Goal: Task Accomplishment & Management: Manage account settings

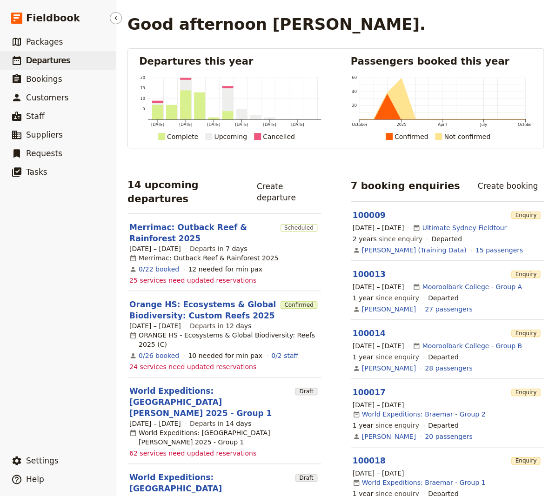
click at [47, 62] on span "Departures" at bounding box center [48, 60] width 44 height 9
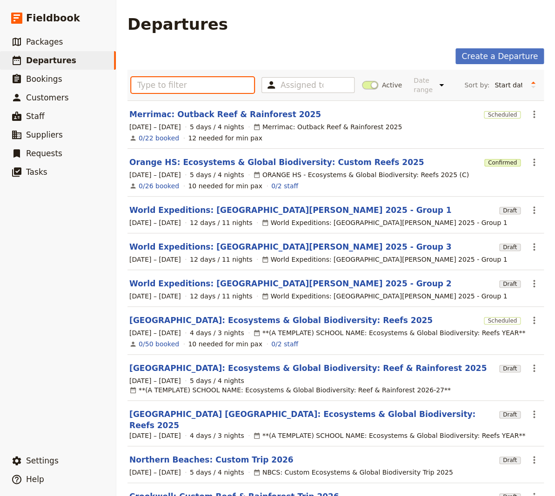
click at [171, 83] on input "text" at bounding box center [192, 85] width 123 height 16
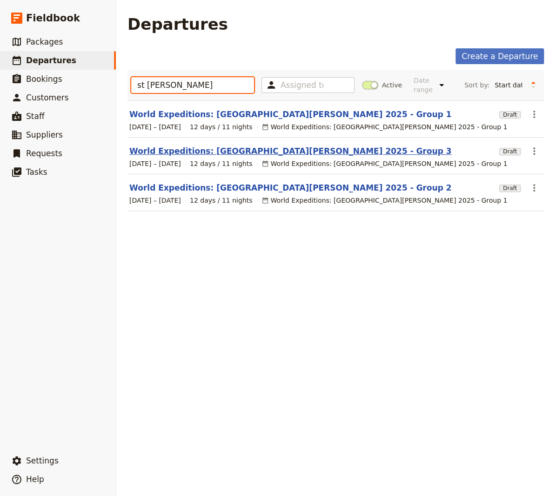
type input "st [PERSON_NAME]"
click at [269, 145] on link "World Expeditions: [GEOGRAPHIC_DATA][PERSON_NAME] 2025 - Group 3" at bounding box center [290, 150] width 322 height 11
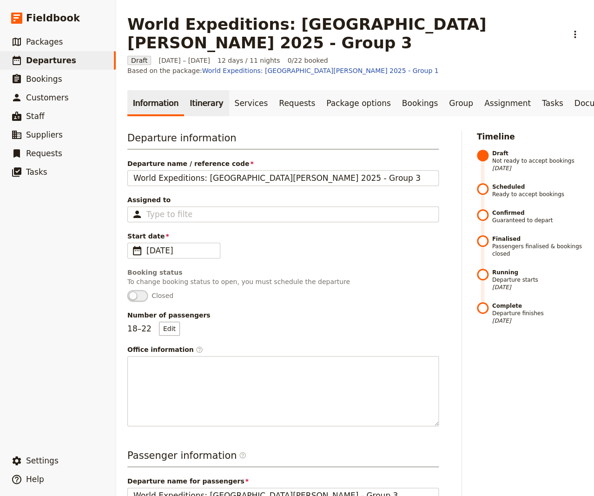
click at [197, 90] on link "Itinerary" at bounding box center [206, 103] width 45 height 26
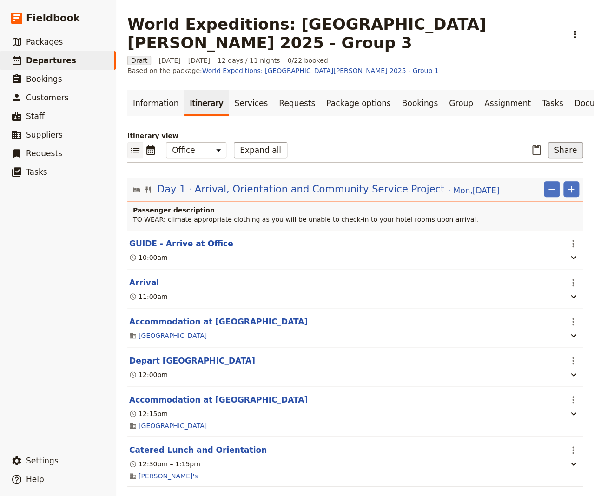
click at [554, 142] on button "Share" at bounding box center [565, 150] width 35 height 16
click at [547, 163] on button "Passenger itinerary" at bounding box center [539, 157] width 74 height 13
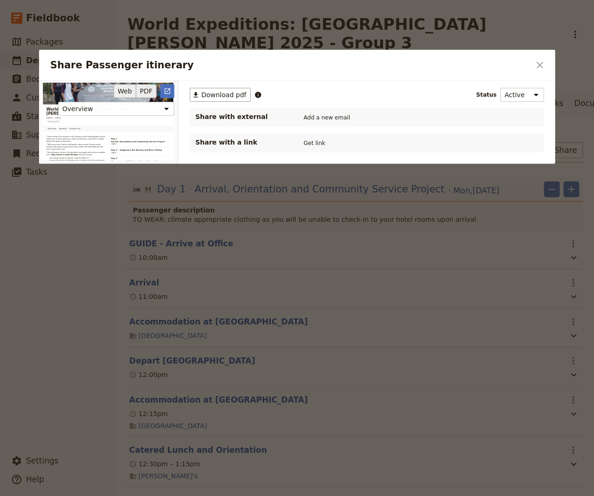
click at [148, 91] on button "PDF" at bounding box center [146, 91] width 20 height 14
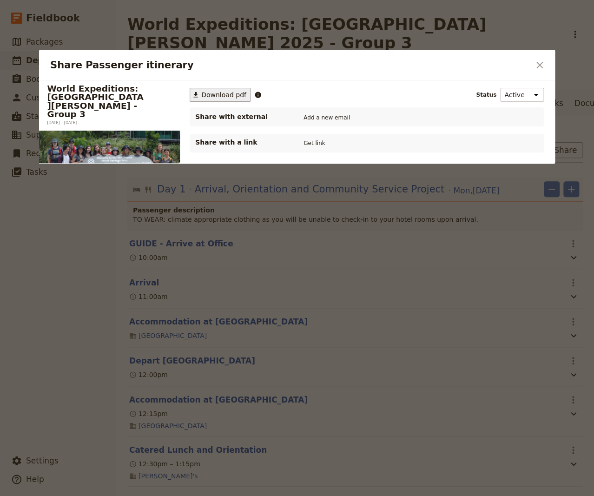
click at [218, 97] on span "Download pdf" at bounding box center [223, 94] width 45 height 9
click at [537, 65] on icon "Close dialog" at bounding box center [539, 64] width 11 height 11
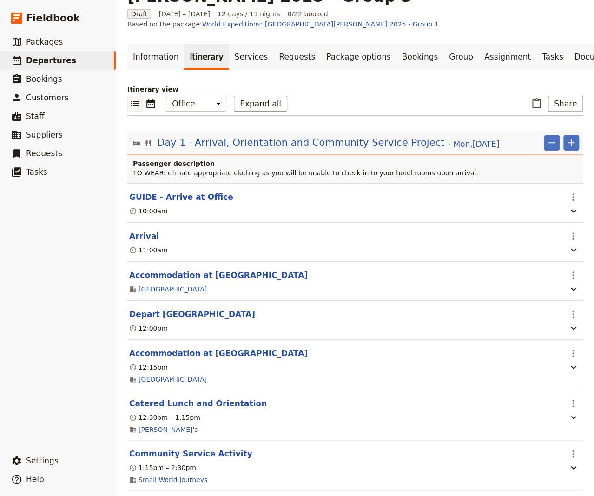
scroll to position [63, 0]
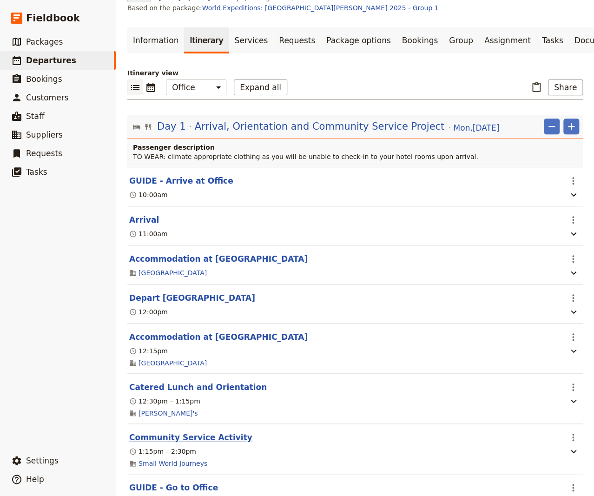
drag, startPoint x: 191, startPoint y: 415, endPoint x: 216, endPoint y: 418, distance: 24.8
click at [192, 432] on button "Community Service Activity" at bounding box center [190, 437] width 123 height 11
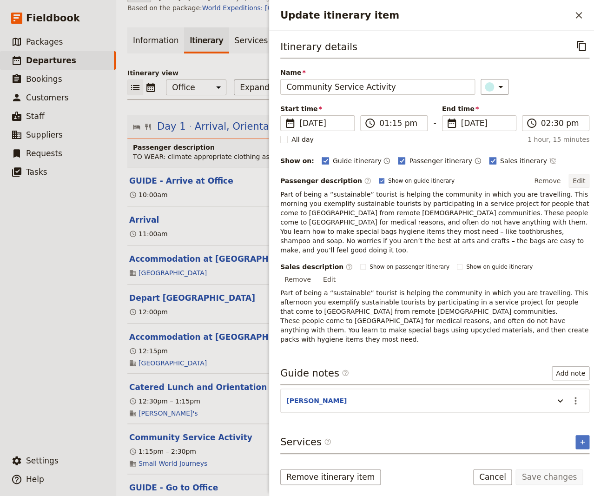
click at [554, 177] on button "Edit" at bounding box center [578, 181] width 21 height 14
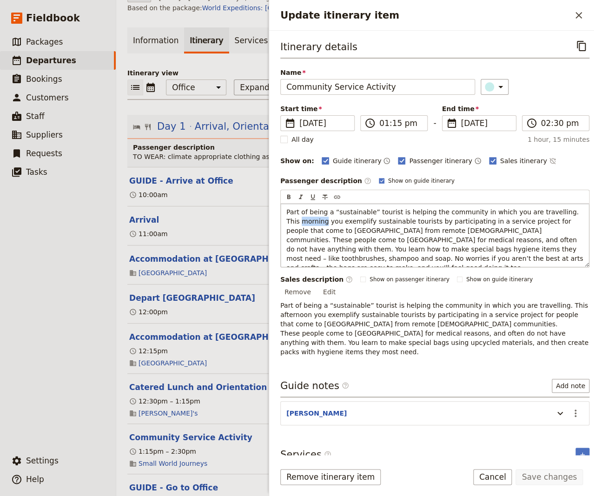
drag, startPoint x: 310, startPoint y: 218, endPoint x: 273, endPoint y: 222, distance: 37.4
click at [281, 222] on div "Part of being a “sustainable” tourist is helping the community in which you are…" at bounding box center [435, 235] width 308 height 63
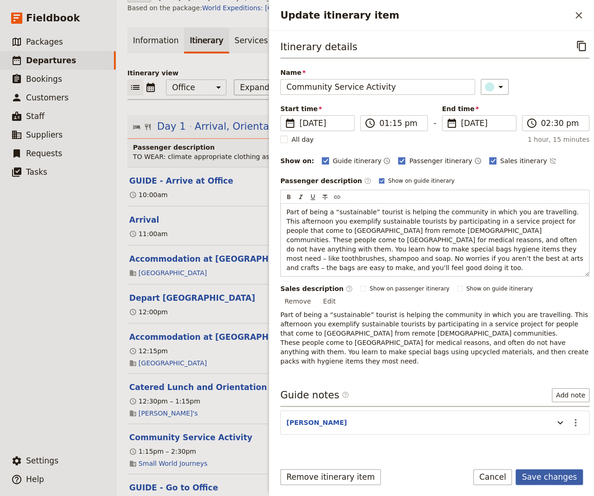
click at [545, 480] on button "Save changes" at bounding box center [548, 477] width 67 height 16
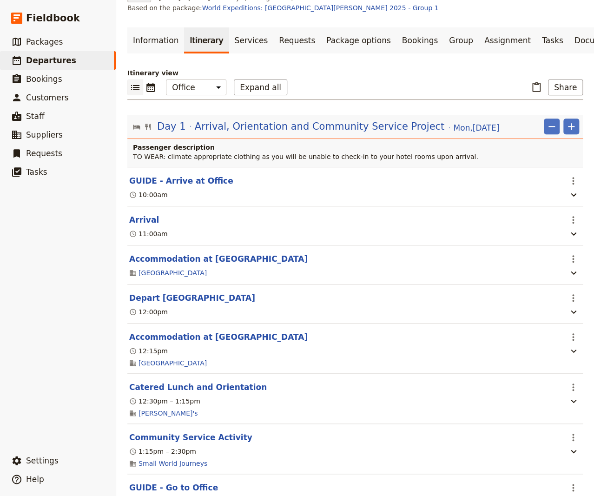
drag, startPoint x: 183, startPoint y: 467, endPoint x: 198, endPoint y: 460, distance: 16.4
click at [182, 482] on button "GUIDE - Go to Office" at bounding box center [173, 487] width 89 height 11
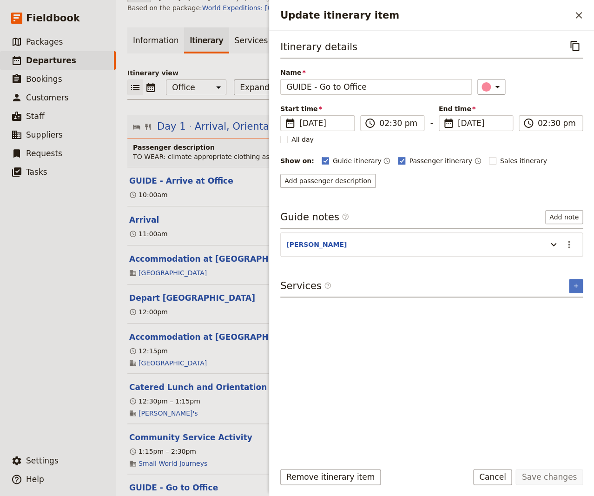
click at [398, 159] on rect "Update itinerary item" at bounding box center [401, 160] width 7 height 7
click at [397, 156] on input "Passenger itinerary" at bounding box center [397, 156] width 0 height 0
checkbox input "false"
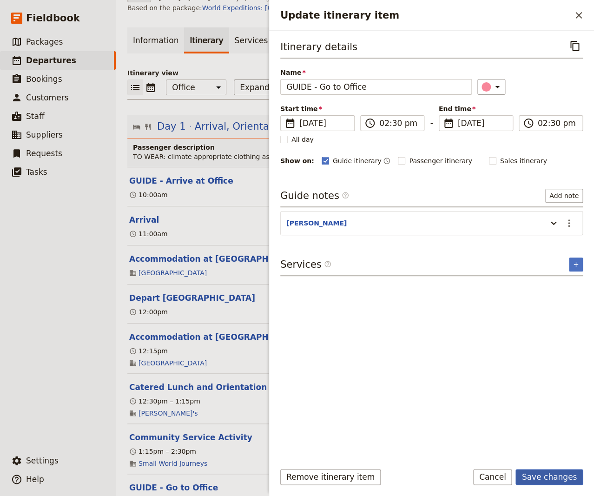
click at [550, 477] on button "Save changes" at bounding box center [548, 477] width 67 height 16
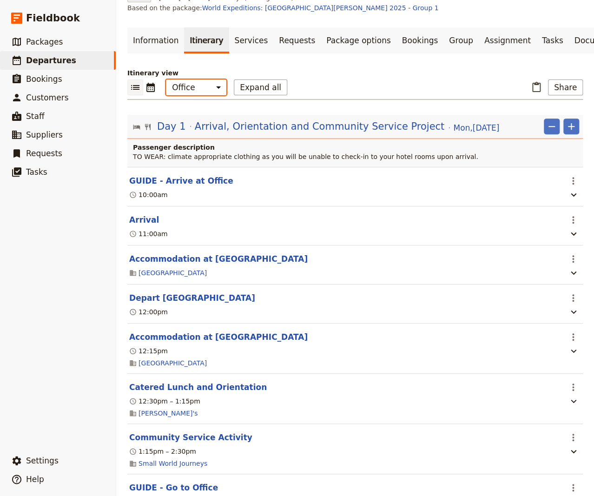
click at [166, 79] on select "Office Guide Passenger Sales" at bounding box center [196, 87] width 60 height 16
select select "PASSENGER"
click option "Passenger" at bounding box center [0, 0] width 0 height 0
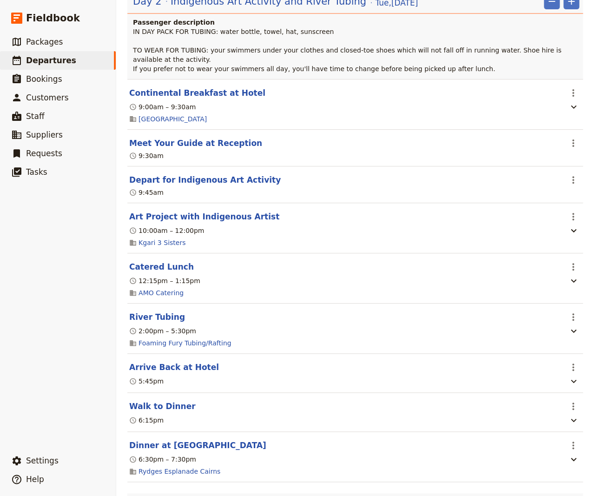
scroll to position [314, 0]
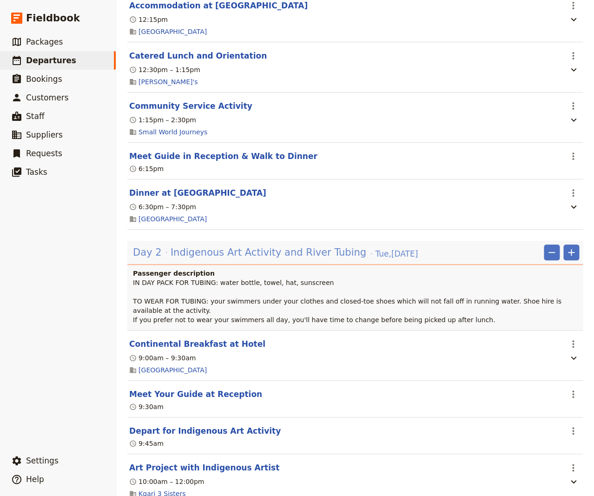
click at [238, 245] on span "Indigenous Art Activity and River Tubing" at bounding box center [269, 252] width 196 height 14
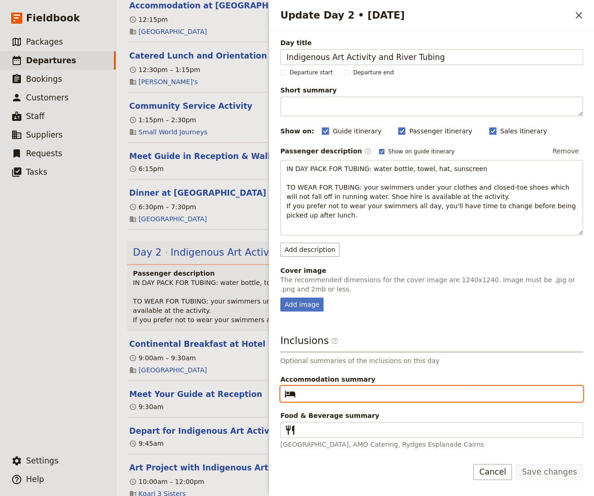
click at [308, 395] on input "Accommodation summary ​" at bounding box center [437, 393] width 277 height 11
type input "[GEOGRAPHIC_DATA]"
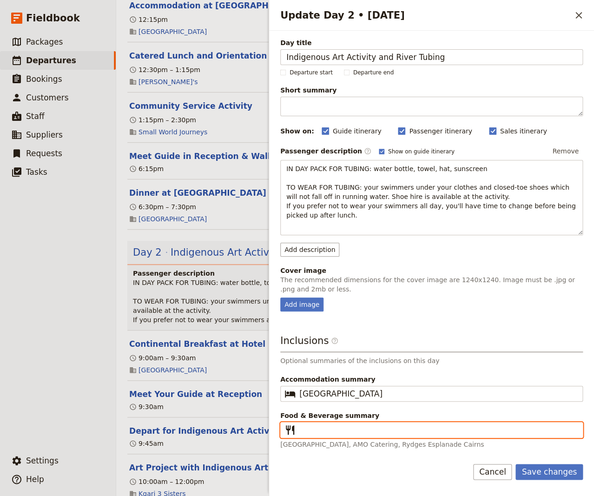
click at [304, 432] on input "Food & Beverage summary ​" at bounding box center [437, 429] width 277 height 11
type input "Breakfast, Lunch, Dinner"
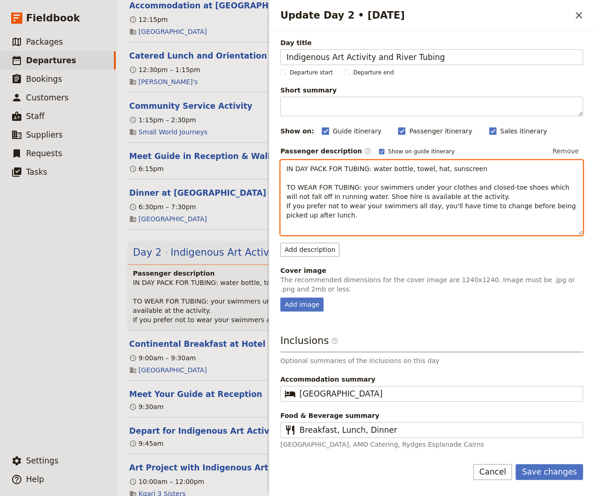
click at [365, 169] on span "IN DAY PACK FOR TUBING: water bottle, towel, hat, sunscreen TO WEAR FOR TUBING:…" at bounding box center [431, 192] width 291 height 54
click at [457, 197] on p "IN DAY PACK FOR TUBING: towel, water bottle, towel, hat, sunscreen TO WEAR FOR …" at bounding box center [431, 192] width 291 height 56
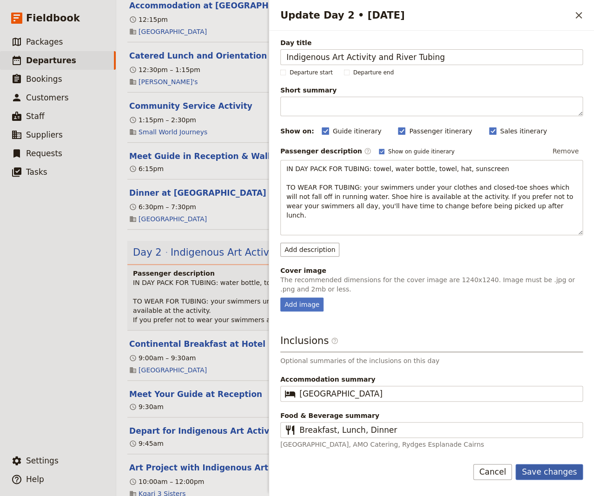
click at [547, 464] on button "Save changes" at bounding box center [548, 472] width 67 height 16
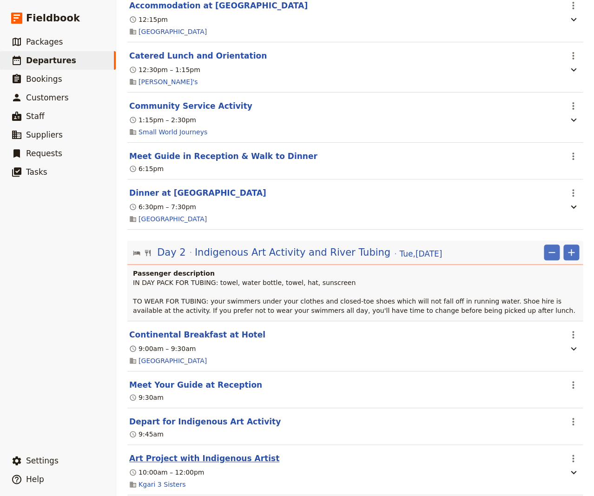
click at [222, 453] on button "Art Project with Indigenous Artist" at bounding box center [204, 458] width 150 height 11
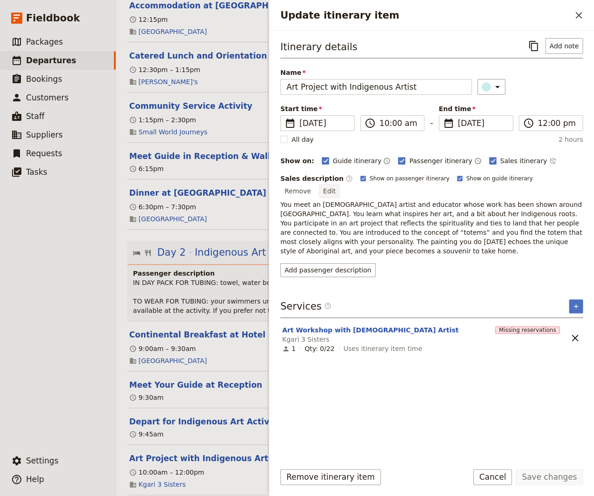
click at [340, 184] on button "Edit" at bounding box center [329, 191] width 21 height 14
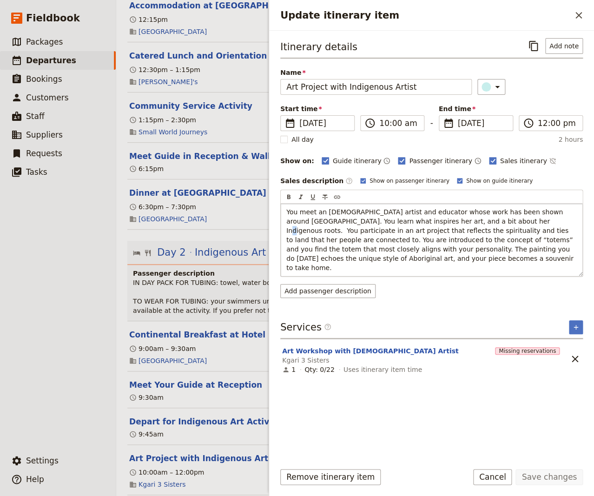
click at [455, 220] on span "You meet an [DEMOGRAPHIC_DATA] artist and educator whose work has been shown ar…" at bounding box center [430, 239] width 289 height 63
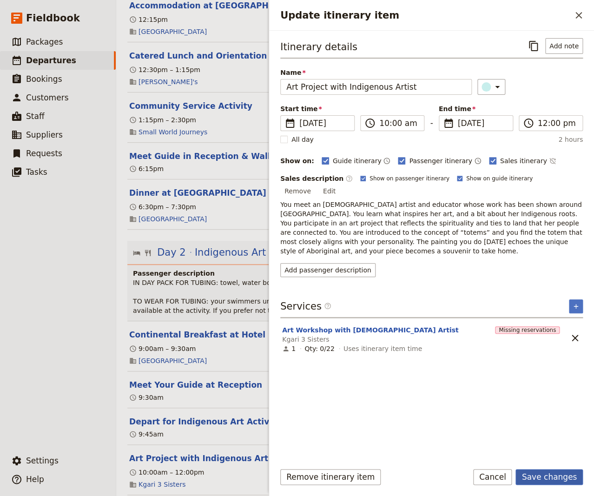
click at [554, 479] on button "Save changes" at bounding box center [548, 477] width 67 height 16
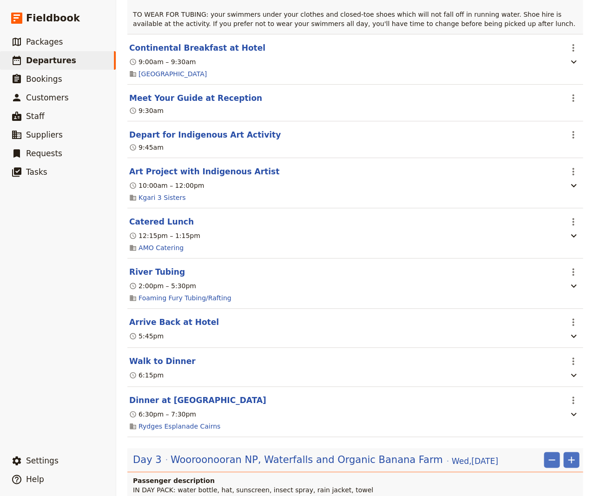
scroll to position [690, 0]
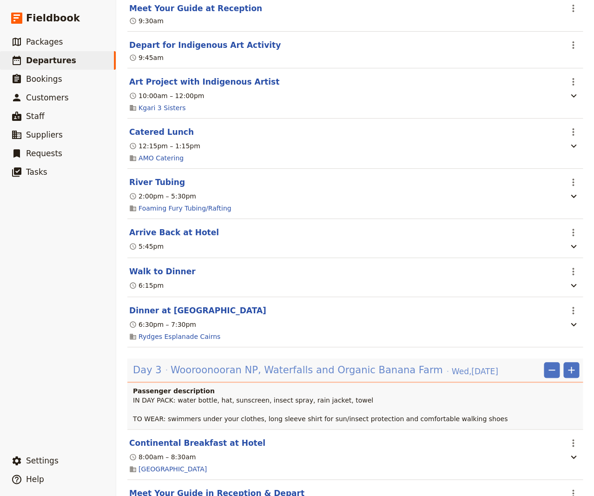
click at [310, 363] on span "Wooroonooran NP, Waterfalls and Organic Banana Farm" at bounding box center [307, 370] width 272 height 14
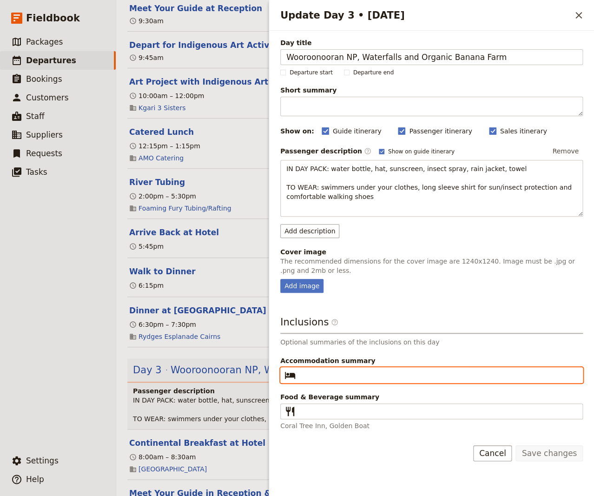
click at [303, 377] on input "Accommodation summary ​" at bounding box center [437, 375] width 277 height 11
type input "[GEOGRAPHIC_DATA]"
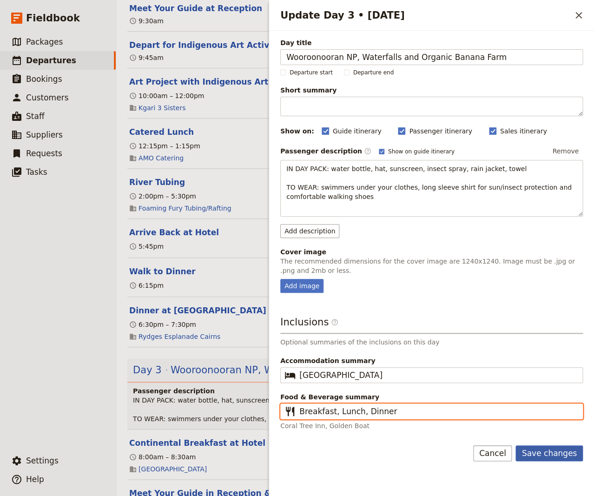
type input "Breakfast, Lunch, Dinner"
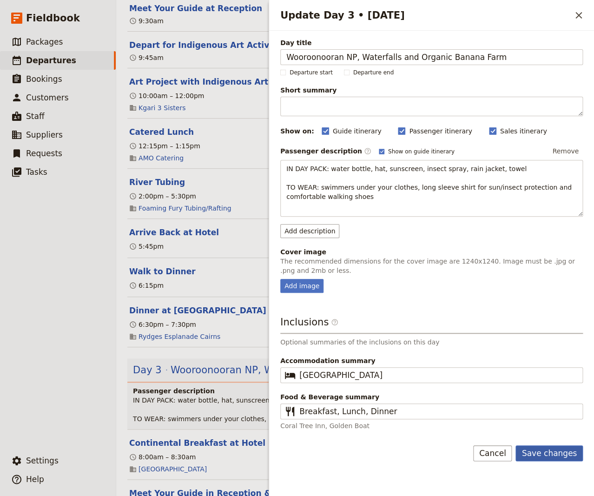
click at [554, 456] on button "Save changes" at bounding box center [548, 453] width 67 height 16
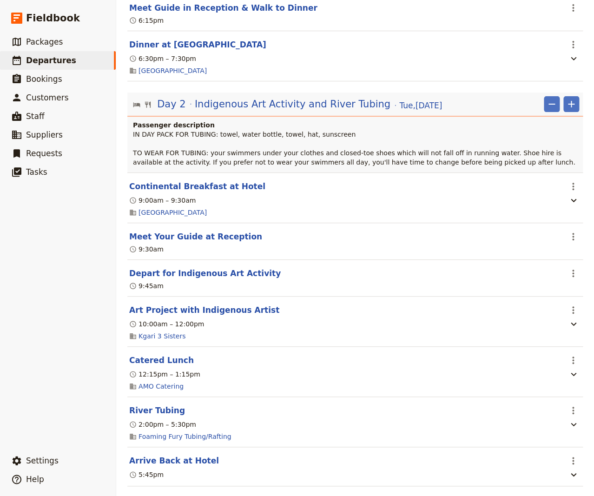
scroll to position [377, 0]
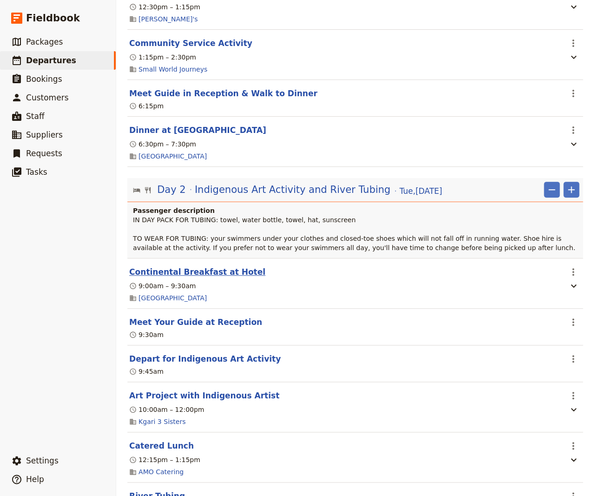
click at [208, 266] on button "Continental Breakfast at Hotel" at bounding box center [197, 271] width 136 height 11
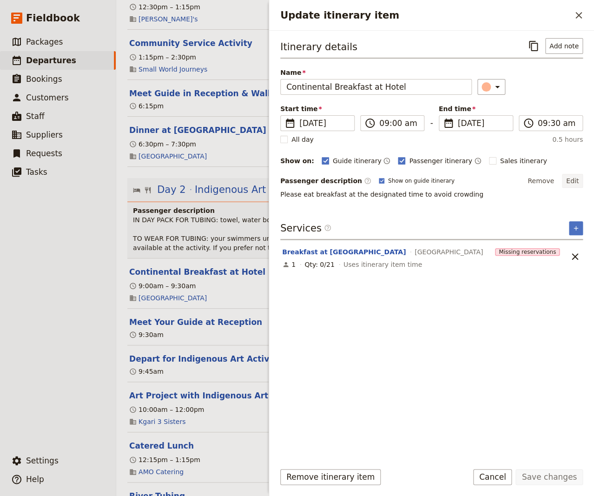
click at [554, 178] on button "Edit" at bounding box center [572, 181] width 21 height 14
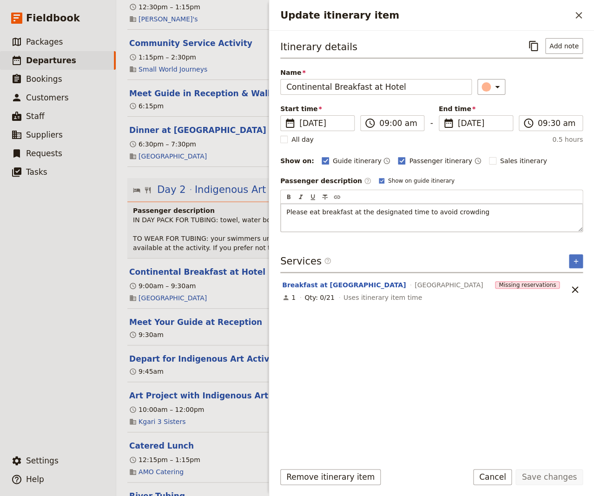
click at [343, 211] on span "Please eat breakfast at the designated time to avoid crowding" at bounding box center [387, 211] width 203 height 7
click at [492, 212] on p "Please eat breakfast each day at the designated time to avoid crowding" at bounding box center [431, 211] width 291 height 9
click at [550, 478] on button "Save changes" at bounding box center [548, 477] width 67 height 16
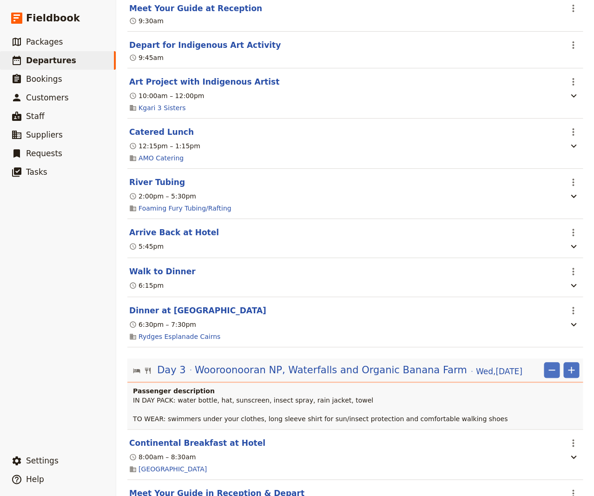
scroll to position [879, 0]
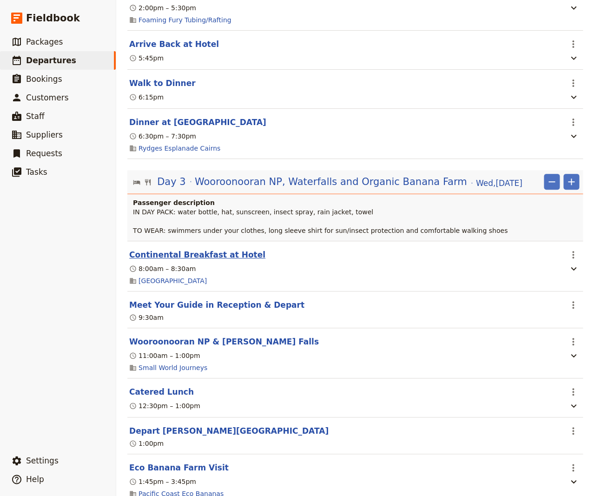
click at [172, 249] on button "Continental Breakfast at Hotel" at bounding box center [197, 254] width 136 height 11
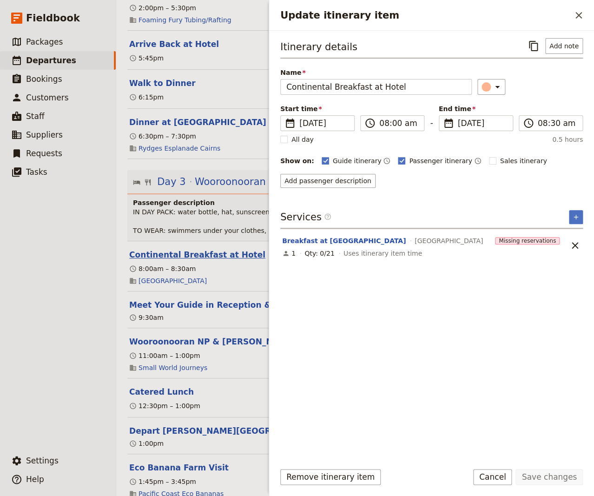
click at [172, 249] on button "Continental Breakfast at Hotel" at bounding box center [197, 254] width 136 height 11
click at [34, 320] on ul "​ Packages ​ Departures ​ Bookings ​ Customers ​ Staff ​ Suppliers ​ Requests ​…" at bounding box center [58, 240] width 116 height 415
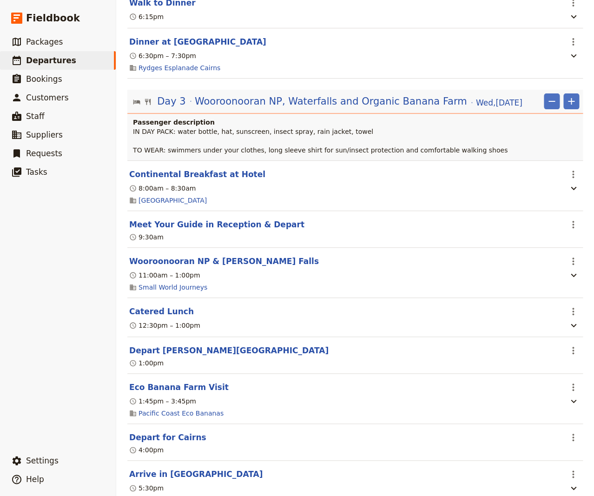
scroll to position [941, 0]
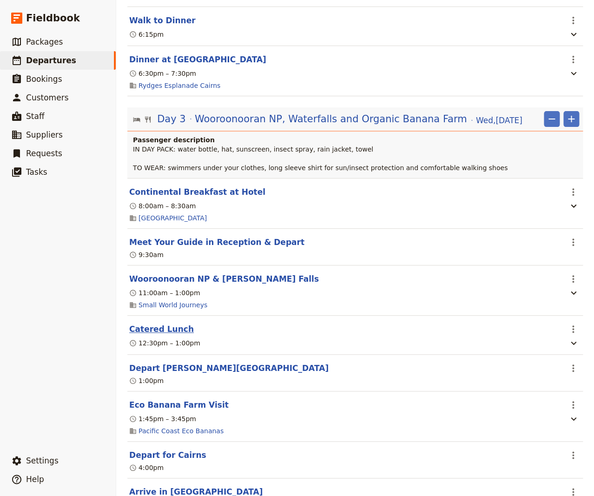
click at [147, 324] on button "Catered Lunch" at bounding box center [161, 329] width 65 height 11
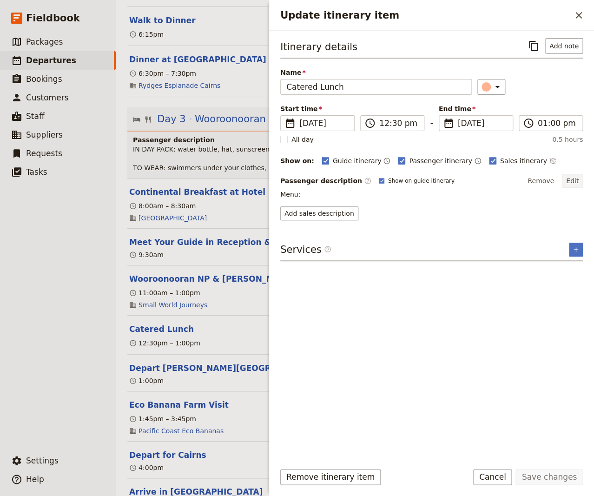
click at [554, 181] on button "Edit" at bounding box center [572, 181] width 21 height 14
click at [554, 182] on button "Edit" at bounding box center [572, 181] width 21 height 14
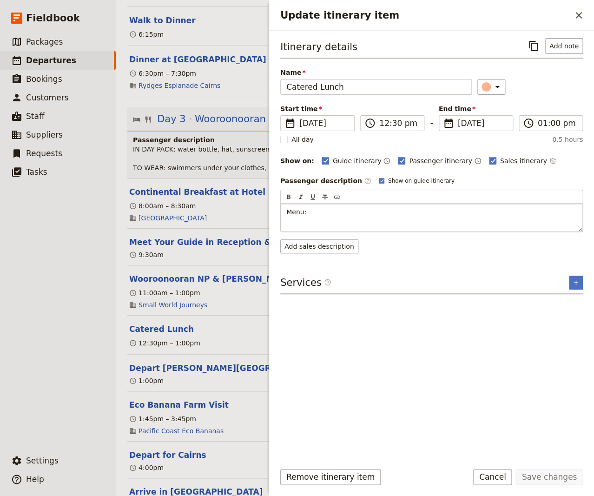
click at [322, 211] on p "Menu:" at bounding box center [431, 211] width 291 height 9
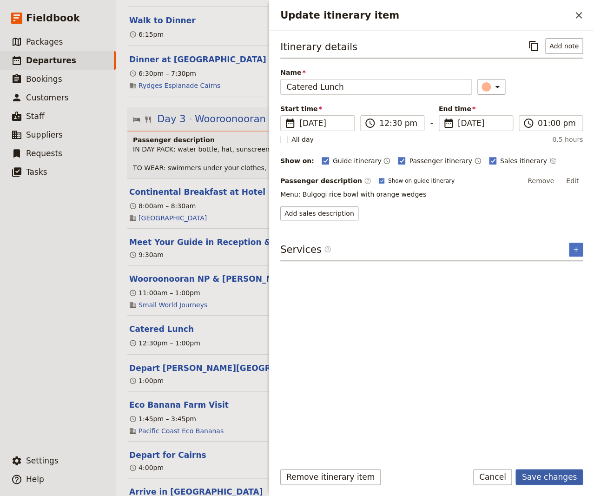
click at [547, 480] on button "Save changes" at bounding box center [548, 477] width 67 height 16
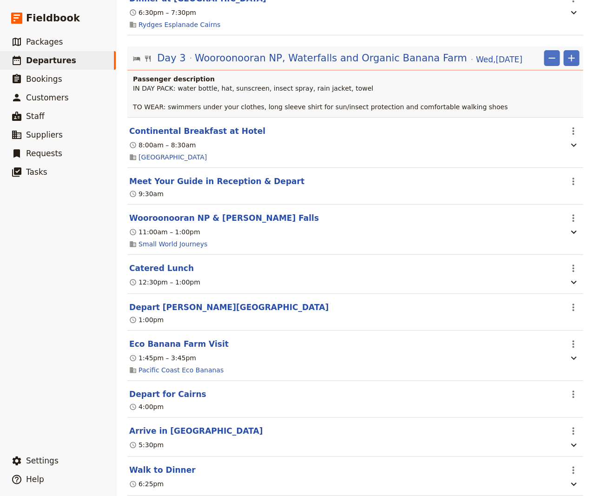
scroll to position [1067, 0]
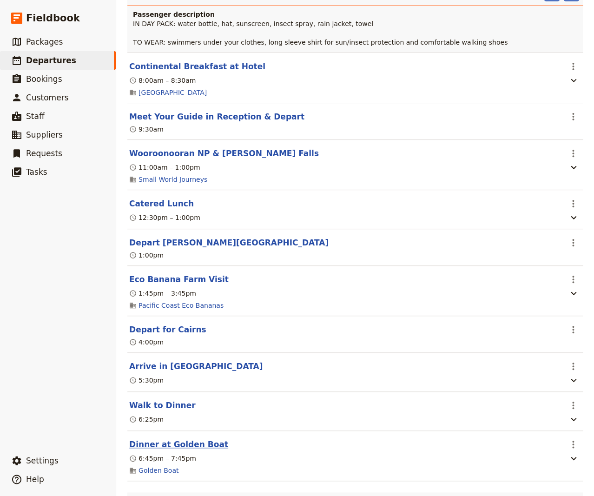
click at [187, 439] on button "Dinner at Golden Boat" at bounding box center [178, 444] width 99 height 11
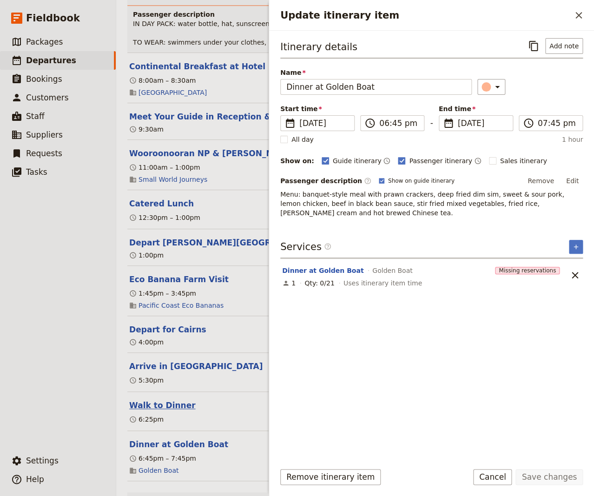
click at [169, 400] on button "Walk to Dinner" at bounding box center [162, 405] width 66 height 11
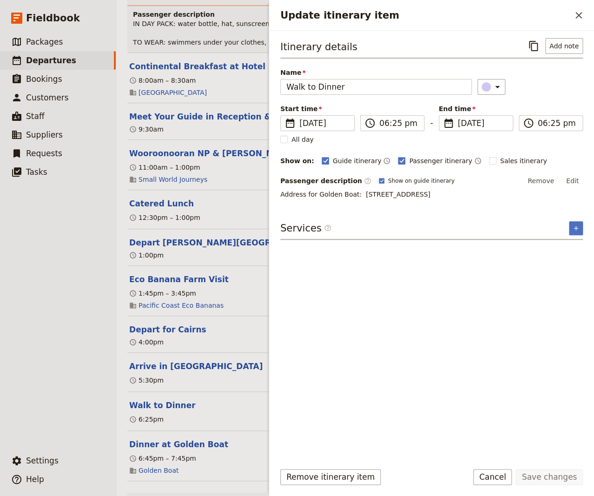
click at [554, 182] on button "Edit" at bounding box center [572, 181] width 21 height 14
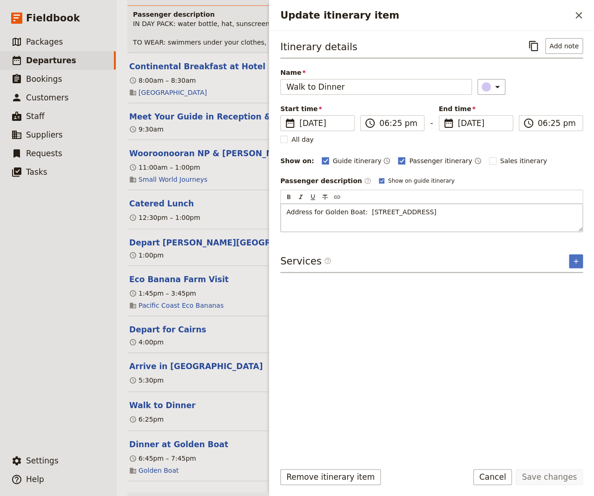
click at [438, 212] on p "Address for Golden Boat: [STREET_ADDRESS]" at bounding box center [431, 211] width 291 height 9
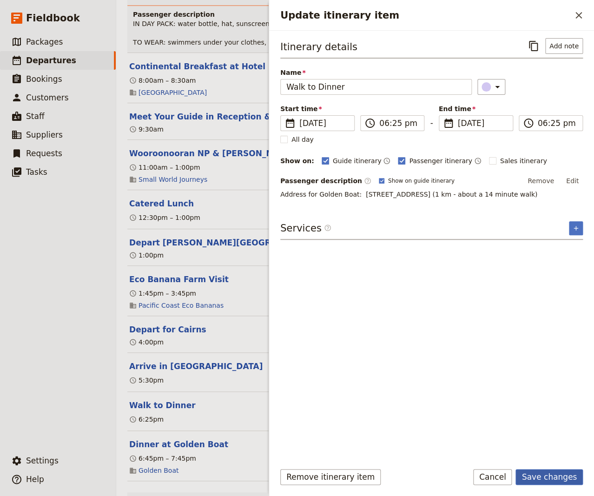
click at [545, 479] on button "Save changes" at bounding box center [548, 477] width 67 height 16
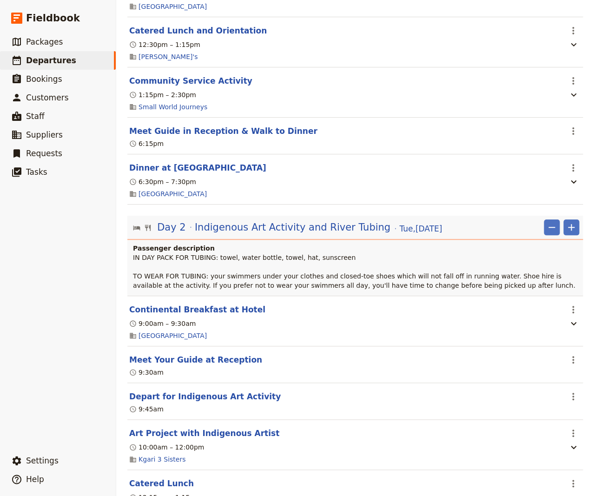
scroll to position [377, 0]
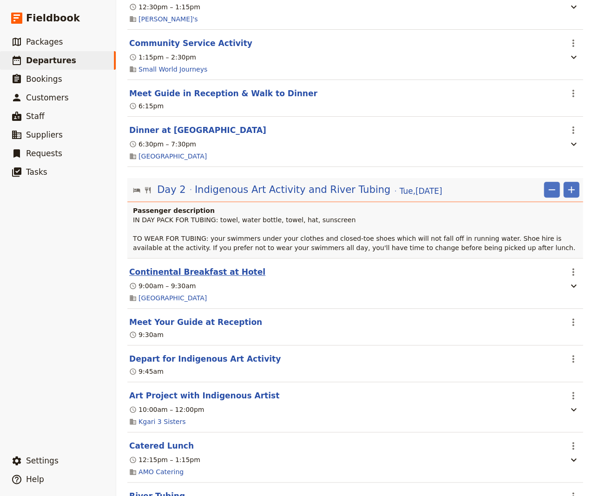
click at [218, 266] on button "Continental Breakfast at Hotel" at bounding box center [197, 271] width 136 height 11
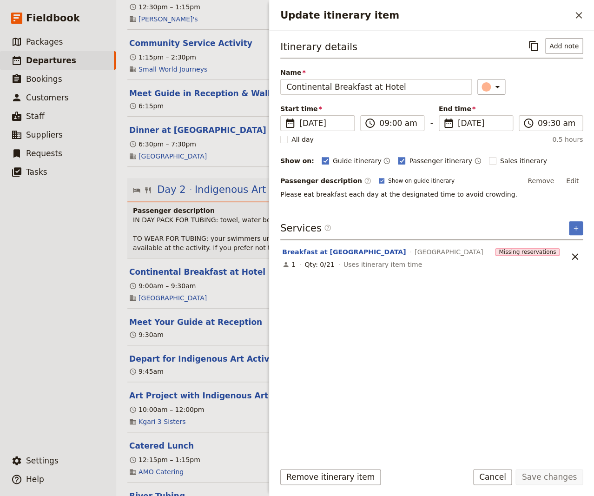
drag, startPoint x: 575, startPoint y: 178, endPoint x: 547, endPoint y: 186, distance: 29.6
click at [554, 178] on button "Edit" at bounding box center [572, 181] width 21 height 14
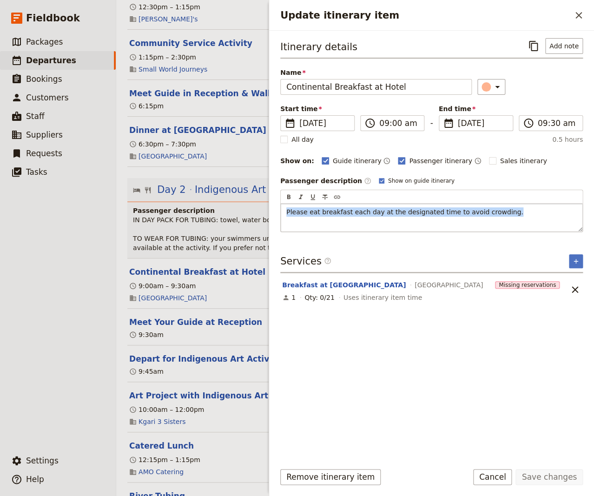
drag, startPoint x: 506, startPoint y: 216, endPoint x: 208, endPoint y: 216, distance: 297.9
click at [281, 216] on div "Please eat breakfast each day at the designated time to avoid crowding." at bounding box center [432, 218] width 302 height 28
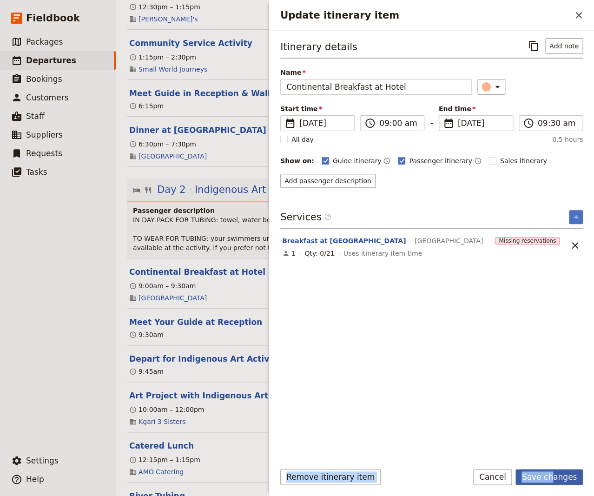
click at [554, 483] on button "Save changes" at bounding box center [548, 477] width 67 height 16
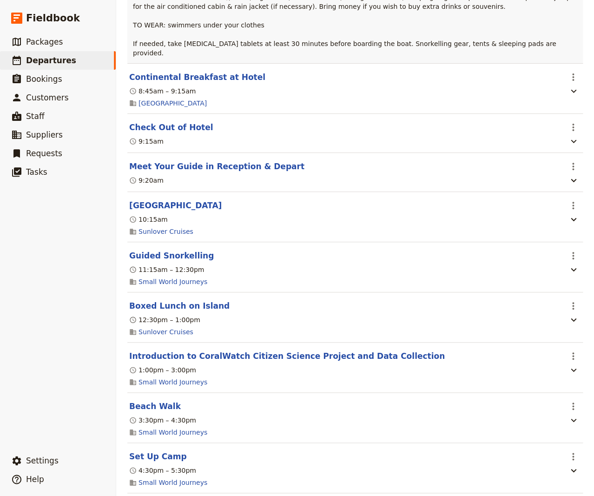
scroll to position [1694, 0]
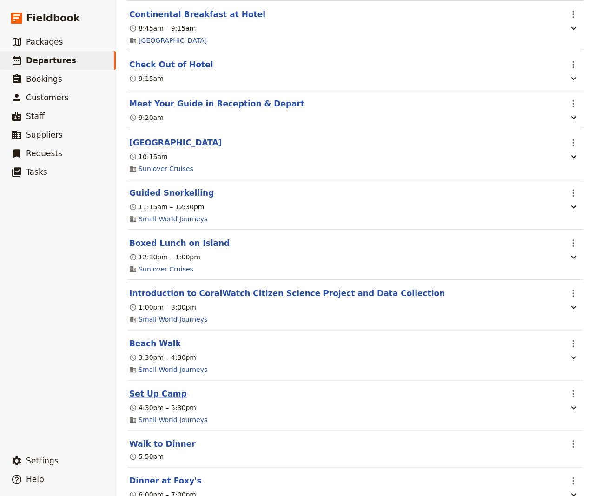
click at [151, 388] on button "Set Up Camp" at bounding box center [158, 393] width 58 height 11
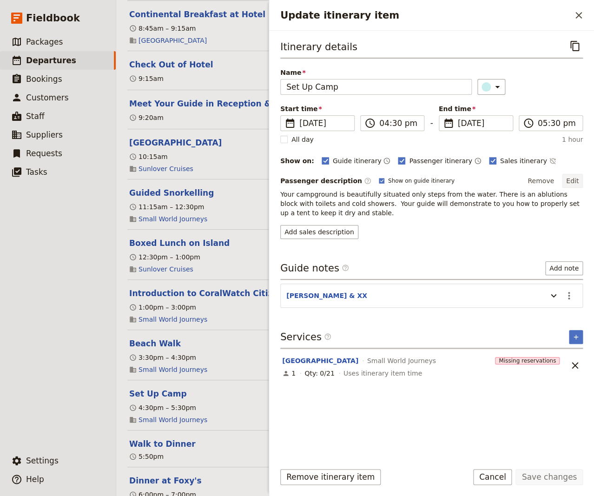
click at [554, 179] on button "Edit" at bounding box center [572, 181] width 21 height 14
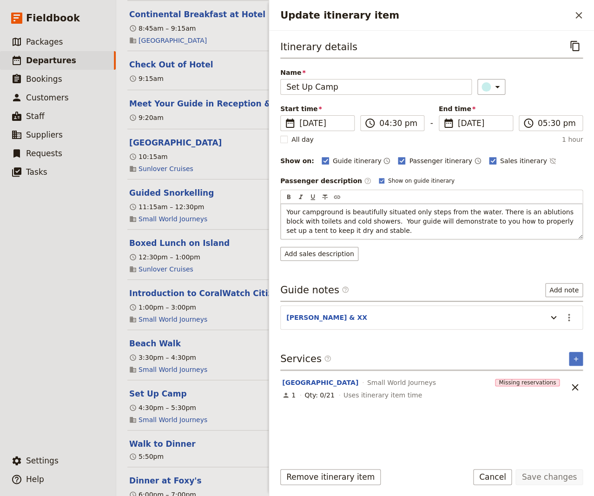
drag, startPoint x: 329, startPoint y: 231, endPoint x: 358, endPoint y: 222, distance: 30.9
click at [358, 222] on span "Your campground is beautifully situated only steps from the water. There is an …" at bounding box center [430, 221] width 289 height 26
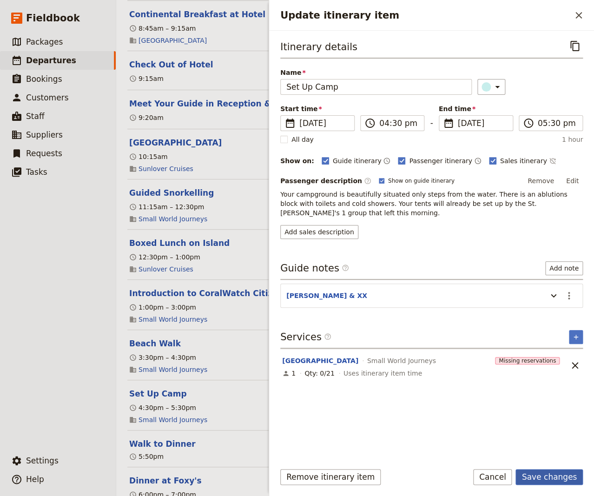
click at [552, 478] on button "Save changes" at bounding box center [548, 477] width 67 height 16
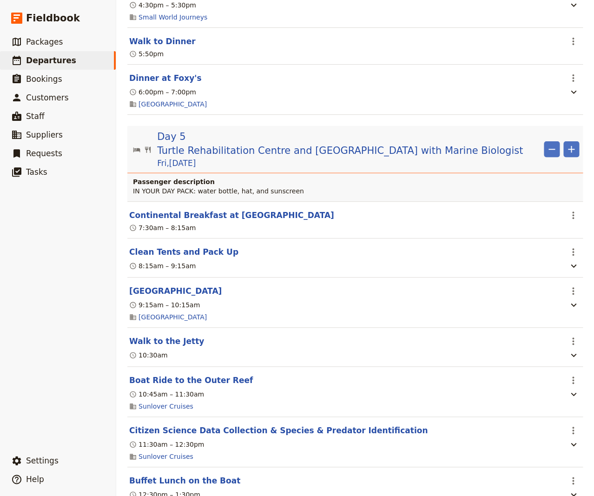
scroll to position [2134, 0]
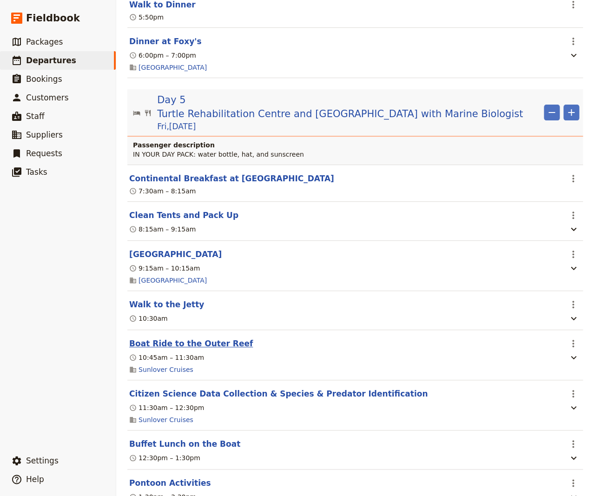
click at [190, 338] on button "Boat Ride to the Outer Reef" at bounding box center [191, 343] width 124 height 11
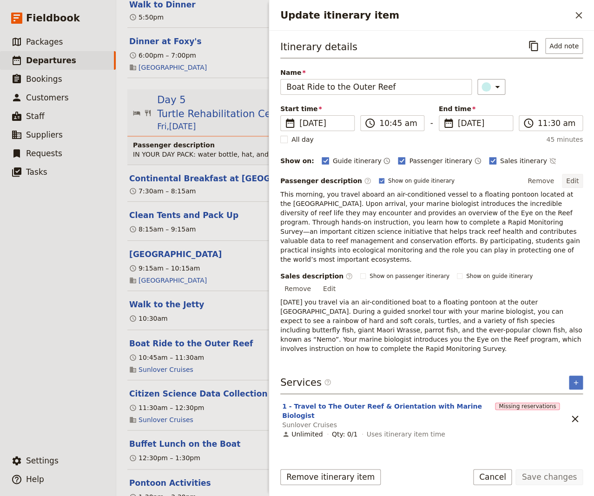
click at [554, 176] on button "Edit" at bounding box center [572, 181] width 21 height 14
drag, startPoint x: 404, startPoint y: 333, endPoint x: 311, endPoint y: 313, distance: 94.6
click at [311, 313] on span "[DATE] you travel via an air-conditioned boat to a floating pontoon at the oute…" at bounding box center [432, 325] width 304 height 54
click at [401, 308] on span "[DATE] you travel via an air-conditioned boat to a floating pontoon at the oute…" at bounding box center [432, 325] width 304 height 54
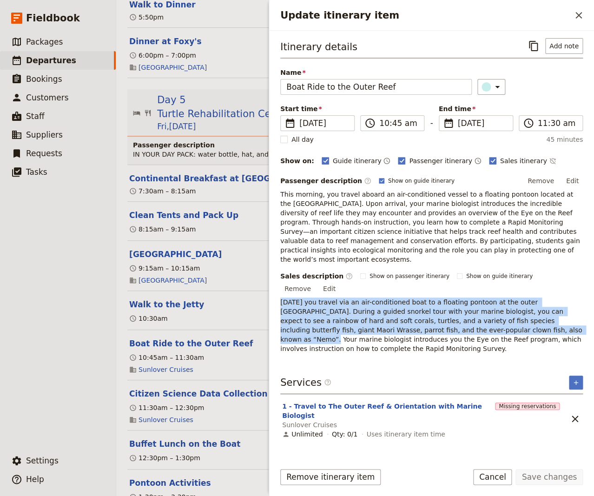
drag, startPoint x: 401, startPoint y: 311, endPoint x: 278, endPoint y: 278, distance: 127.5
click at [278, 278] on div "Itinerary details ​ Add note Name Boat Ride to the Outer Reef ​ Start time ​ [D…" at bounding box center [431, 243] width 325 height 424
copy span "[DATE] you travel via an air-conditioned boat to a floating pontoon at the oute…"
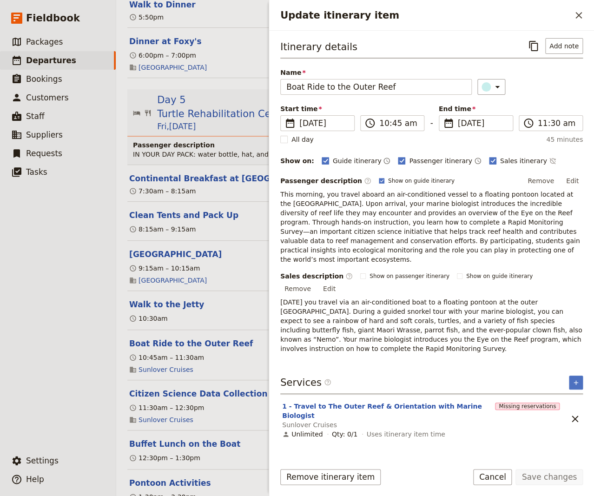
click at [554, 179] on button "Edit" at bounding box center [572, 181] width 21 height 14
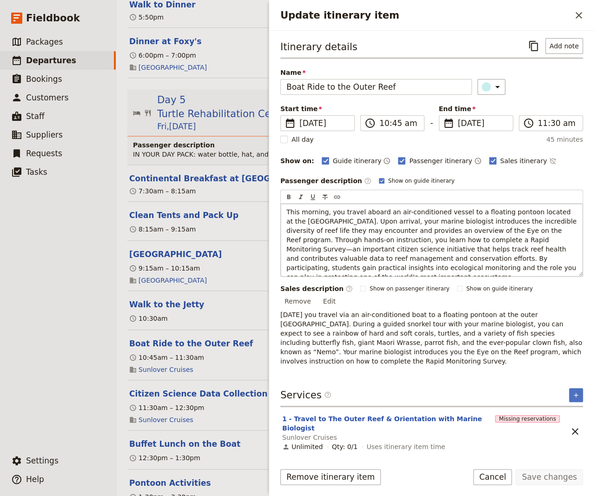
drag, startPoint x: 536, startPoint y: 264, endPoint x: 249, endPoint y: 189, distance: 296.4
click at [281, 204] on div "This morning, you travel aboard an air-conditioned vessel to a floating pontoon…" at bounding box center [432, 240] width 302 height 73
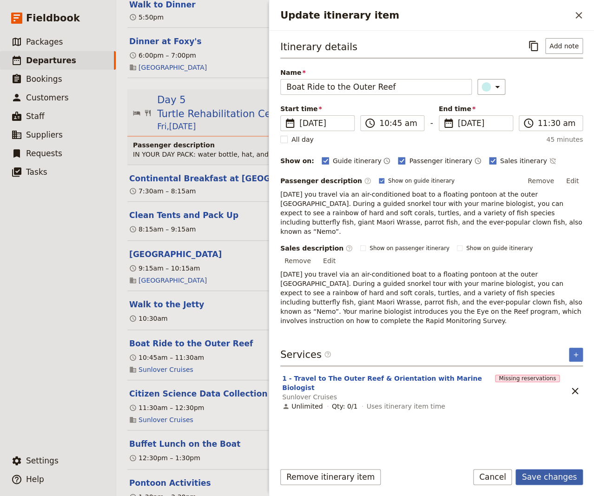
click at [551, 479] on button "Save changes" at bounding box center [548, 477] width 67 height 16
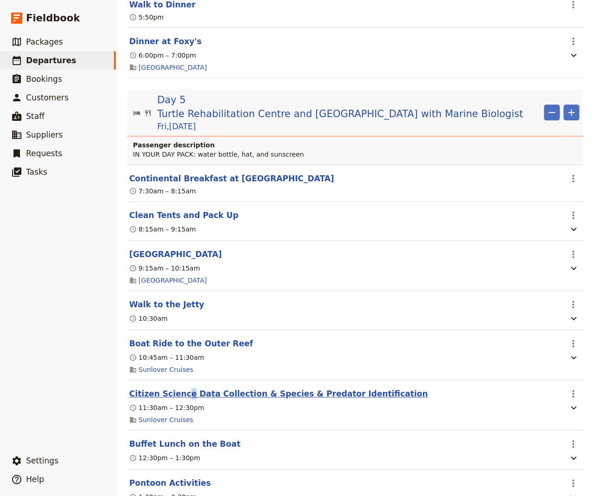
click at [180, 388] on button "Citizen Science Data Collection & Species & Predator Identification" at bounding box center [278, 393] width 298 height 11
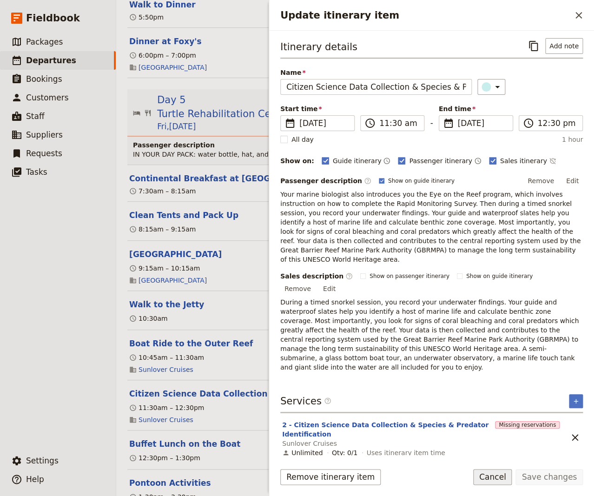
click at [502, 480] on button "Cancel" at bounding box center [492, 477] width 39 height 16
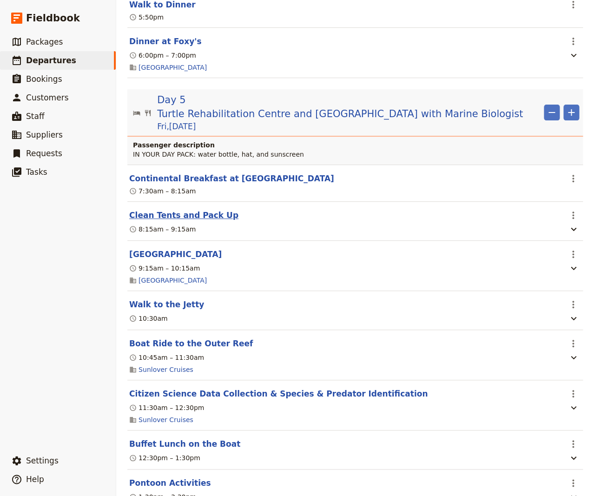
drag, startPoint x: 199, startPoint y: 182, endPoint x: 214, endPoint y: 183, distance: 14.9
click at [199, 210] on button "Clean Tents and Pack Up" at bounding box center [183, 215] width 109 height 11
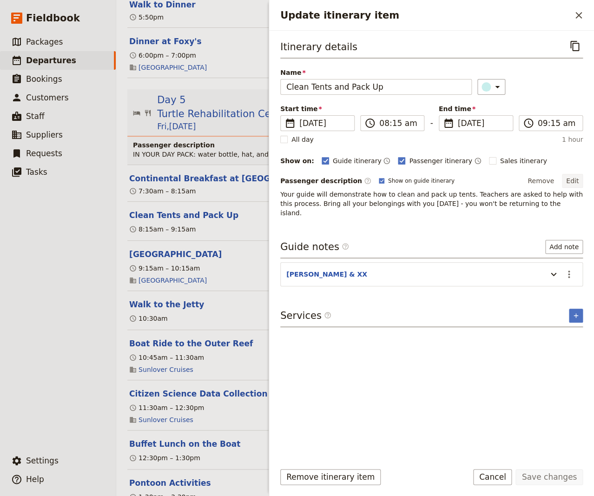
click at [554, 177] on button "Edit" at bounding box center [572, 181] width 21 height 14
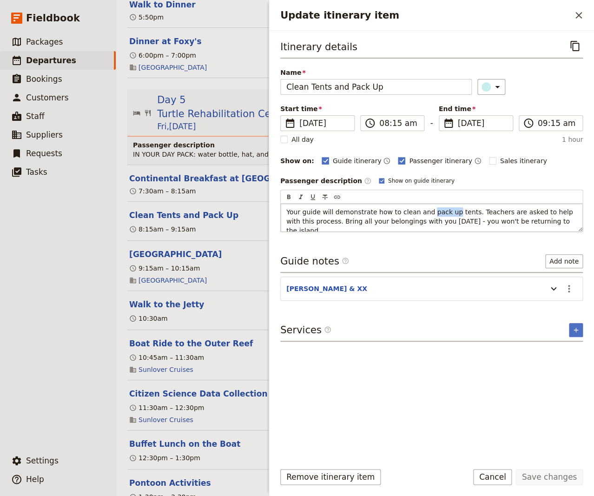
drag, startPoint x: 442, startPoint y: 211, endPoint x: 420, endPoint y: 209, distance: 22.4
click at [420, 209] on span "Your guide will demonstrate how to clean and pack up tents. Teachers are asked …" at bounding box center [430, 221] width 289 height 26
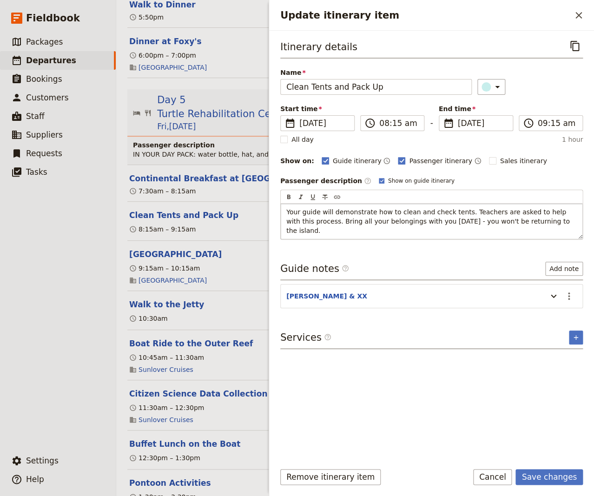
click at [454, 212] on span "Your guide will demonstrate how to clean and check tents. Teachers are asked to…" at bounding box center [428, 221] width 285 height 26
click at [545, 479] on button "Save changes" at bounding box center [548, 477] width 67 height 16
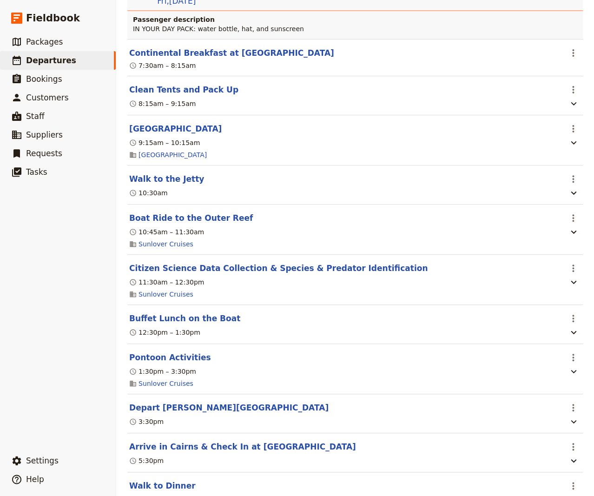
scroll to position [2322, 0]
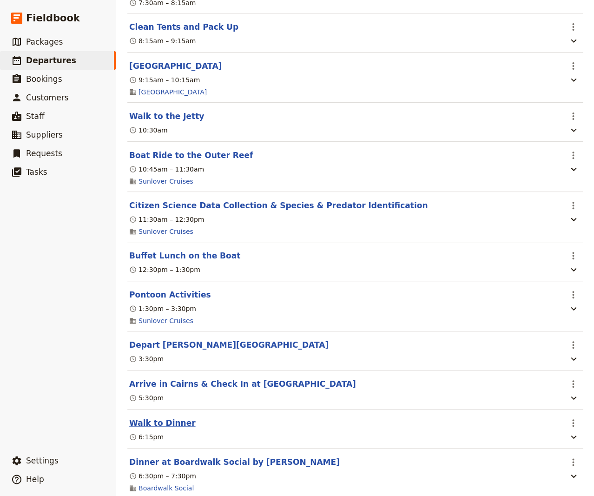
click at [154, 417] on button "Walk to Dinner" at bounding box center [162, 422] width 66 height 11
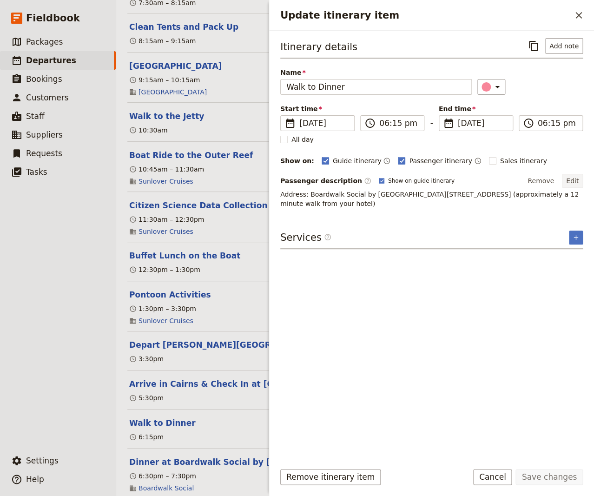
click at [554, 181] on button "Edit" at bounding box center [572, 181] width 21 height 14
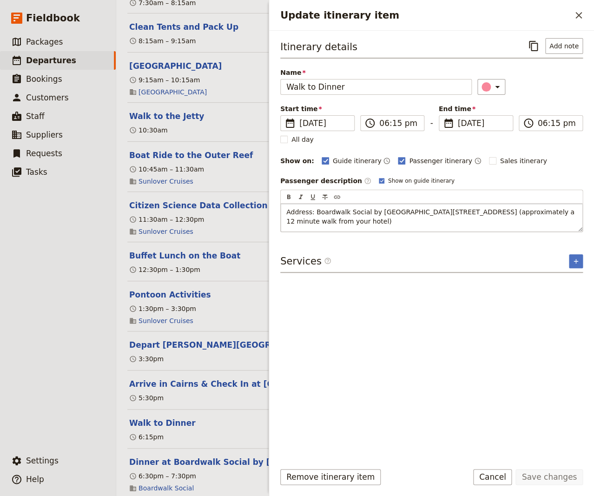
click at [532, 213] on span "Address: Boardwalk Social by [GEOGRAPHIC_DATA][STREET_ADDRESS] (approximately a…" at bounding box center [431, 216] width 290 height 17
click at [543, 477] on button "Save changes" at bounding box center [548, 477] width 67 height 16
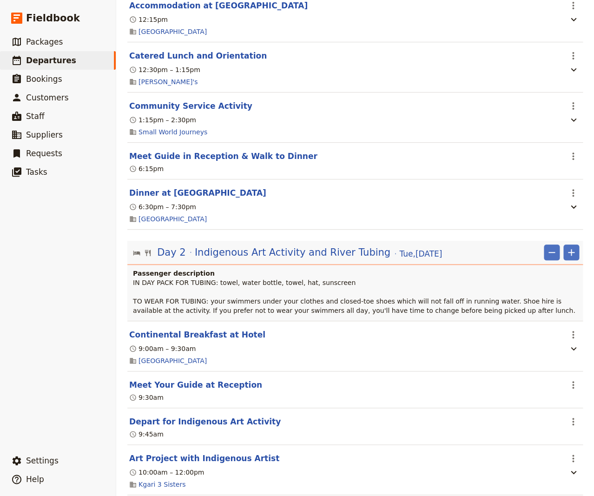
scroll to position [0, 0]
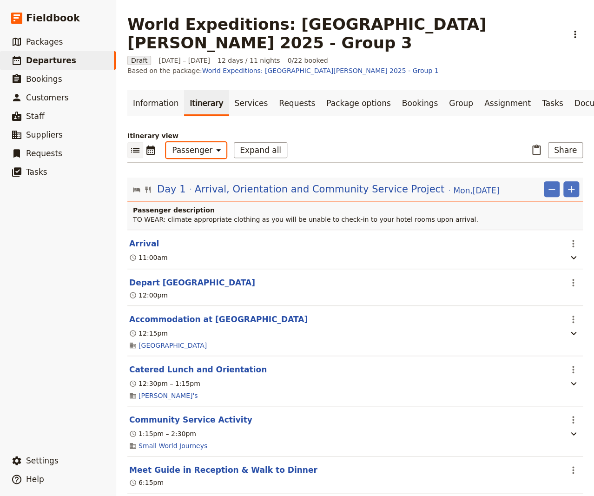
click at [166, 142] on select "Office Guide Passenger Sales" at bounding box center [196, 150] width 60 height 16
select select "STAFF"
click option "Guide" at bounding box center [0, 0] width 0 height 0
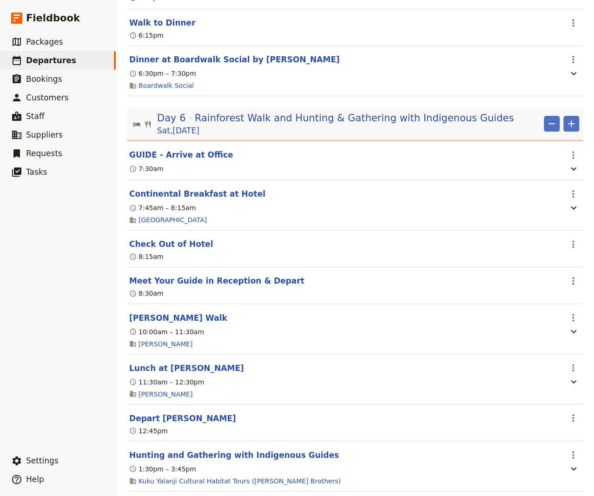
scroll to position [2698, 0]
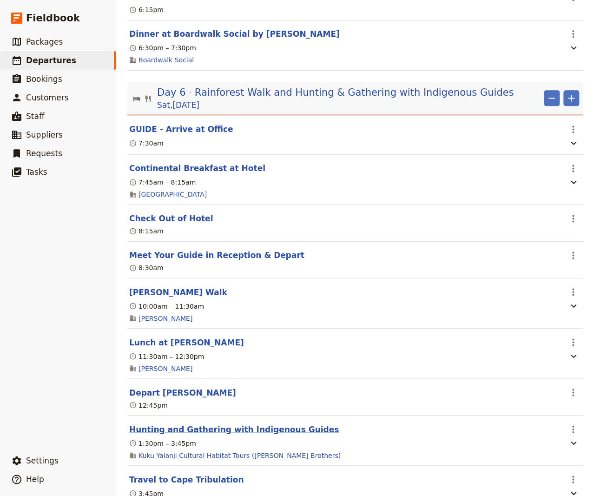
drag, startPoint x: 241, startPoint y: 413, endPoint x: 268, endPoint y: 406, distance: 28.3
click at [241, 423] on button "Hunting and Gathering with Indigenous Guides" at bounding box center [234, 428] width 210 height 11
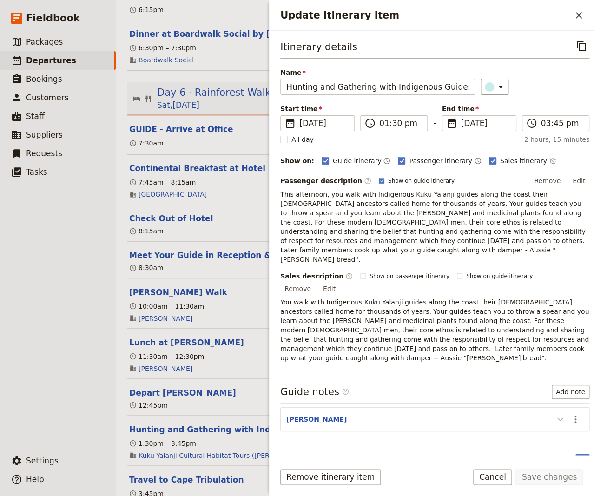
click at [554, 414] on icon "Update itinerary item" at bounding box center [560, 419] width 11 height 11
click at [505, 428] on span "Tell group it's recommended that everyone wears shoes for this activity." at bounding box center [418, 431] width 235 height 7
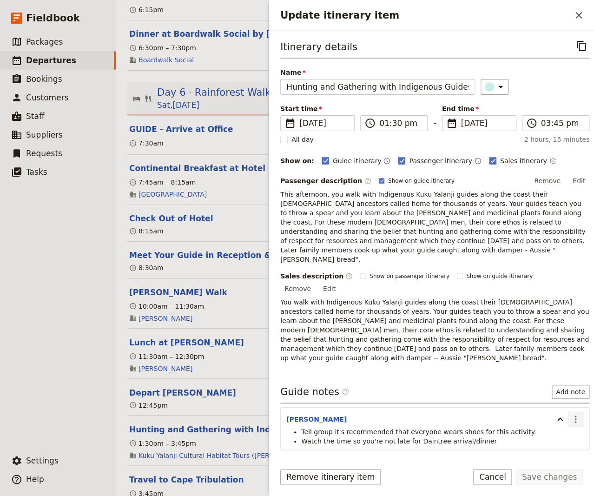
click at [554, 414] on icon "Actions" at bounding box center [575, 419] width 11 height 11
click at [545, 401] on span "Edit note" at bounding box center [542, 399] width 29 height 9
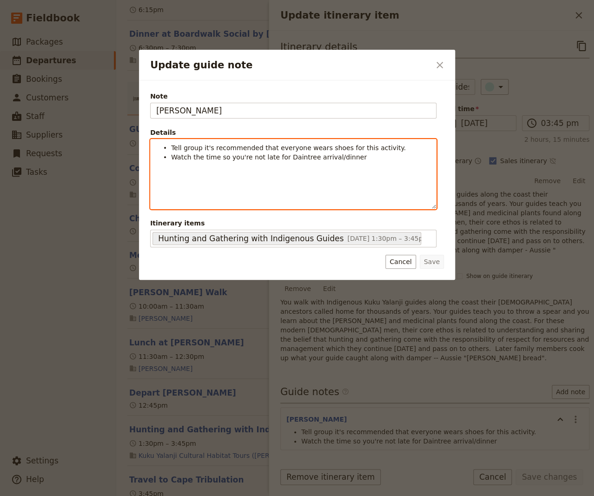
click at [382, 151] on li "Tell group it's recommended that everyone wears shoes for this activity." at bounding box center [300, 147] width 259 height 9
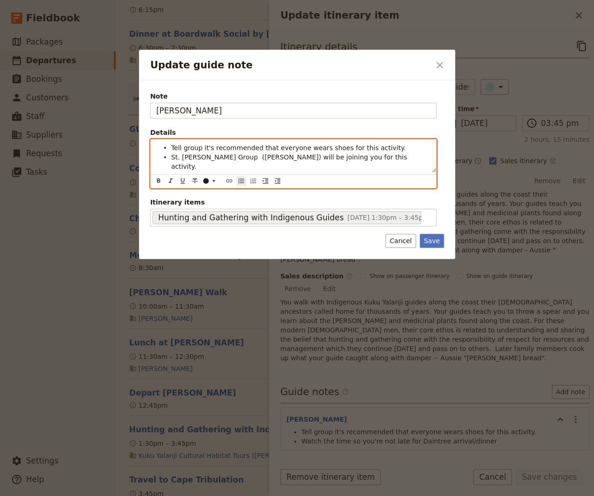
click at [220, 159] on span "St. [PERSON_NAME] Group ([PERSON_NAME]) will be joining you for this activity." at bounding box center [290, 161] width 238 height 17
click at [213, 158] on span "St. [PERSON_NAME] Group ([PERSON_NAME]) will be joining you for this activity." at bounding box center [290, 161] width 238 height 17
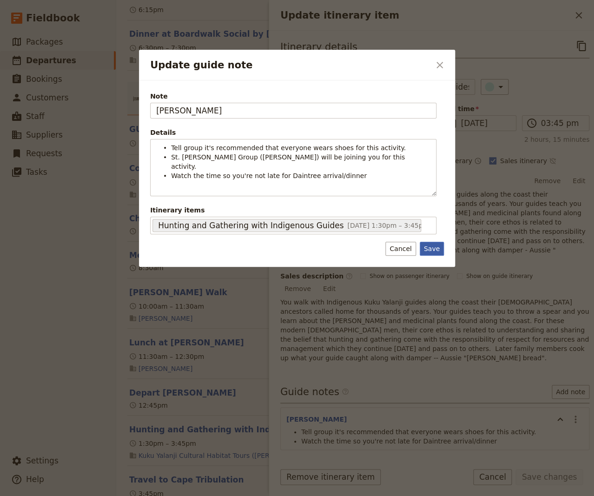
click at [432, 242] on button "Save" at bounding box center [432, 249] width 24 height 14
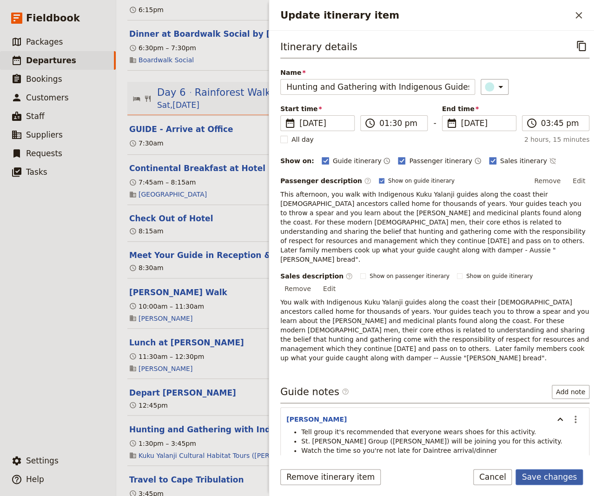
click at [554, 476] on button "Save changes" at bounding box center [548, 477] width 67 height 16
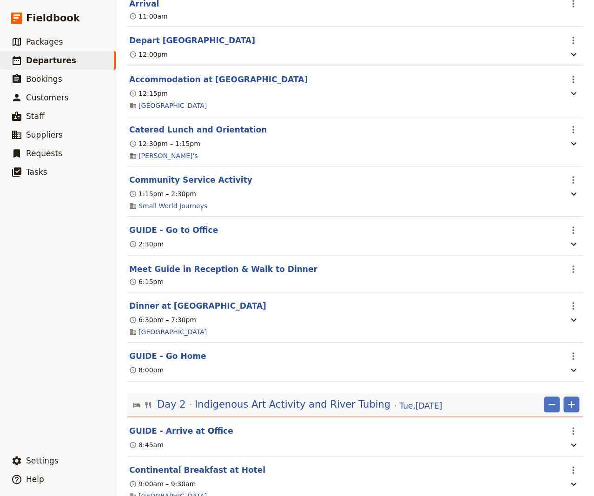
scroll to position [0, 0]
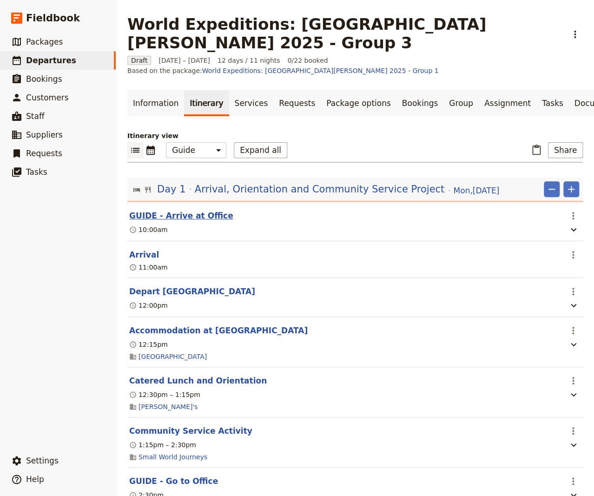
click at [172, 210] on button "GUIDE - Arrive at Office" at bounding box center [181, 215] width 104 height 11
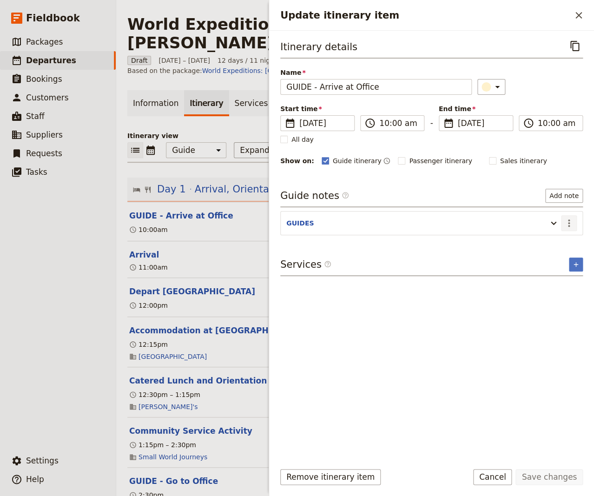
click at [554, 225] on icon "Actions" at bounding box center [568, 223] width 11 height 11
click at [554, 243] on span "Edit note" at bounding box center [542, 241] width 29 height 9
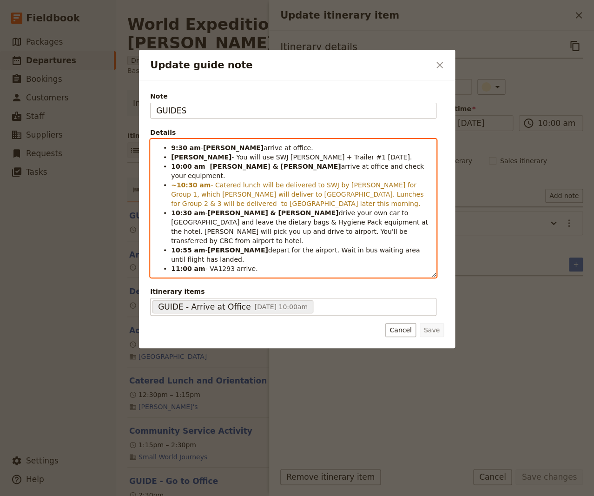
click at [171, 150] on li "9:30 am - [PERSON_NAME] arrive at office." at bounding box center [300, 147] width 259 height 9
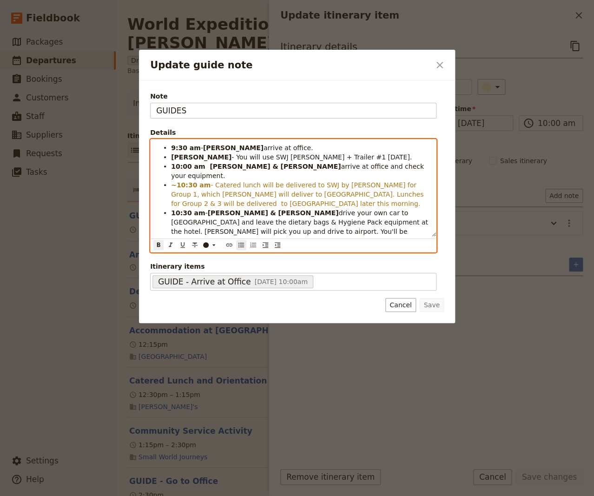
click at [313, 157] on li "[PERSON_NAME] - You will use SWJ [PERSON_NAME] + Trailer #1 [DATE]." at bounding box center [300, 156] width 259 height 9
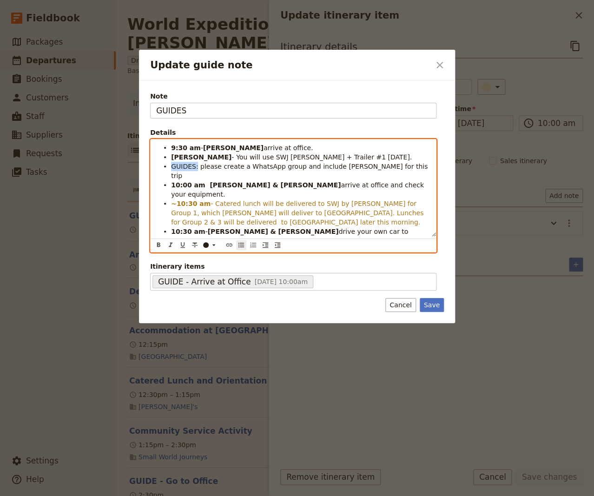
drag, startPoint x: 194, startPoint y: 167, endPoint x: 159, endPoint y: 164, distance: 34.6
click at [159, 164] on ul "9:30 am - [PERSON_NAME] arrive at office. [PERSON_NAME] - You will use SWJ [PER…" at bounding box center [293, 217] width 274 height 149
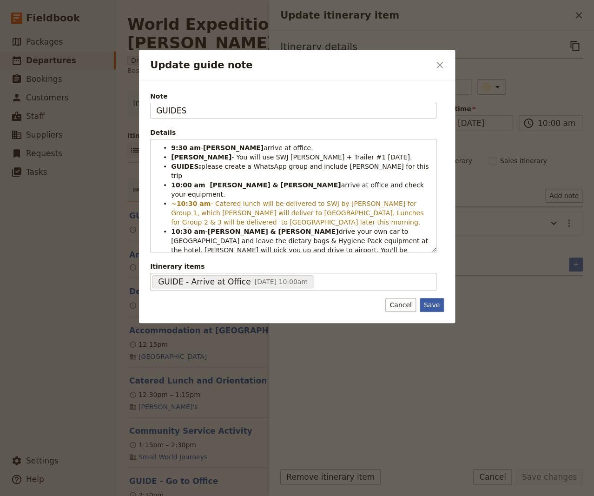
click at [434, 304] on button "Save" at bounding box center [432, 305] width 24 height 14
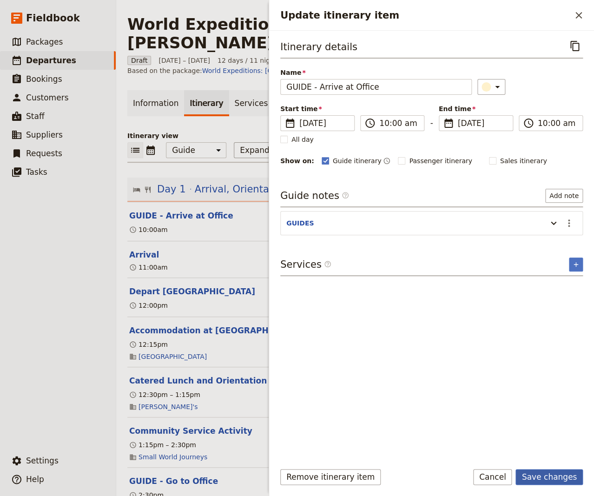
click at [541, 476] on button "Save changes" at bounding box center [548, 477] width 67 height 16
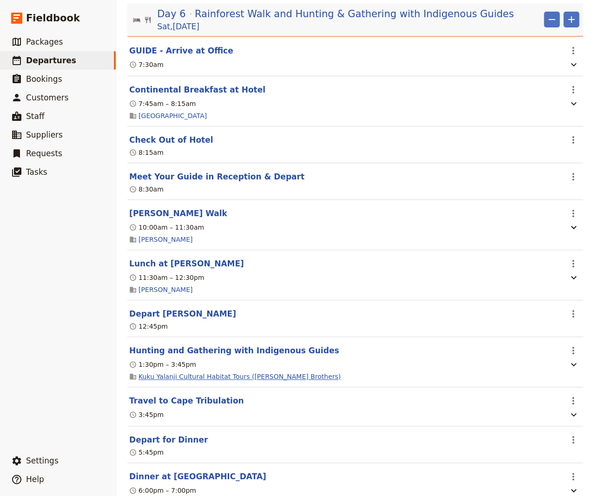
scroll to position [2761, 0]
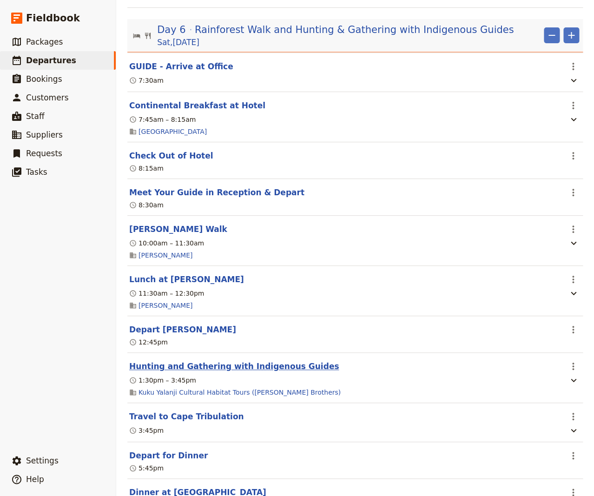
click at [198, 361] on button "Hunting and Gathering with Indigenous Guides" at bounding box center [234, 366] width 210 height 11
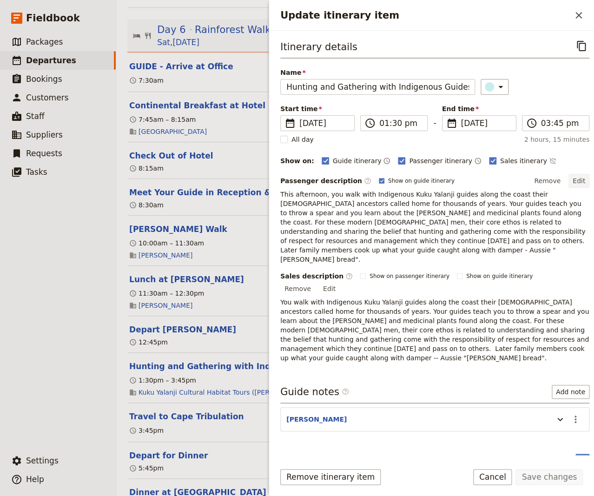
click at [554, 176] on button "Edit" at bounding box center [578, 181] width 21 height 14
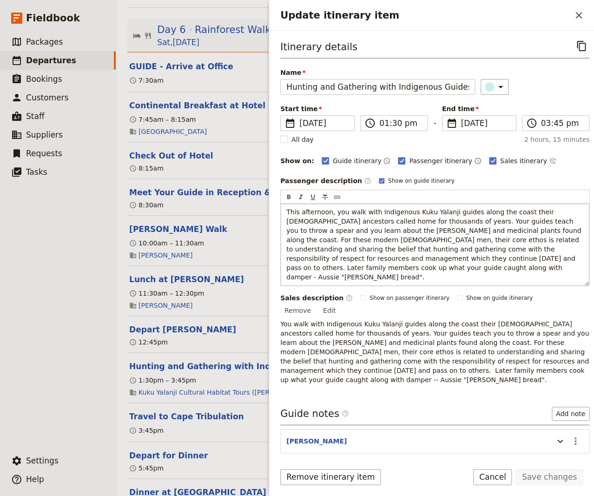
click at [332, 213] on span "This afternoon, you walk with Indigenous Kuku Yalanji guides along the coast th…" at bounding box center [434, 244] width 297 height 73
click at [331, 213] on span "This afternoon, you walk with Indigenous Kuku Yalanji guides along the coast th…" at bounding box center [434, 244] width 297 height 73
click at [554, 477] on button "Save changes" at bounding box center [548, 477] width 67 height 16
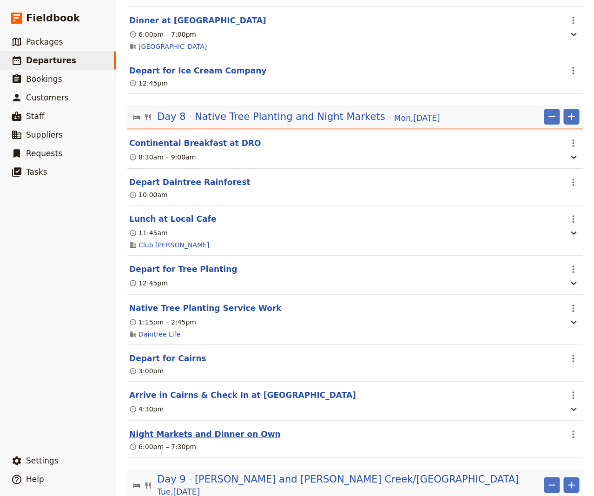
scroll to position [3765, 0]
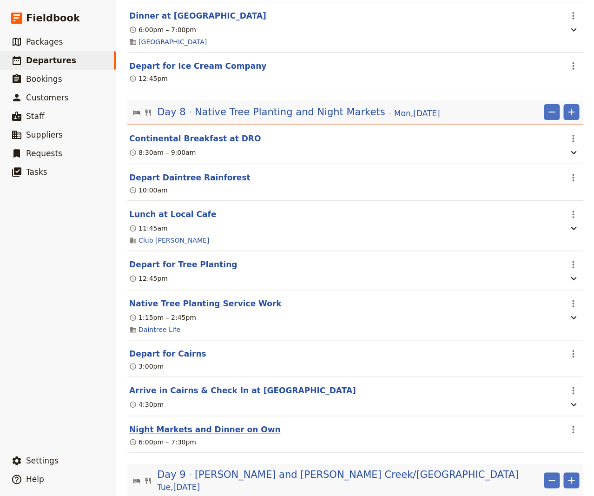
click at [188, 424] on button "Night Markets and Dinner on Own" at bounding box center [204, 429] width 151 height 11
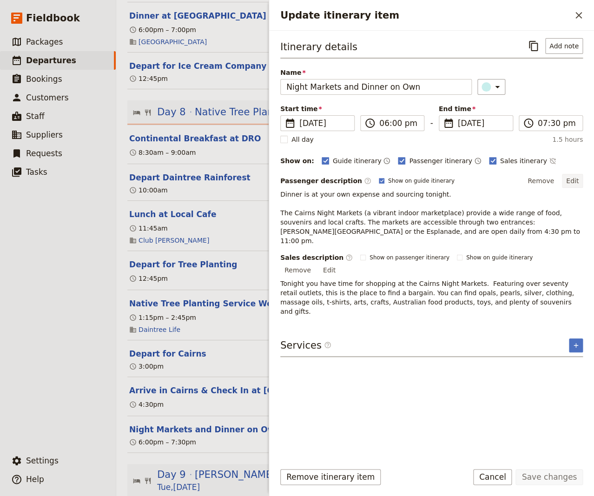
click at [554, 180] on button "Edit" at bounding box center [572, 181] width 21 height 14
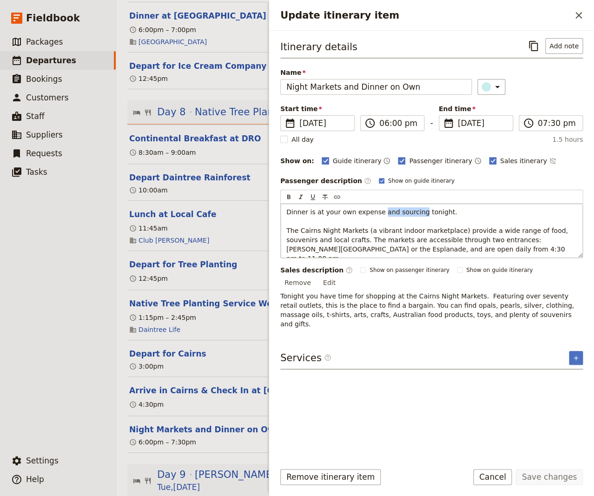
drag, startPoint x: 410, startPoint y: 211, endPoint x: 374, endPoint y: 211, distance: 35.8
click at [374, 211] on span "Dinner is at your own expense and sourcing tonight. The Cairns Night Markets (a…" at bounding box center [428, 235] width 284 height 54
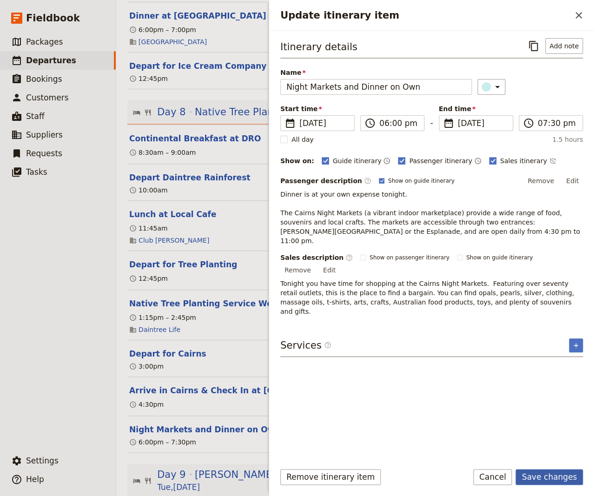
click at [548, 475] on button "Save changes" at bounding box center [548, 477] width 67 height 16
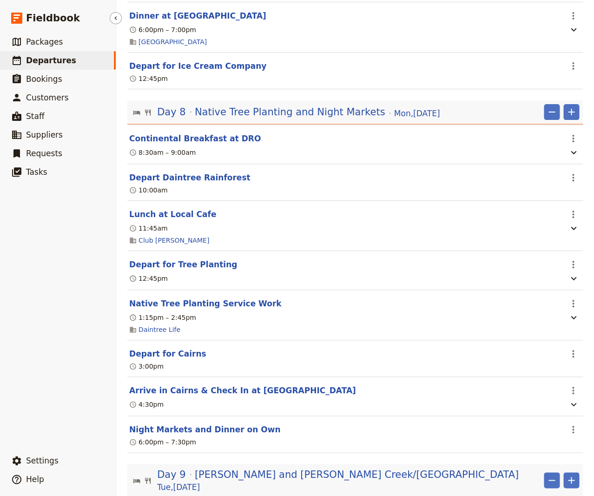
click at [47, 60] on span "Departures" at bounding box center [51, 60] width 50 height 9
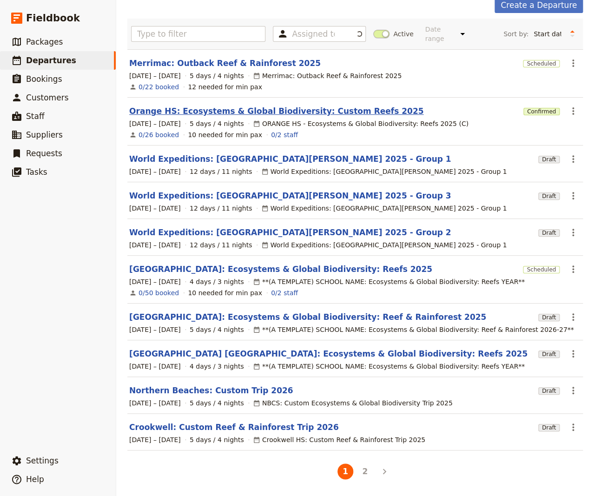
scroll to position [42, 0]
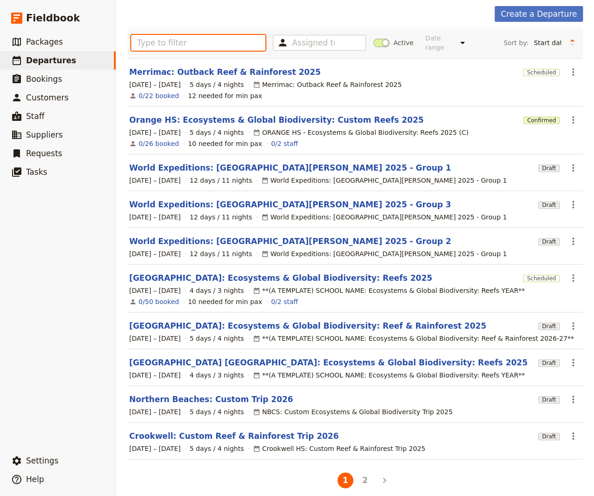
click at [163, 42] on input "text" at bounding box center [198, 43] width 134 height 16
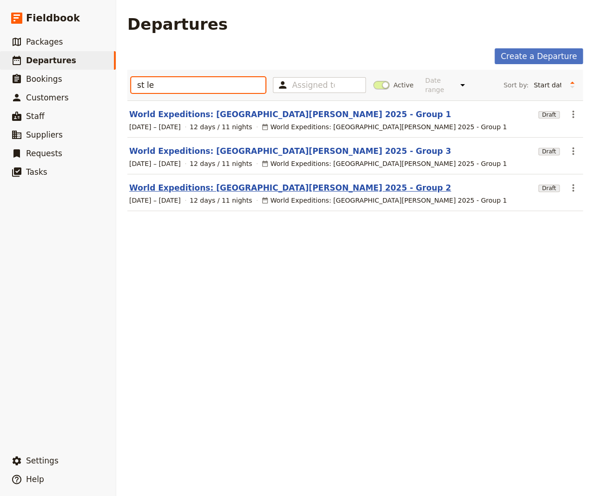
type input "st le"
drag, startPoint x: 206, startPoint y: 180, endPoint x: 369, endPoint y: 228, distance: 169.5
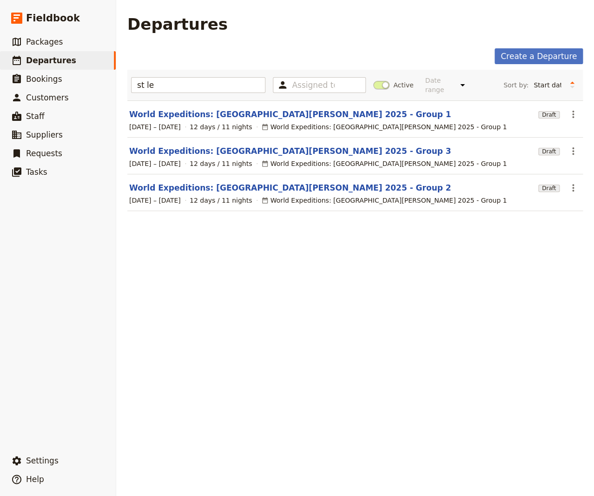
click at [208, 182] on link "World Expeditions: [GEOGRAPHIC_DATA][PERSON_NAME] 2025 - Group 2" at bounding box center [290, 187] width 322 height 11
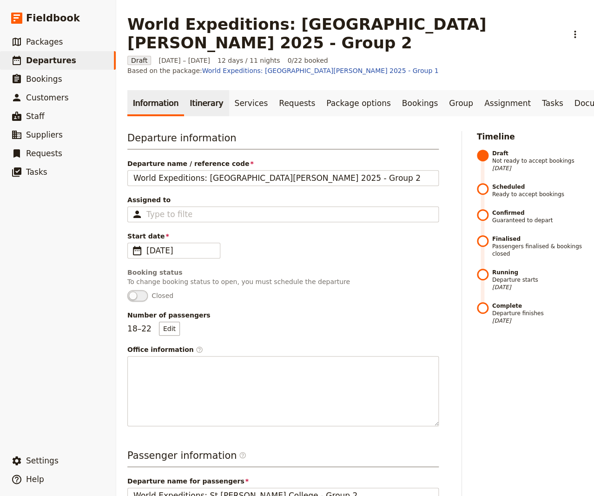
click at [194, 90] on link "Itinerary" at bounding box center [206, 103] width 45 height 26
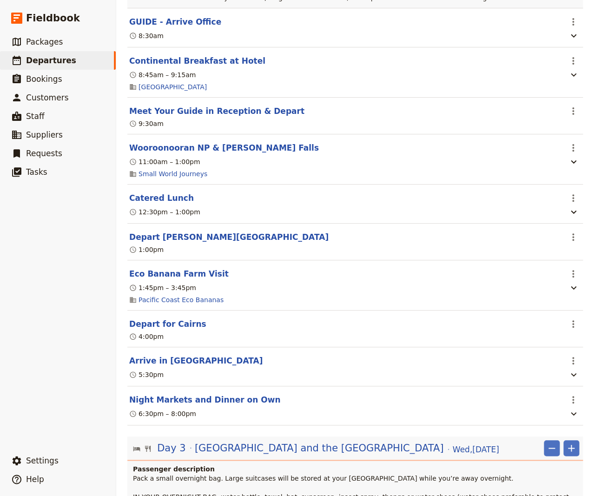
scroll to position [816, 0]
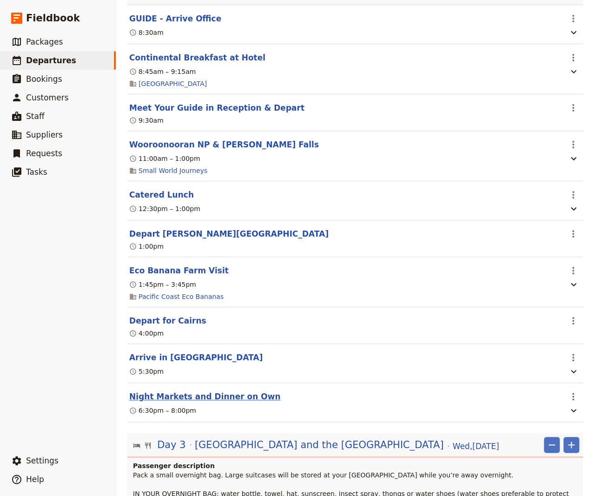
click at [219, 391] on button "Night Markets and Dinner on Own" at bounding box center [204, 396] width 151 height 11
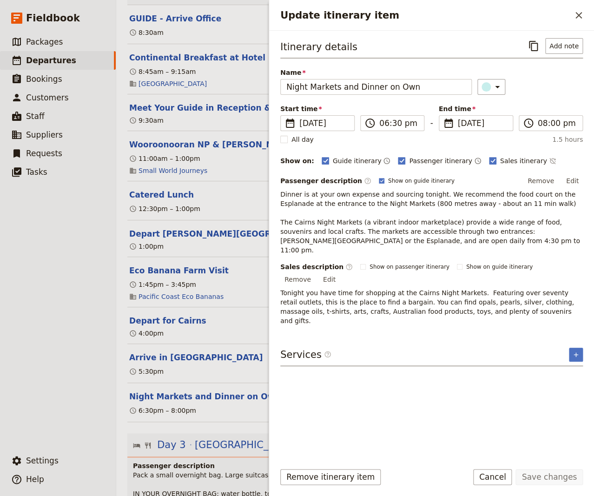
drag, startPoint x: 569, startPoint y: 183, endPoint x: 557, endPoint y: 187, distance: 13.4
click at [554, 183] on button "Edit" at bounding box center [572, 181] width 21 height 14
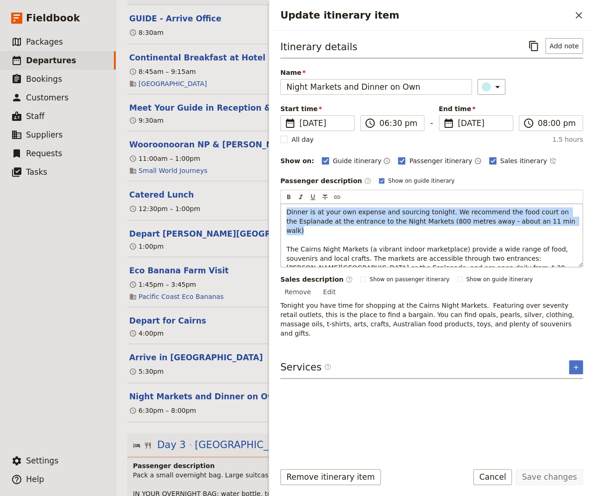
drag, startPoint x: 557, startPoint y: 222, endPoint x: 271, endPoint y: 213, distance: 286.5
click at [281, 213] on div "Dinner is at your own expense and sourcing tonight. We recommend the food court…" at bounding box center [432, 235] width 302 height 63
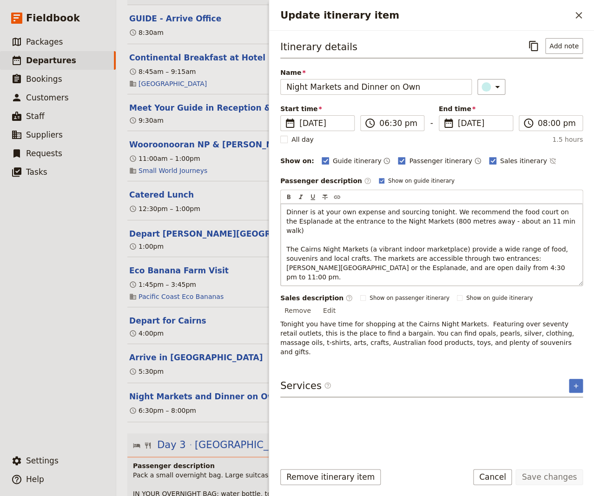
drag, startPoint x: 409, startPoint y: 257, endPoint x: 403, endPoint y: 238, distance: 19.0
click at [409, 256] on p "Dinner is at your own expense and sourcing tonight. We recommend the food court…" at bounding box center [431, 244] width 291 height 74
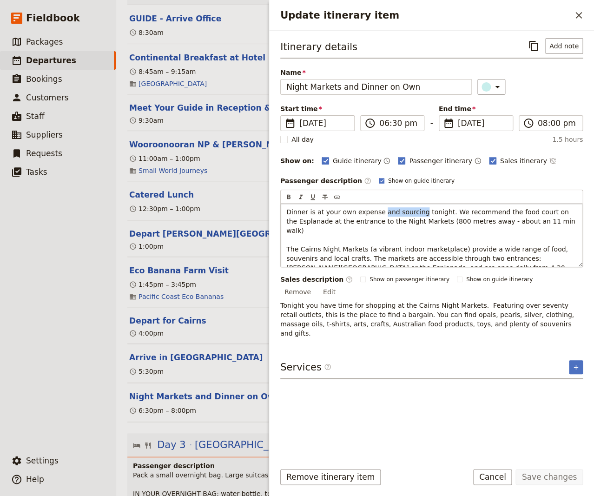
drag, startPoint x: 410, startPoint y: 211, endPoint x: 374, endPoint y: 211, distance: 36.3
click at [374, 211] on span "Dinner is at your own expense and sourcing tonight. We recommend the food court…" at bounding box center [431, 244] width 291 height 73
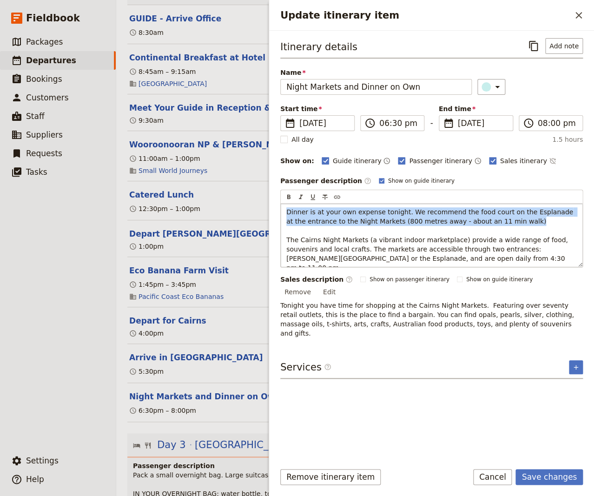
drag, startPoint x: 518, startPoint y: 222, endPoint x: 275, endPoint y: 211, distance: 242.9
click at [281, 211] on div "Dinner is at your own expense tonight. We recommend the food court on the Espla…" at bounding box center [432, 235] width 302 height 63
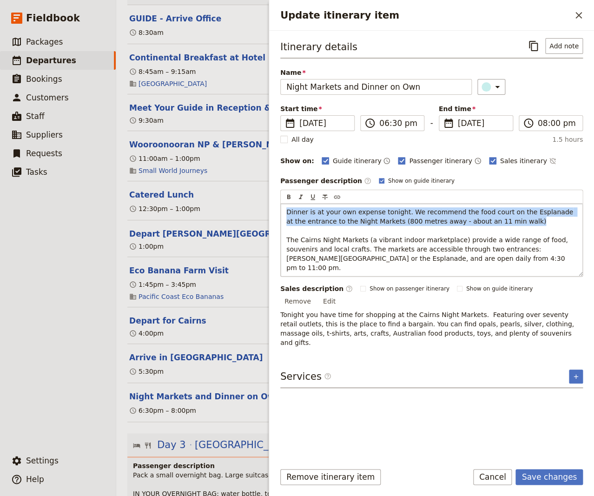
copy span "Dinner is at your own expense tonight. We recommend the food court on the Espla…"
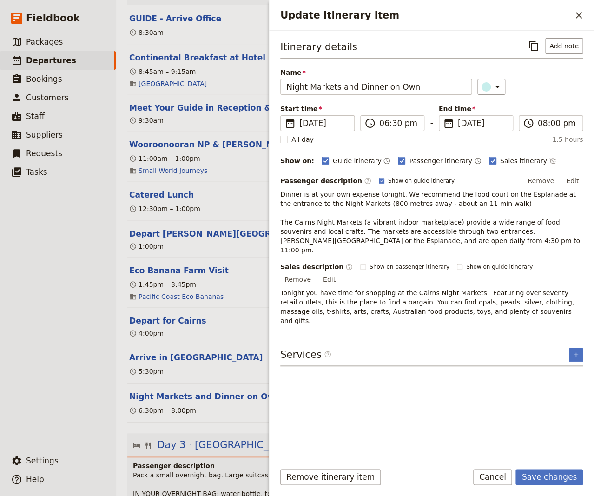
drag, startPoint x: 542, startPoint y: 480, endPoint x: 200, endPoint y: 226, distance: 425.9
click at [541, 480] on button "Save changes" at bounding box center [548, 477] width 67 height 16
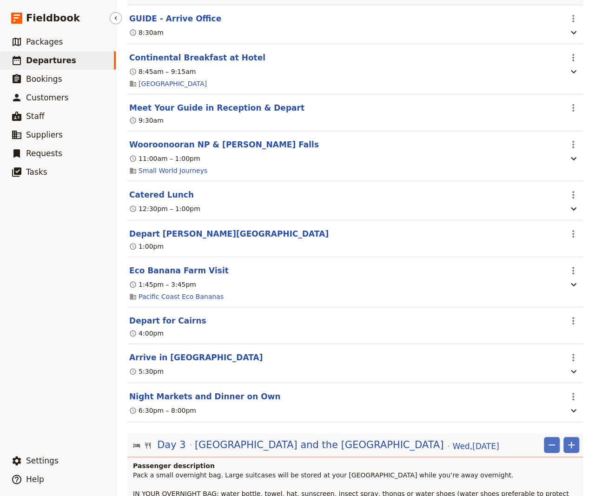
click at [45, 61] on span "Departures" at bounding box center [51, 60] width 50 height 9
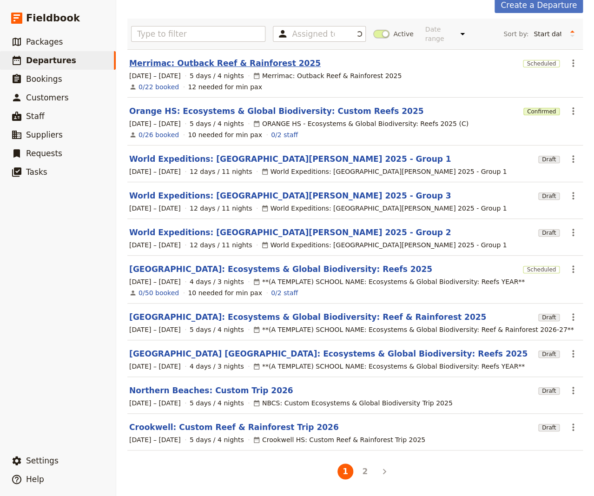
scroll to position [42, 0]
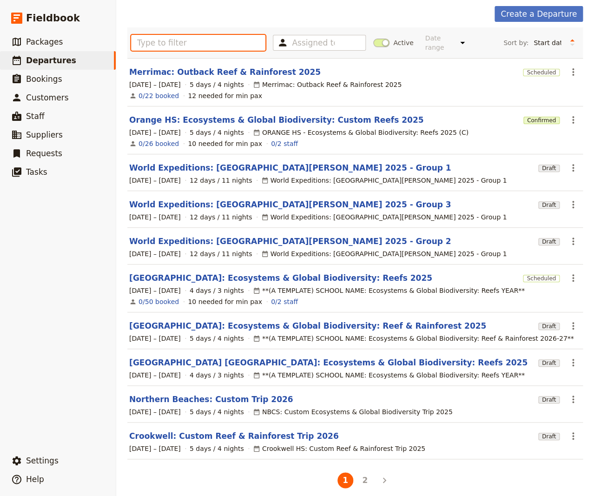
click at [164, 36] on input "text" at bounding box center [198, 43] width 134 height 16
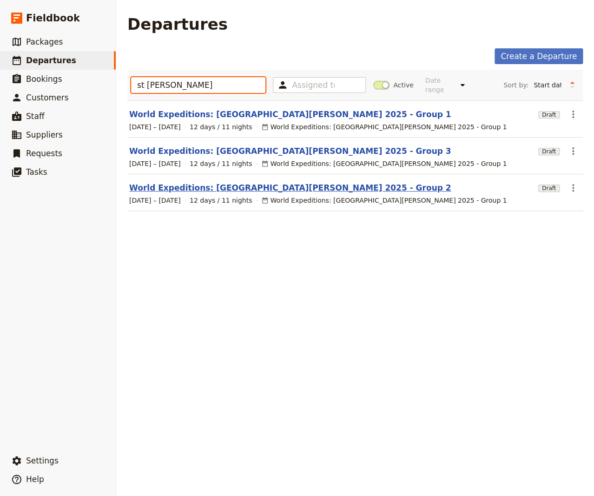
type input "st [PERSON_NAME]"
click at [224, 182] on link "World Expeditions: [GEOGRAPHIC_DATA][PERSON_NAME] 2025 - Group 2" at bounding box center [290, 187] width 322 height 11
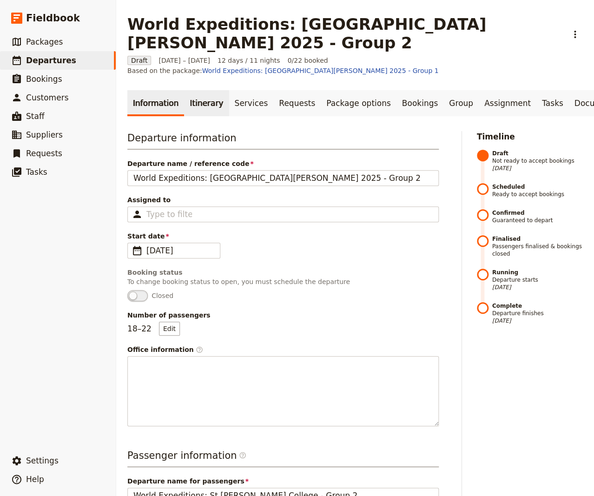
click at [198, 90] on link "Itinerary" at bounding box center [206, 103] width 45 height 26
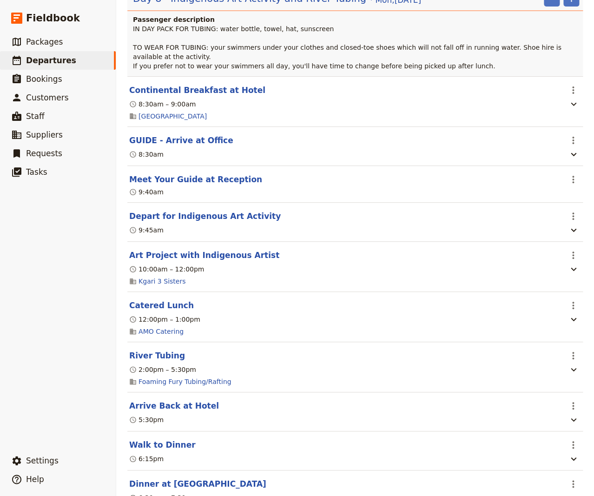
scroll to position [3765, 0]
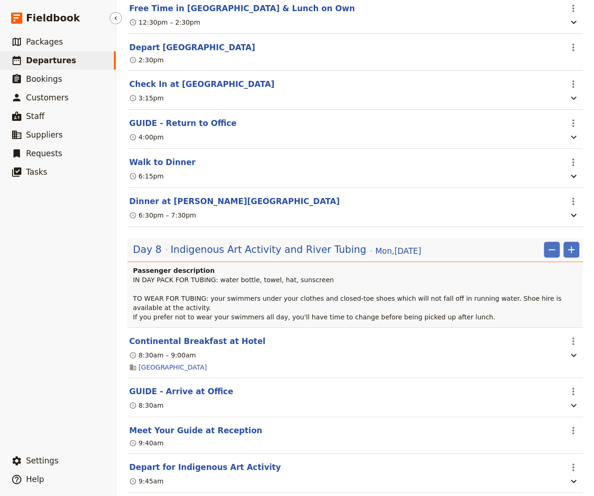
click at [40, 62] on span "Departures" at bounding box center [51, 60] width 50 height 9
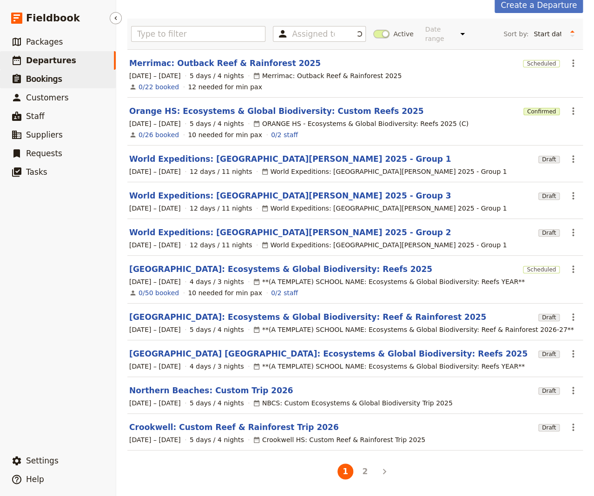
scroll to position [42, 0]
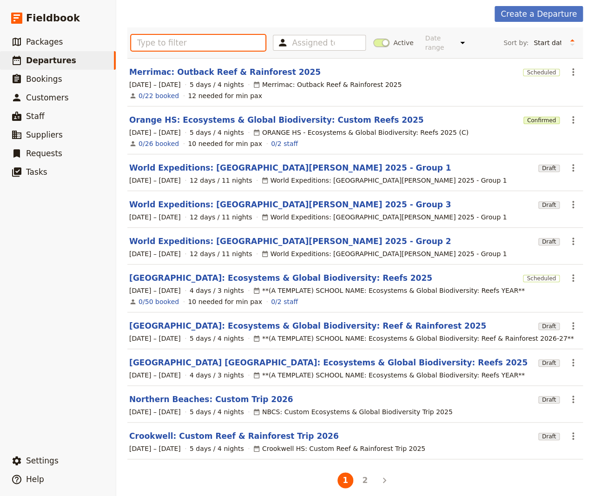
click at [188, 42] on input "text" at bounding box center [198, 43] width 134 height 16
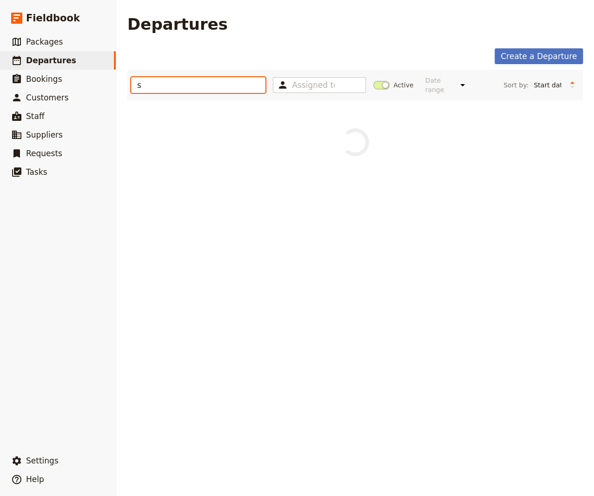
scroll to position [0, 0]
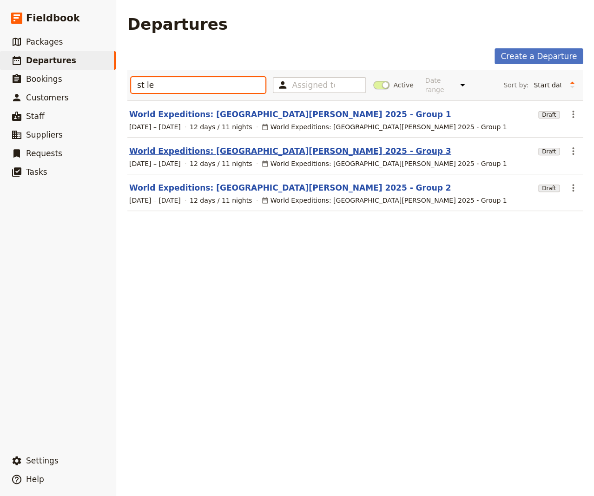
type input "st le"
click at [235, 145] on link "World Expeditions: [GEOGRAPHIC_DATA][PERSON_NAME] 2025 - Group 3" at bounding box center [290, 150] width 322 height 11
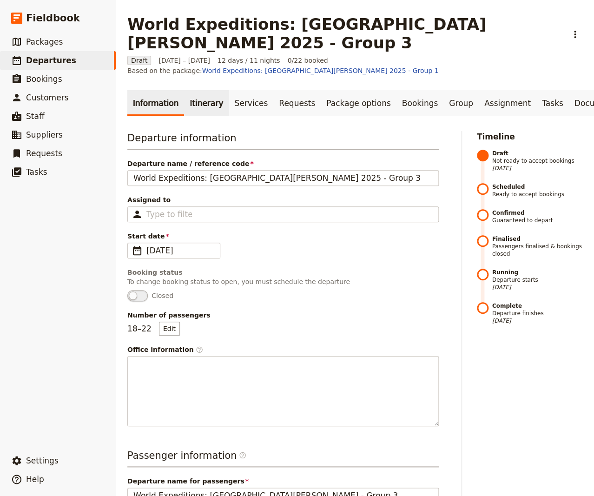
click at [204, 90] on link "Itinerary" at bounding box center [206, 103] width 45 height 26
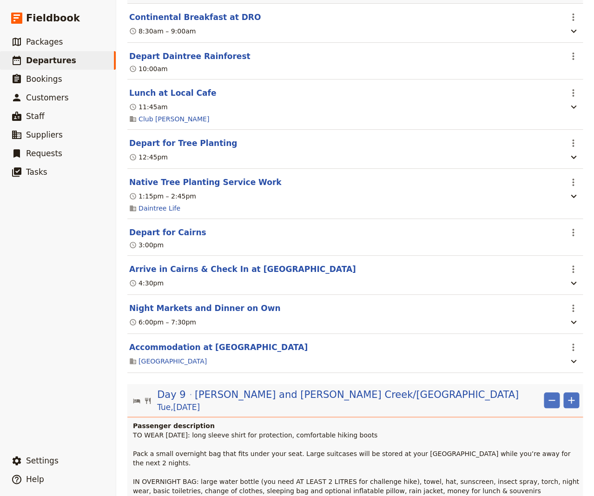
scroll to position [4581, 0]
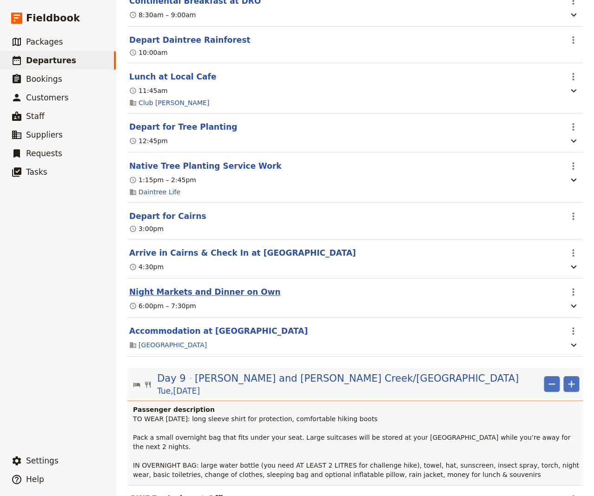
click at [197, 286] on button "Night Markets and Dinner on Own" at bounding box center [204, 291] width 151 height 11
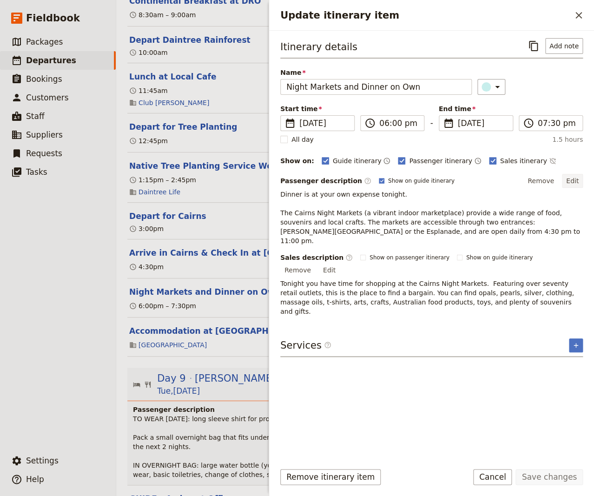
click at [554, 178] on button "Edit" at bounding box center [572, 181] width 21 height 14
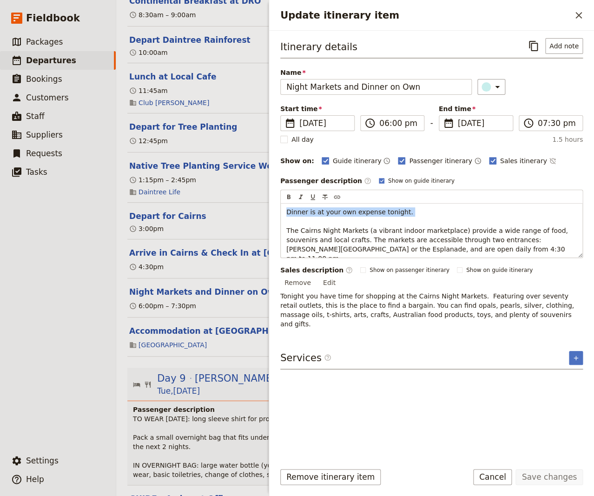
drag, startPoint x: 414, startPoint y: 214, endPoint x: 266, endPoint y: 209, distance: 147.9
click at [281, 210] on div "Dinner is at your own expense tonight. The Cairns Night Markets (a vibrant indo…" at bounding box center [432, 231] width 302 height 54
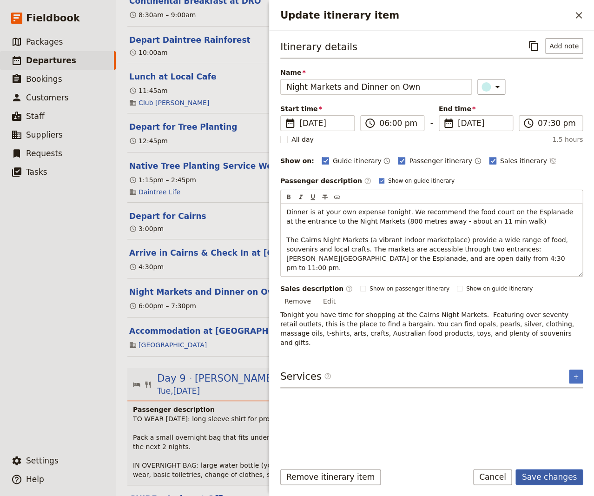
click at [550, 478] on button "Save changes" at bounding box center [548, 477] width 67 height 16
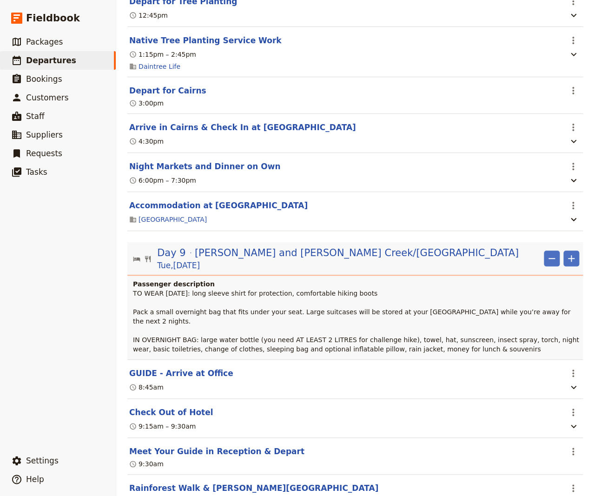
scroll to position [4769, 0]
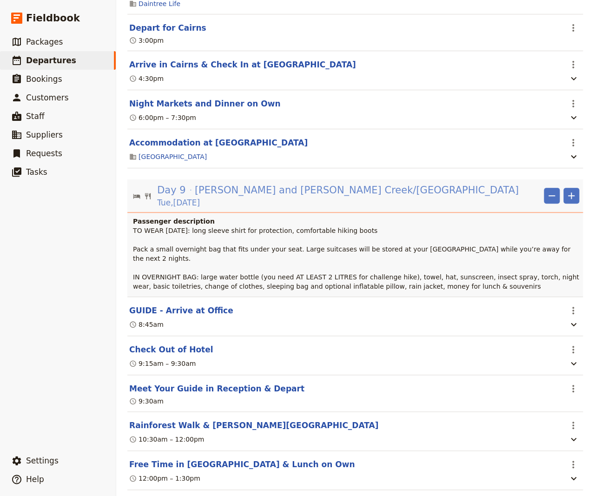
click at [271, 183] on span "[PERSON_NAME] and [PERSON_NAME] Creek/[GEOGRAPHIC_DATA]" at bounding box center [357, 190] width 324 height 14
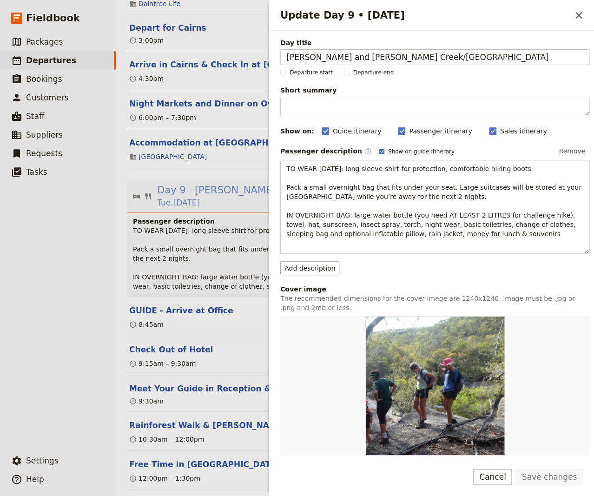
click at [271, 182] on div "Update Day 9 • [DATE] ​ Day title [PERSON_NAME] and [GEOGRAPHIC_DATA]/[GEOGRAPH…" at bounding box center [431, 248] width 325 height 496
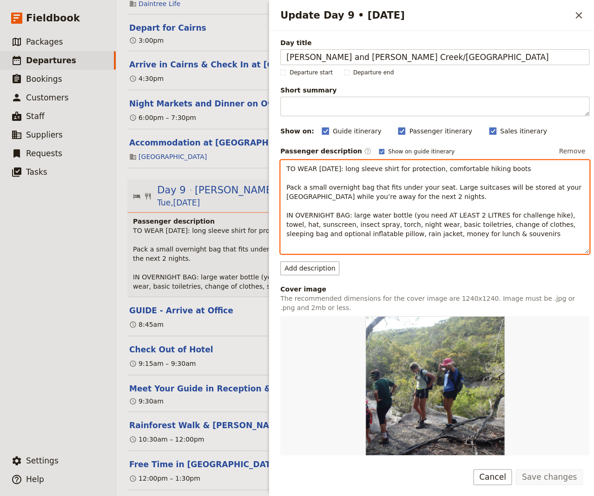
click at [288, 162] on div "TO WEAR [DATE]: long sleeve shirt for protection, comfortable hiking boots Pack…" at bounding box center [435, 206] width 308 height 93
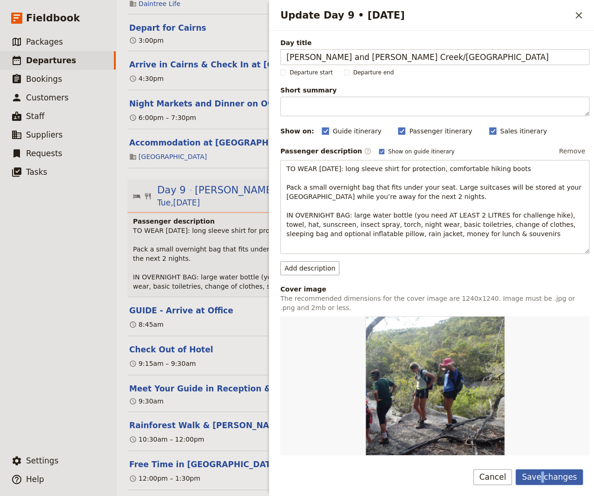
click at [546, 480] on button "Save changes" at bounding box center [548, 477] width 67 height 16
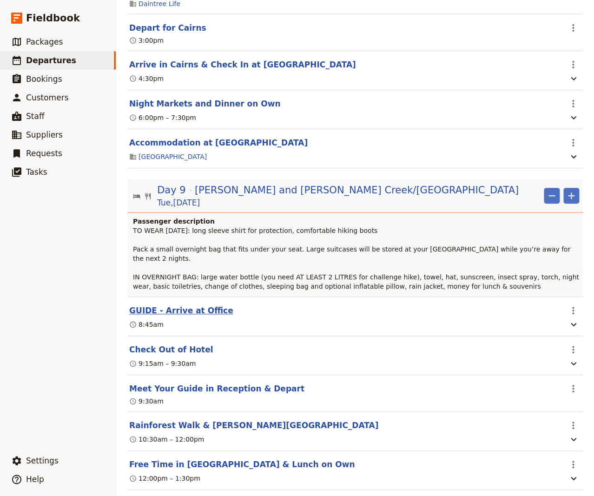
click at [178, 305] on button "GUIDE - Arrive at Office" at bounding box center [181, 310] width 104 height 11
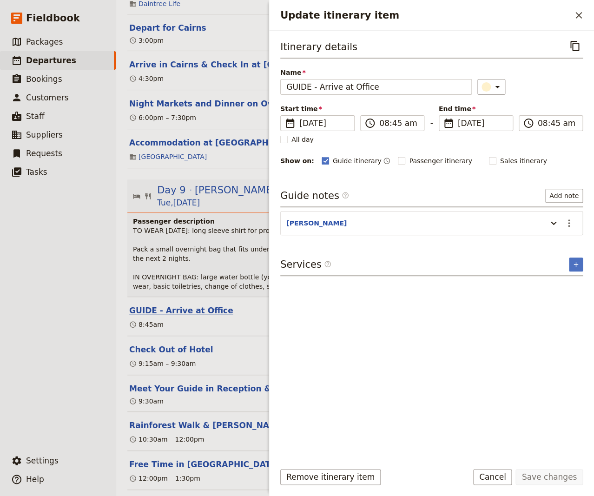
click at [178, 305] on button "GUIDE - Arrive at Office" at bounding box center [181, 310] width 104 height 11
click at [50, 302] on ul "​ Packages ​ Departures ​ Bookings ​ Customers ​ Staff ​ Suppliers ​ Requests ​…" at bounding box center [58, 240] width 116 height 415
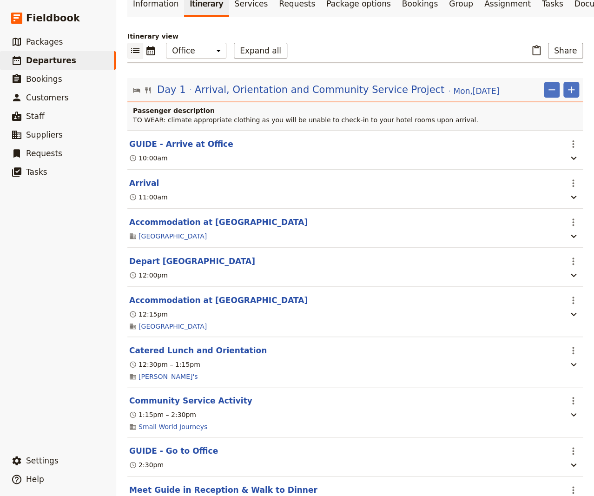
scroll to position [0, 0]
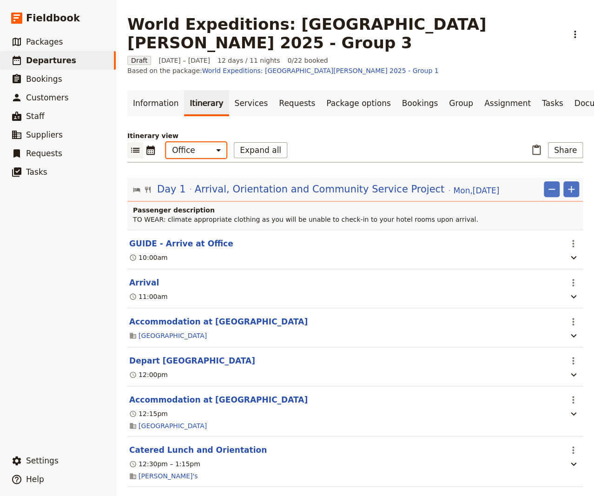
click at [166, 142] on select "Office Guide Passenger Sales" at bounding box center [196, 150] width 60 height 16
select select "PASSENGER"
click option "Passenger" at bounding box center [0, 0] width 0 height 0
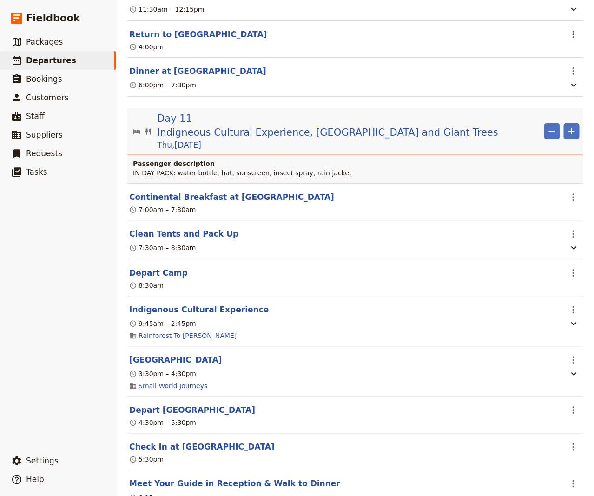
scroll to position [5083, 0]
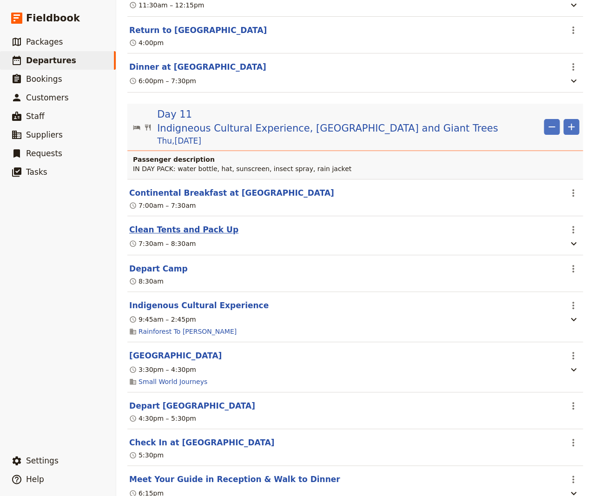
click at [191, 224] on button "Clean Tents and Pack Up" at bounding box center [183, 229] width 109 height 11
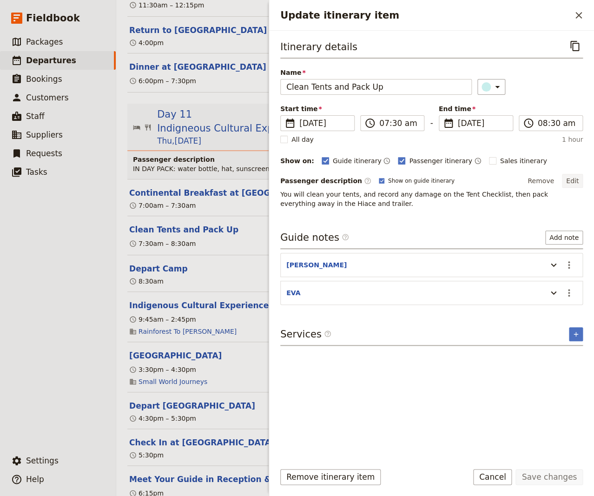
click at [554, 180] on button "Edit" at bounding box center [572, 181] width 21 height 14
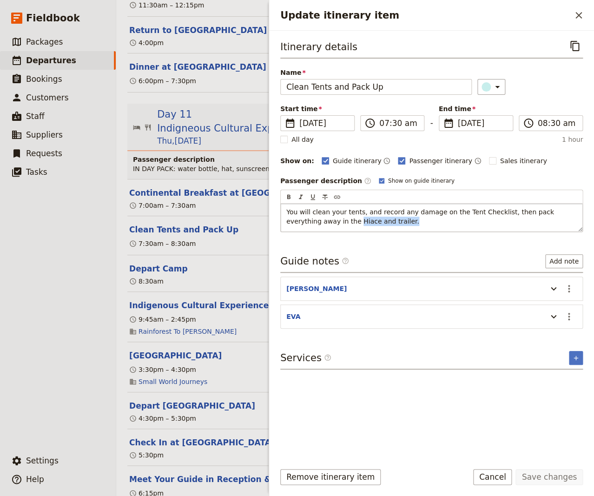
drag, startPoint x: 345, startPoint y: 222, endPoint x: 297, endPoint y: 220, distance: 47.9
click at [297, 220] on span "You will clean your tents, and record any damage on the Tent Checklist, then pa…" at bounding box center [421, 216] width 270 height 17
click at [547, 479] on button "Save changes" at bounding box center [548, 477] width 67 height 16
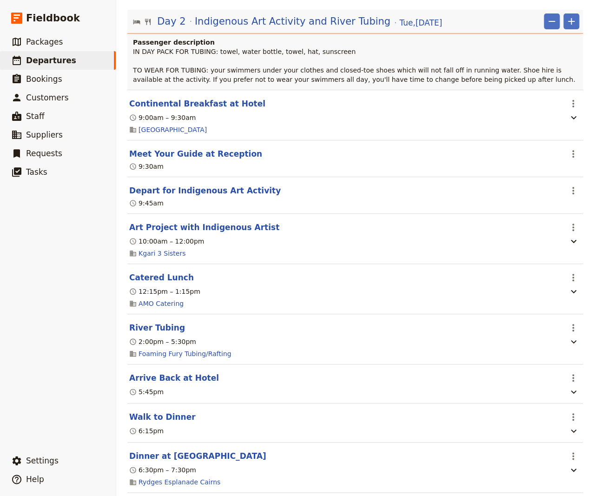
scroll to position [409, 0]
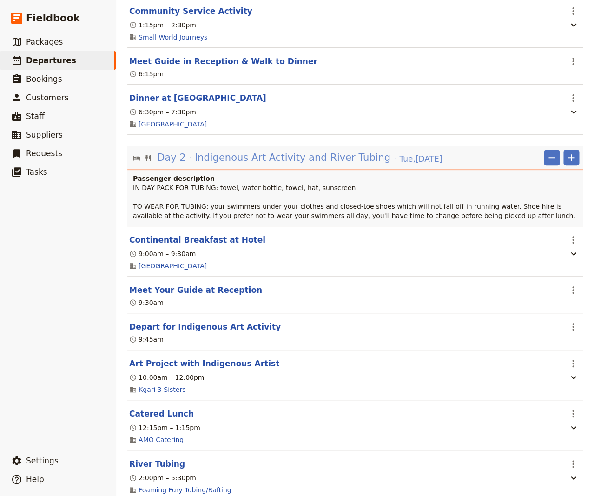
click at [286, 151] on span "Indigenous Art Activity and River Tubing" at bounding box center [293, 158] width 196 height 14
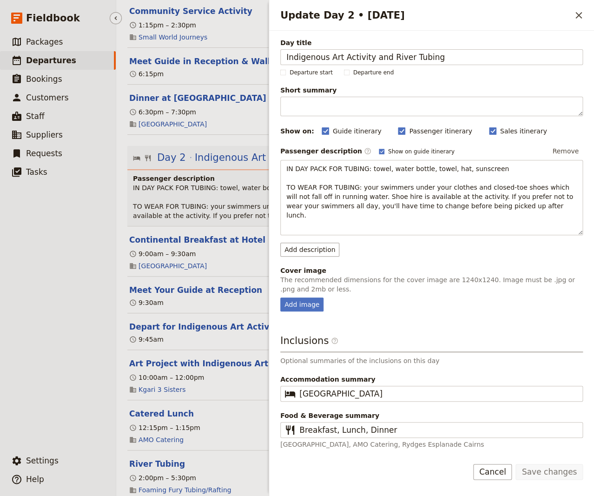
click at [22, 330] on ul "​ Packages ​ Departures ​ Bookings ​ Customers ​ Staff ​ Suppliers ​ Requests ​…" at bounding box center [58, 240] width 116 height 415
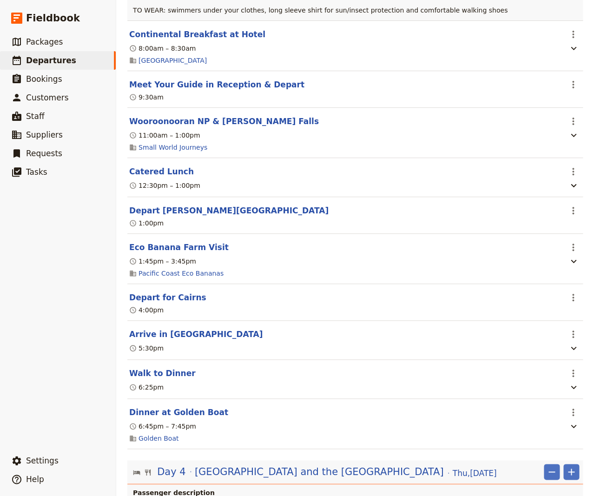
scroll to position [911, 0]
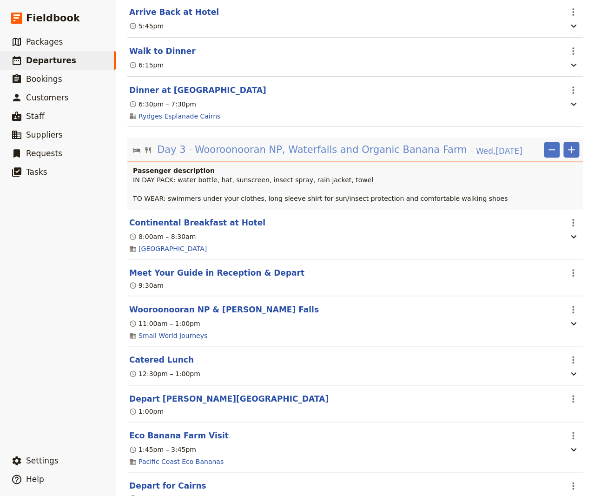
click at [331, 143] on span "Wooroonooran NP, Waterfalls and Organic Banana Farm" at bounding box center [331, 150] width 272 height 14
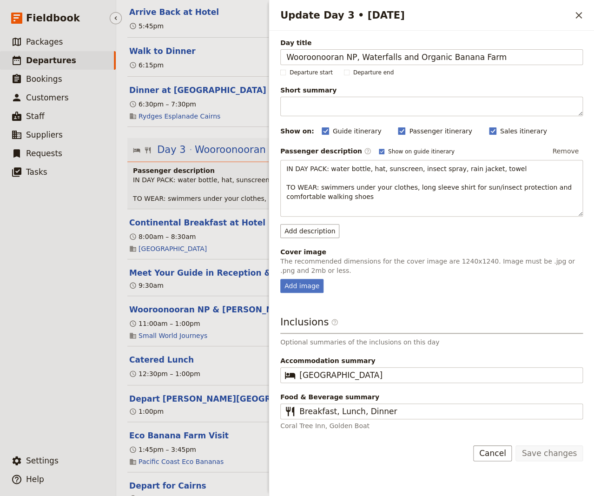
click at [67, 287] on ul "​ Packages ​ Departures ​ Bookings ​ Customers ​ Staff ​ Suppliers ​ Requests ​…" at bounding box center [58, 240] width 116 height 415
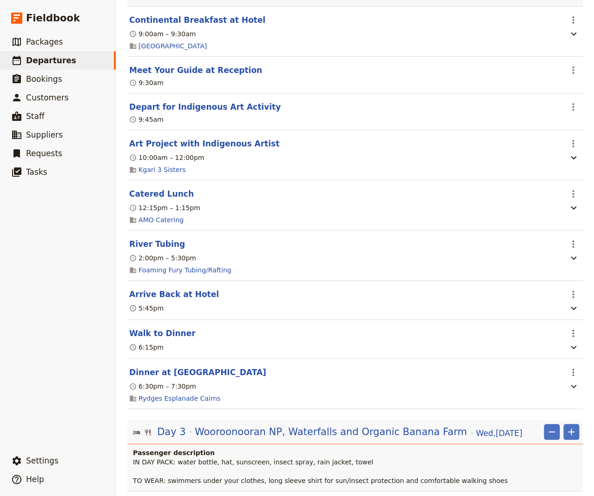
scroll to position [471, 0]
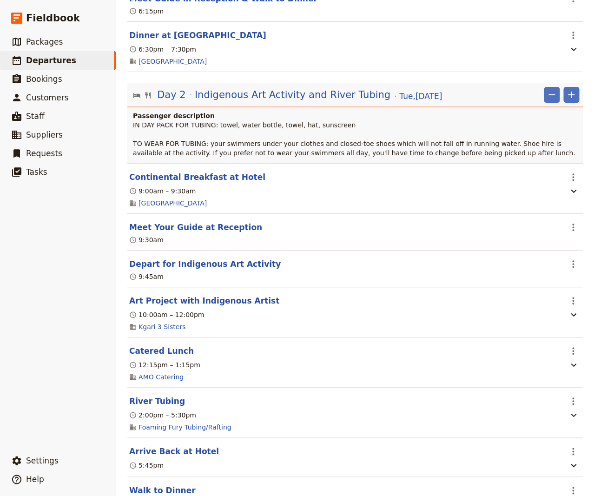
drag, startPoint x: 587, startPoint y: 80, endPoint x: 586, endPoint y: 30, distance: 50.2
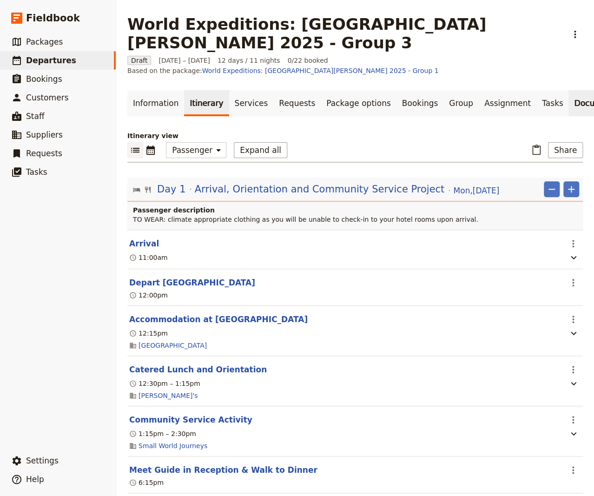
click at [554, 90] on link "Documents" at bounding box center [596, 103] width 56 height 26
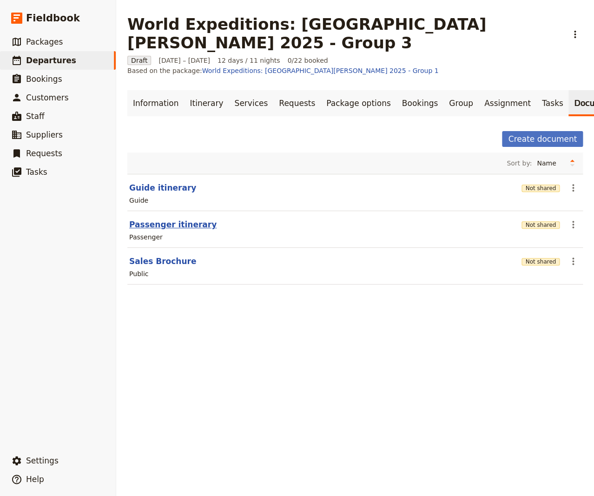
click at [157, 219] on button "Passenger itinerary" at bounding box center [172, 224] width 87 height 11
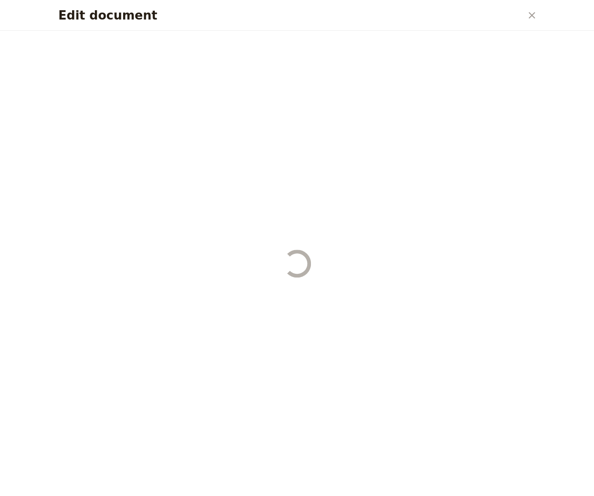
select select "PASSENGER"
select select "RUN_SHEET"
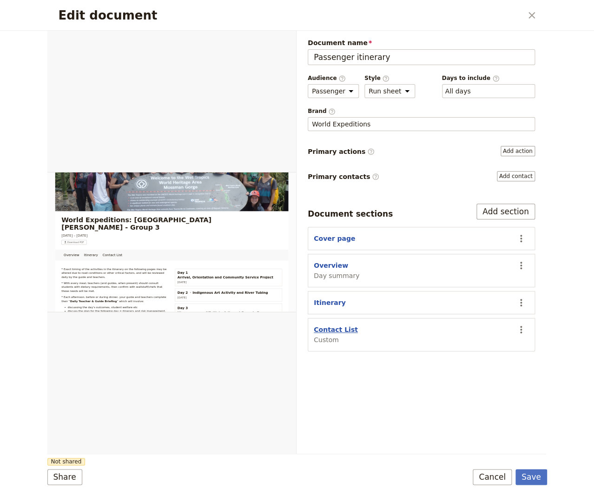
click at [325, 330] on button "Contact List" at bounding box center [336, 329] width 44 height 9
select select "CUSTOM"
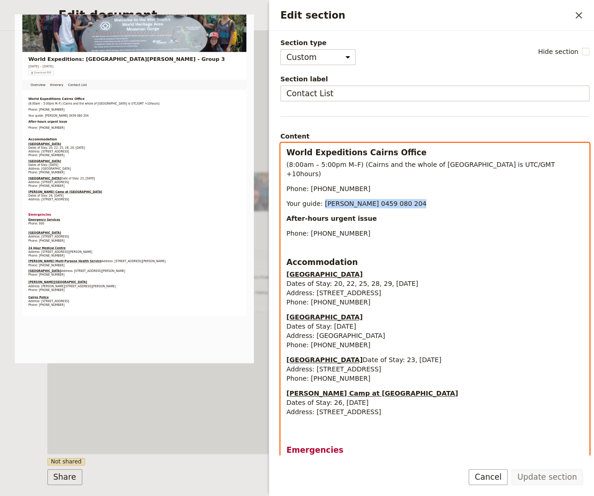
drag, startPoint x: 410, startPoint y: 194, endPoint x: 320, endPoint y: 192, distance: 90.2
click at [320, 199] on p "Your guide: [PERSON_NAME] 0459 080 204" at bounding box center [434, 203] width 297 height 9
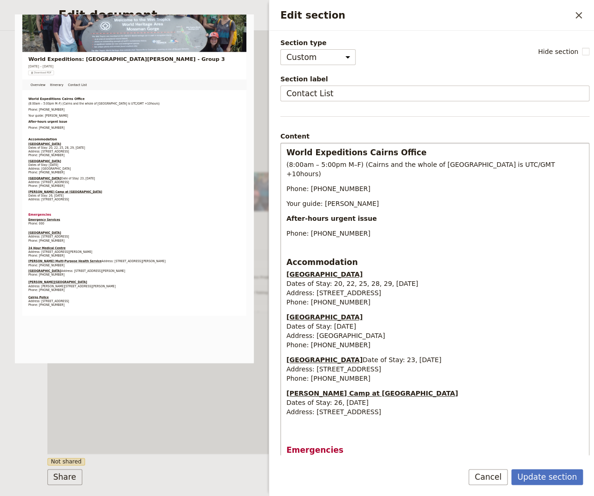
click at [356, 199] on p "Your guide: [PERSON_NAME]" at bounding box center [434, 203] width 297 height 9
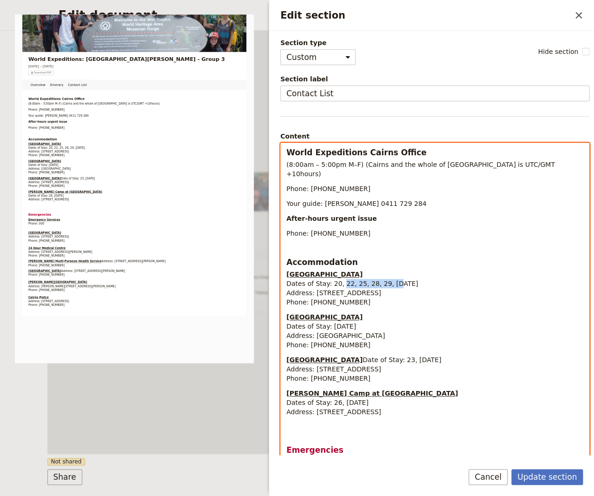
drag, startPoint x: 384, startPoint y: 273, endPoint x: 338, endPoint y: 272, distance: 45.6
click at [338, 280] on span "Dates of Stay: 20, 22, 25, 28, 29, [DATE]" at bounding box center [352, 283] width 132 height 7
click at [331, 323] on span "Dates of Stay: [DATE]" at bounding box center [321, 326] width 70 height 7
drag, startPoint x: 341, startPoint y: 360, endPoint x: 329, endPoint y: 357, distance: 12.4
click at [329, 357] on span "Date of Stay: 23, [DATE] Address: [STREET_ADDRESS] Phone: [PHONE_NUMBER]" at bounding box center [363, 369] width 155 height 26
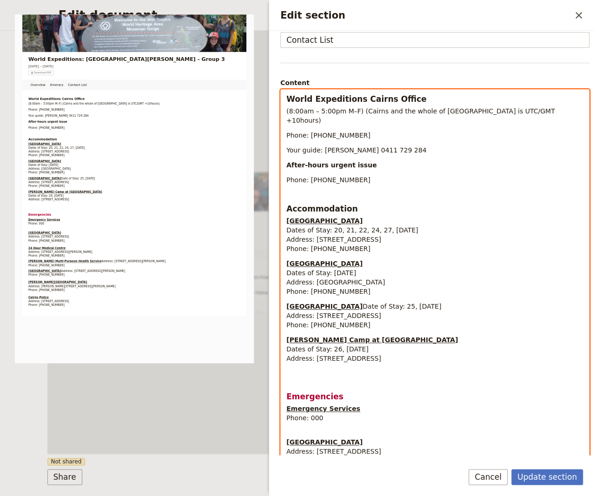
scroll to position [63, 0]
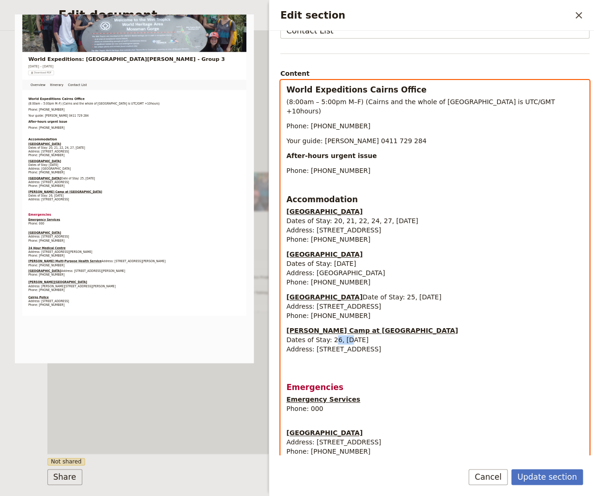
drag, startPoint x: 336, startPoint y: 340, endPoint x: 331, endPoint y: 341, distance: 4.7
click at [331, 341] on span "Dates of Stay: 26, [DATE]" at bounding box center [327, 339] width 82 height 7
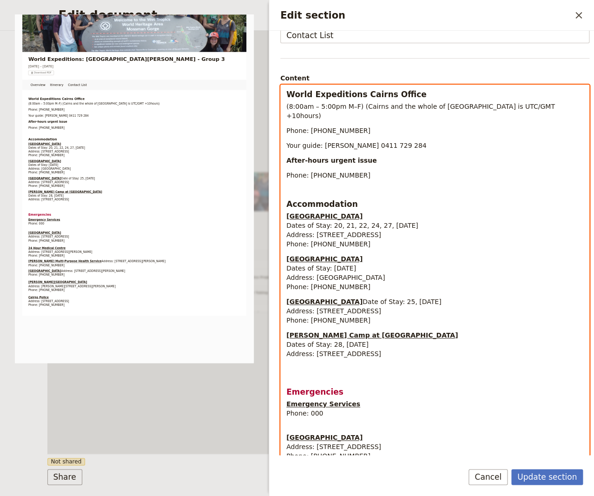
scroll to position [2, 0]
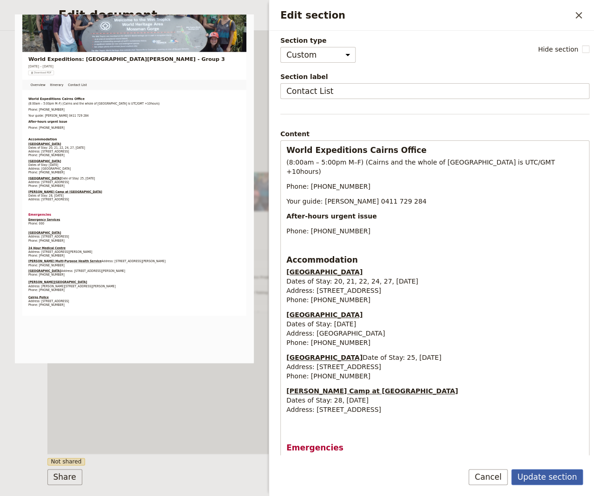
click at [547, 479] on button "Update section" at bounding box center [547, 477] width 72 height 16
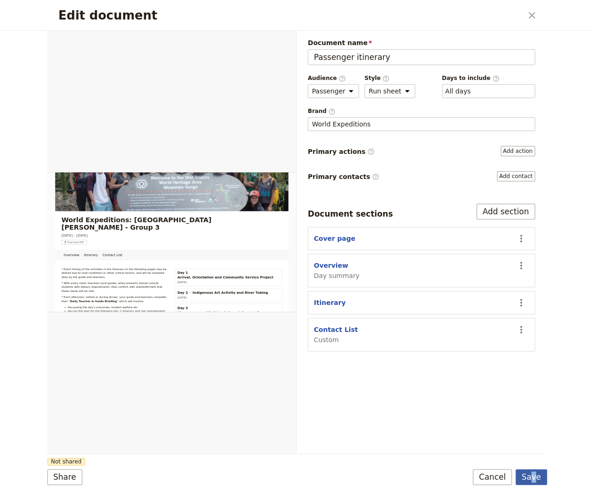
click at [535, 479] on button "Save" at bounding box center [531, 477] width 32 height 16
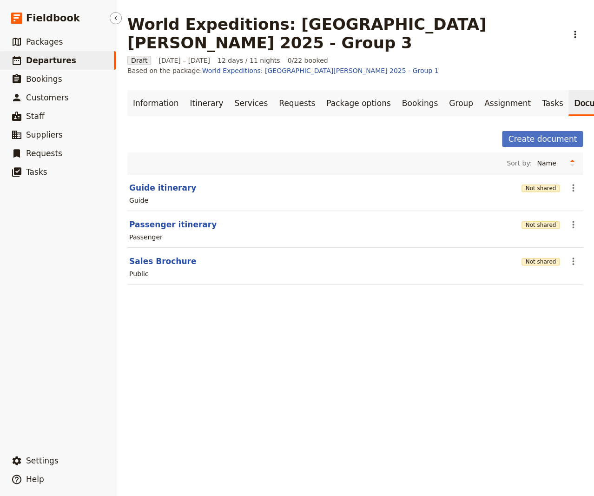
click at [40, 59] on span "Departures" at bounding box center [51, 60] width 50 height 9
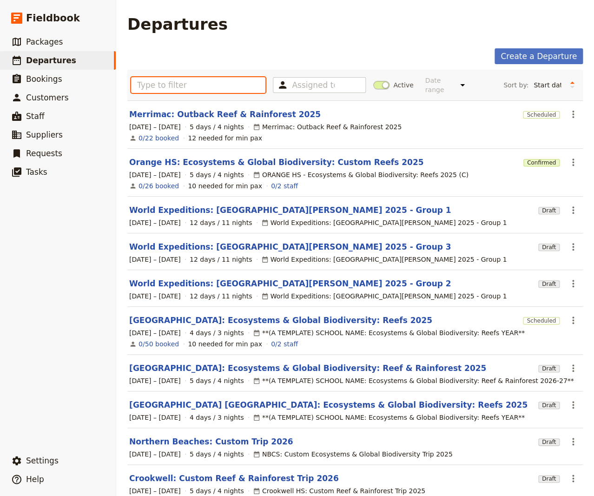
click at [180, 83] on input "text" at bounding box center [198, 85] width 134 height 16
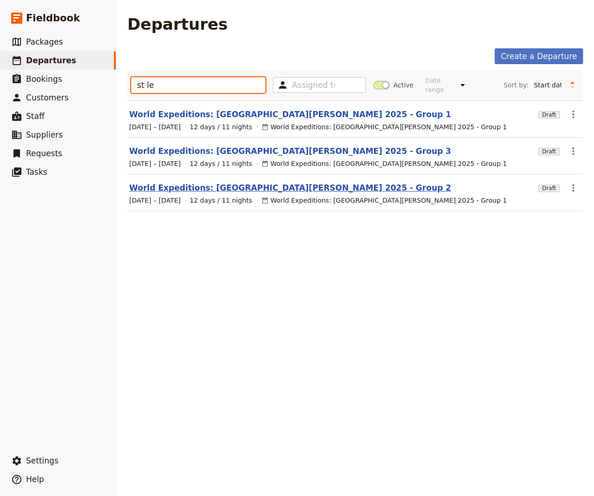
type input "st le"
click at [209, 183] on link "World Expeditions: [GEOGRAPHIC_DATA][PERSON_NAME] 2025 - Group 2" at bounding box center [290, 187] width 322 height 11
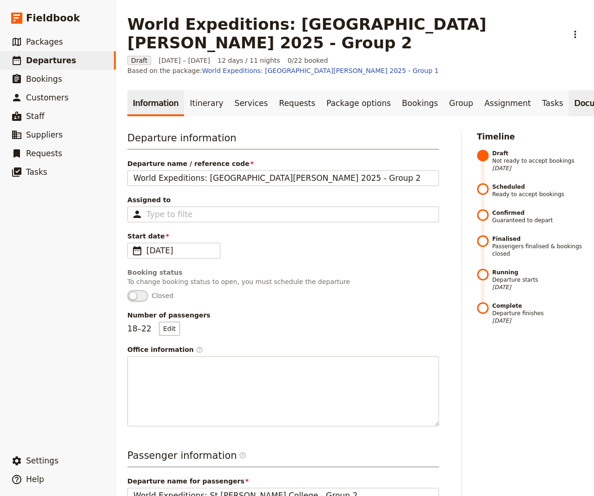
click at [554, 90] on link "Documents" at bounding box center [596, 103] width 56 height 26
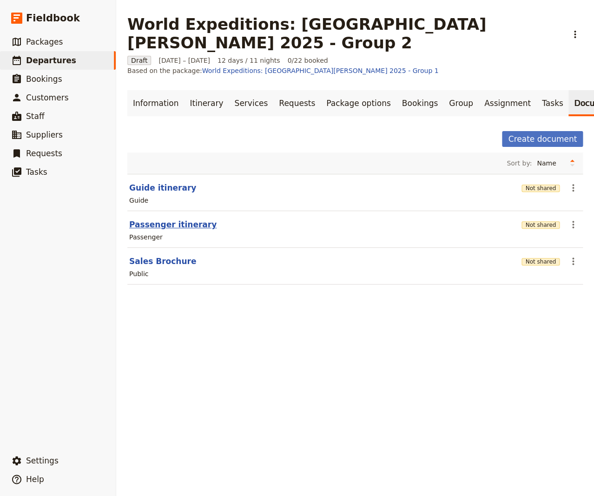
click at [150, 219] on button "Passenger itinerary" at bounding box center [172, 224] width 87 height 11
select select "PASSENGER"
select select "RUN_SHEET"
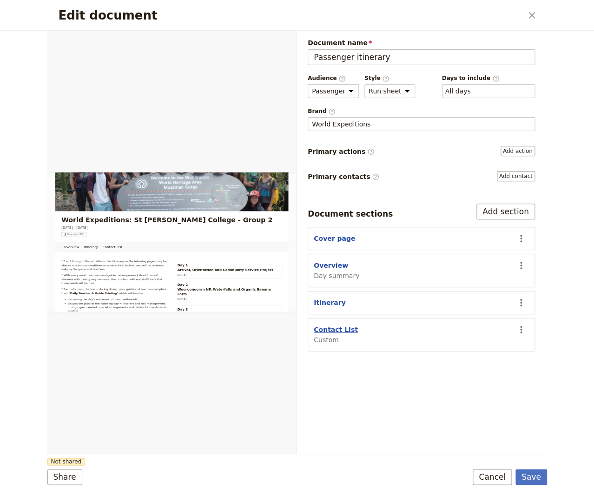
click at [333, 327] on button "Contact List" at bounding box center [336, 329] width 44 height 9
select select "CUSTOM"
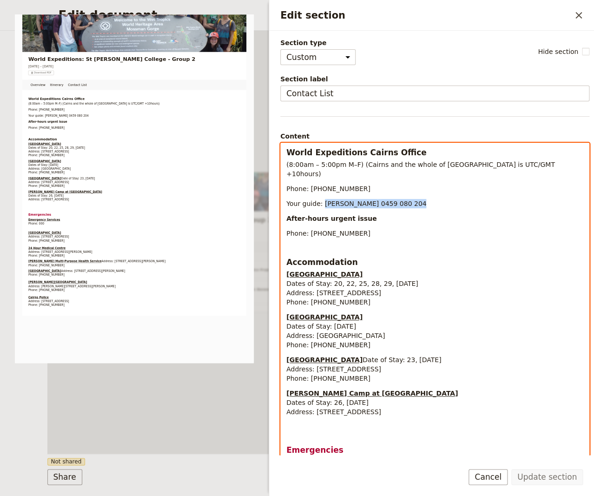
drag, startPoint x: 342, startPoint y: 199, endPoint x: 322, endPoint y: 196, distance: 19.9
click at [322, 199] on p "Your guide: [PERSON_NAME] 0459 080 204" at bounding box center [434, 203] width 297 height 9
click at [342, 280] on span "Dates of Stay: 20, 22, 25, 28, 29, [DATE]" at bounding box center [352, 283] width 132 height 7
click at [351, 280] on span "Dates of Stay: 20, 21, 25, 28, 29, [DATE]" at bounding box center [352, 283] width 132 height 7
click at [362, 280] on span "Dates of Stay: 20, 21, 23, 28, 29, [DATE]" at bounding box center [352, 283] width 132 height 7
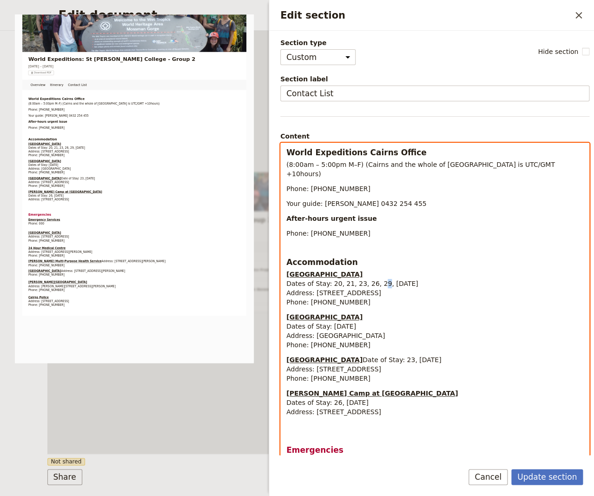
drag, startPoint x: 375, startPoint y: 273, endPoint x: 370, endPoint y: 273, distance: 5.1
click at [370, 280] on span "Dates of Stay: 20, 21, 23, 26, 29, [DATE]" at bounding box center [352, 283] width 132 height 7
click at [331, 323] on span "Dates of Stay: [DATE]" at bounding box center [321, 326] width 70 height 7
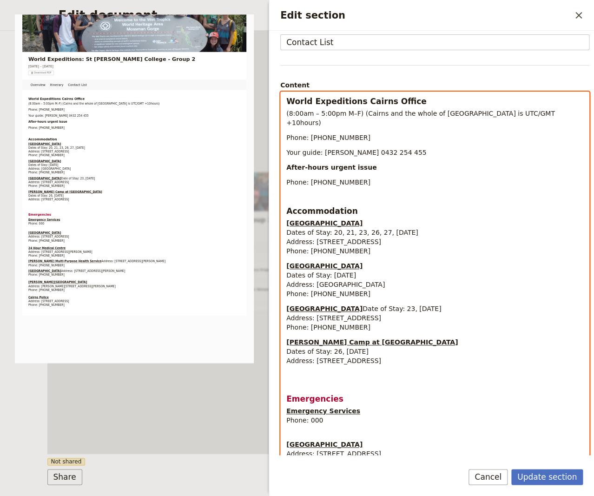
scroll to position [63, 0]
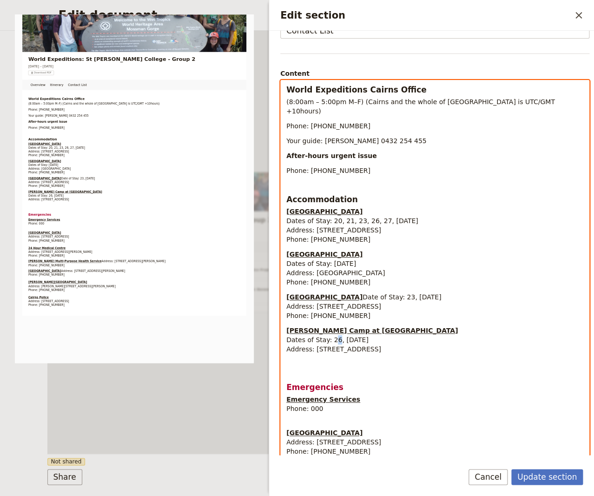
click at [333, 339] on span "Dates of Stay: 26, [DATE]" at bounding box center [327, 339] width 82 height 7
click at [343, 339] on span "Dates of Stay: 24, [DATE]" at bounding box center [327, 339] width 82 height 7
drag, startPoint x: 343, startPoint y: 296, endPoint x: 328, endPoint y: 297, distance: 15.4
click at [328, 297] on span "Date of Stay: 23, [DATE] Address: [STREET_ADDRESS] Phone: [PHONE_NUMBER]" at bounding box center [363, 306] width 155 height 26
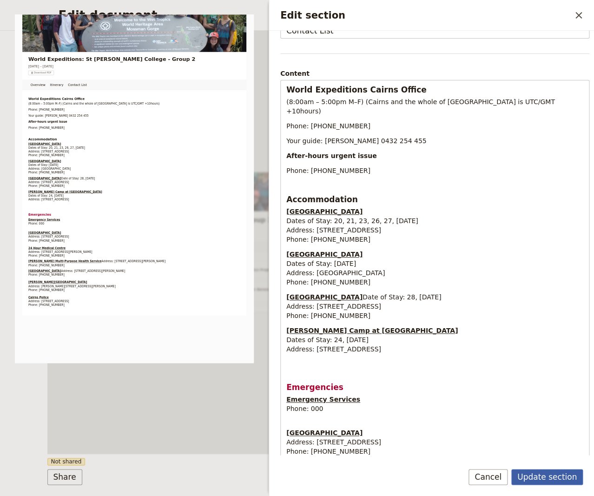
click at [554, 477] on button "Update section" at bounding box center [547, 477] width 72 height 16
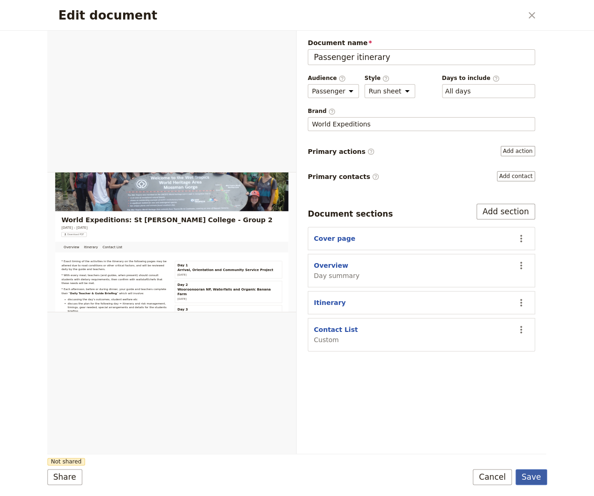
click at [528, 481] on button "Save" at bounding box center [531, 477] width 32 height 16
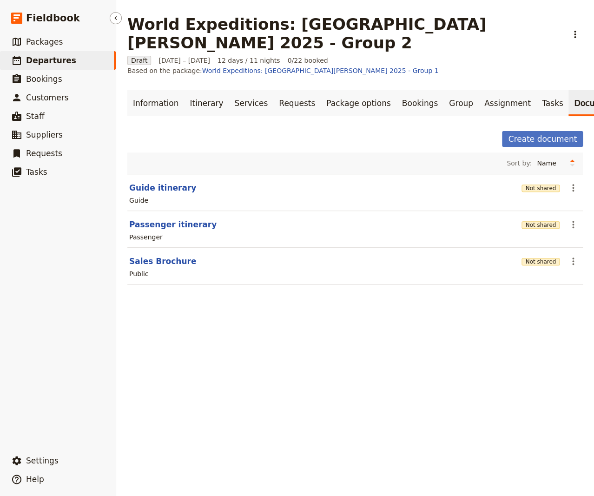
click at [40, 62] on span "Departures" at bounding box center [51, 60] width 50 height 9
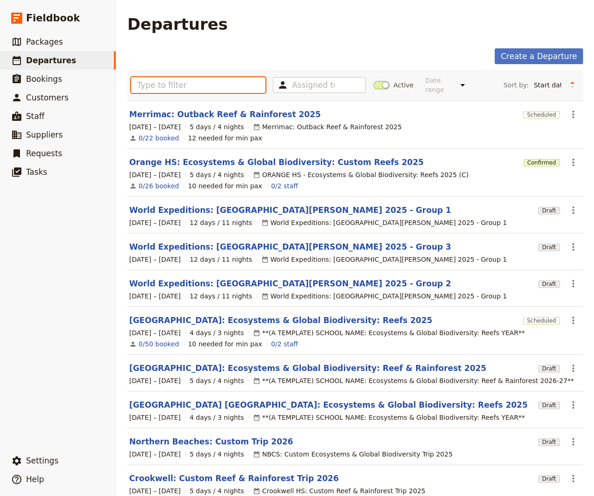
click at [182, 78] on input "text" at bounding box center [198, 85] width 134 height 16
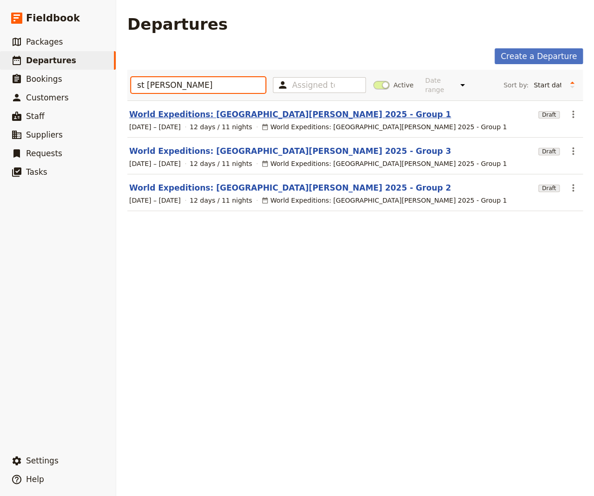
type input "st [PERSON_NAME]"
click at [216, 109] on link "World Expeditions: [GEOGRAPHIC_DATA][PERSON_NAME] 2025 - Group 1" at bounding box center [290, 114] width 322 height 11
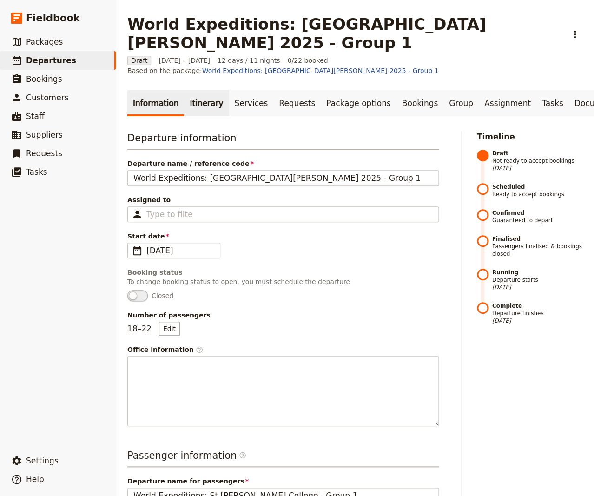
click at [199, 90] on link "Itinerary" at bounding box center [206, 103] width 45 height 26
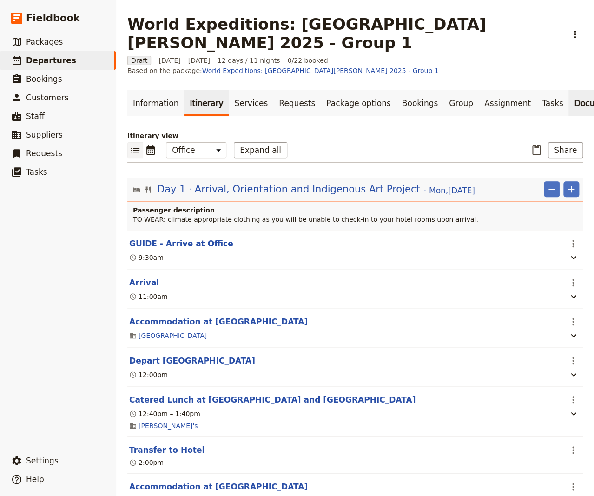
click at [554, 90] on link "Documents" at bounding box center [596, 103] width 56 height 26
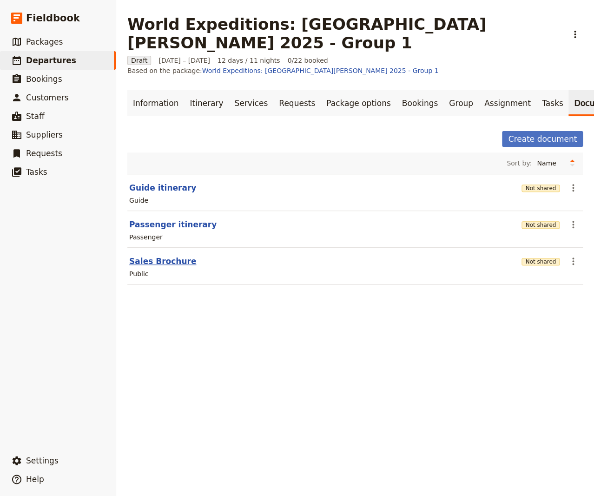
click at [159, 256] on button "Sales Brochure" at bounding box center [162, 261] width 67 height 11
select select "DEFAULT"
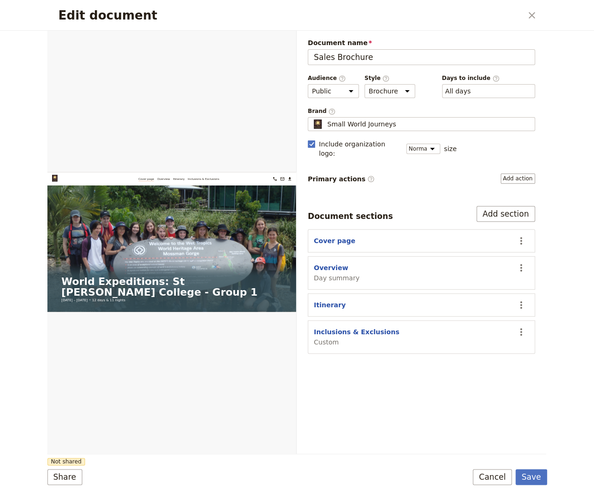
drag, startPoint x: 530, startPoint y: 15, endPoint x: 499, endPoint y: 41, distance: 41.2
click at [529, 15] on icon "Close dialog" at bounding box center [531, 15] width 11 height 11
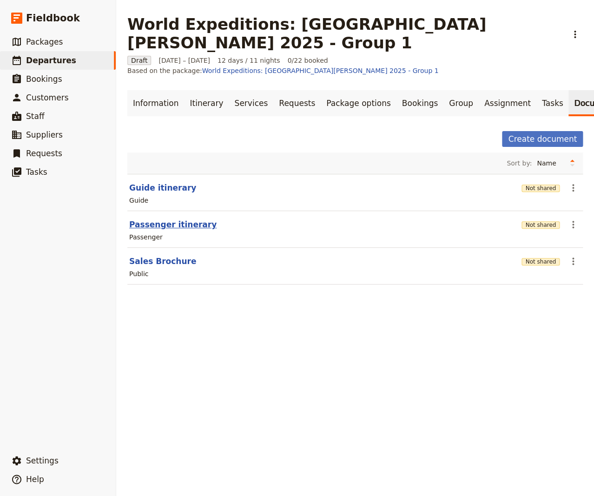
click at [165, 219] on button "Passenger itinerary" at bounding box center [172, 224] width 87 height 11
select select "PASSENGER"
select select "RUN_SHEET"
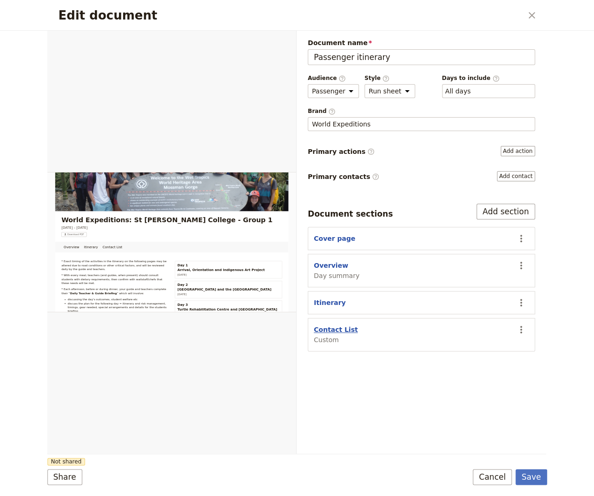
click at [327, 325] on button "Contact List" at bounding box center [336, 329] width 44 height 9
select select "CUSTOM"
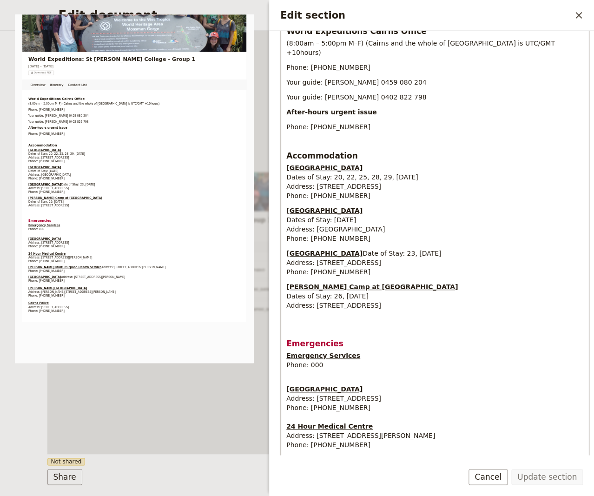
scroll to position [126, 0]
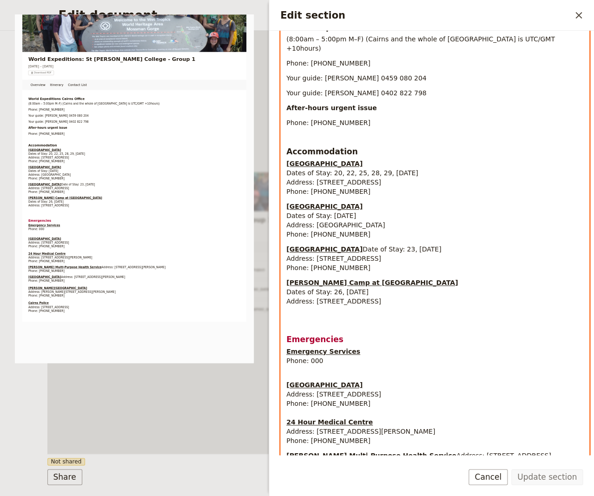
click at [522, 367] on div "World Expeditions Cairns Office (8:00am – 5:00pm M–F) ([GEOGRAPHIC_DATA] and th…" at bounding box center [435, 302] width 308 height 569
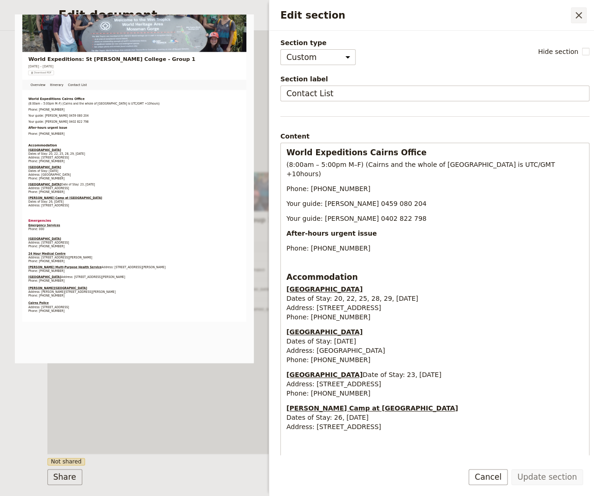
click at [554, 14] on icon "Close drawer" at bounding box center [578, 15] width 7 height 7
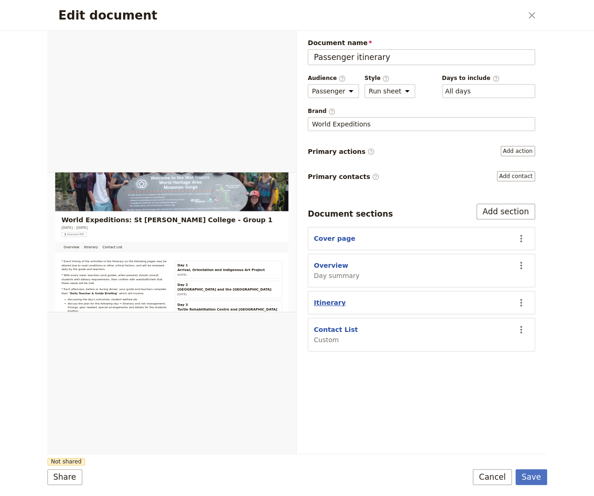
click at [324, 299] on button "Itinerary" at bounding box center [330, 302] width 32 height 9
select select "ITINERARY"
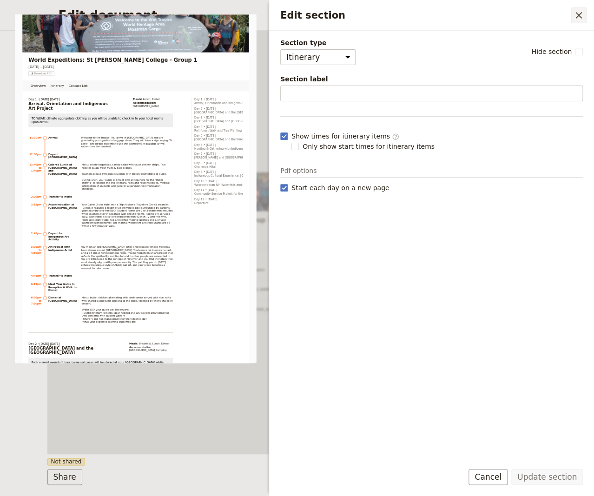
drag, startPoint x: 576, startPoint y: 15, endPoint x: 492, endPoint y: 34, distance: 85.9
click at [554, 15] on icon "Close drawer" at bounding box center [578, 15] width 11 height 11
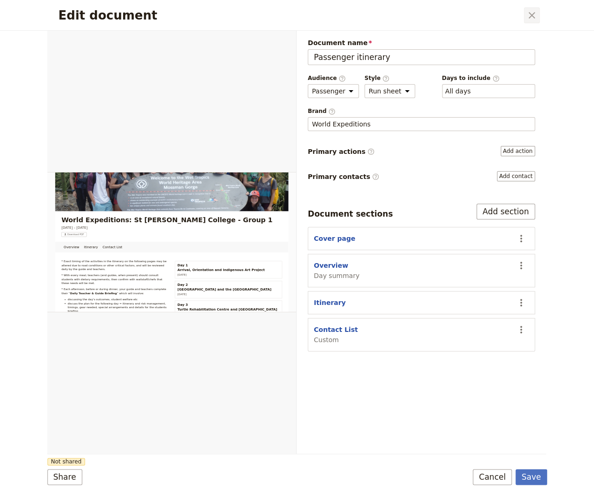
click at [531, 15] on icon "Close dialog" at bounding box center [531, 15] width 7 height 7
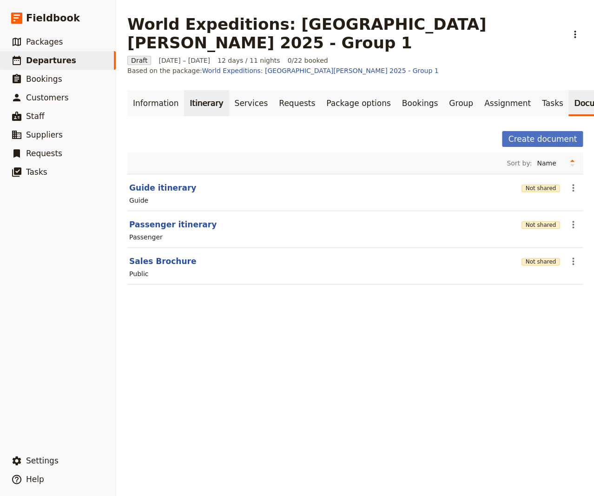
click at [195, 90] on link "Itinerary" at bounding box center [206, 103] width 45 height 26
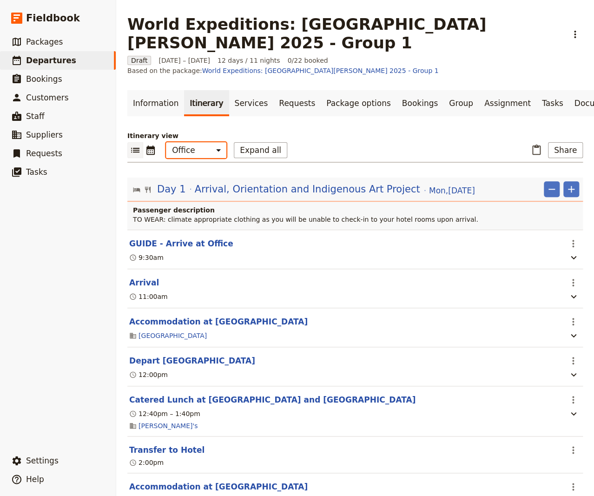
click at [166, 142] on select "Office Guide Passenger Sales" at bounding box center [196, 150] width 60 height 16
select select "PASSENGER"
click option "Passenger" at bounding box center [0, 0] width 0 height 0
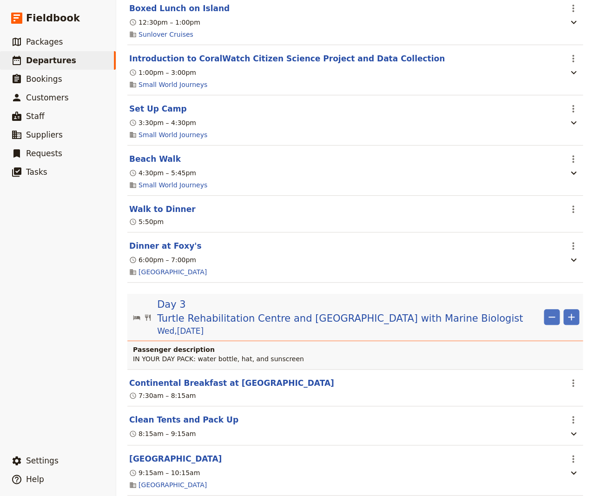
scroll to position [1067, 0]
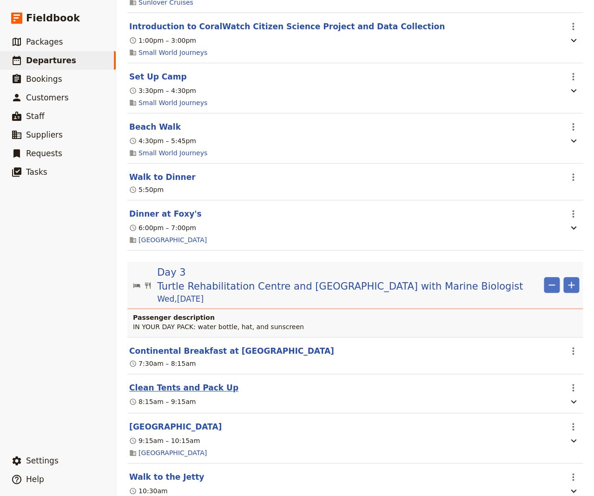
click at [178, 382] on button "Clean Tents and Pack Up" at bounding box center [183, 387] width 109 height 11
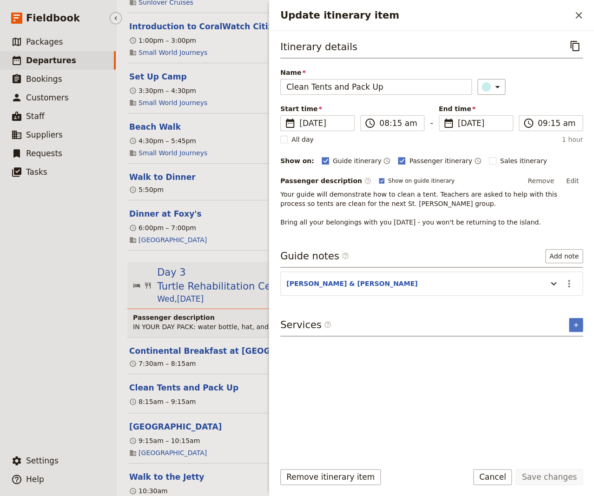
click at [39, 363] on ul "​ Packages ​ Departures ​ Bookings ​ Customers ​ Staff ​ Suppliers ​ Requests ​…" at bounding box center [58, 240] width 116 height 415
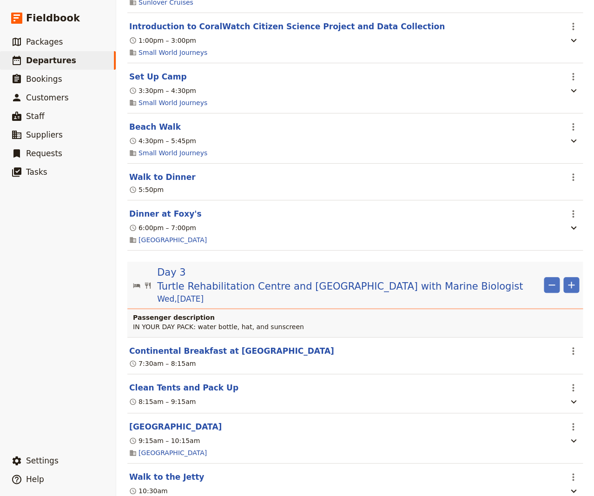
scroll to position [1130, 0]
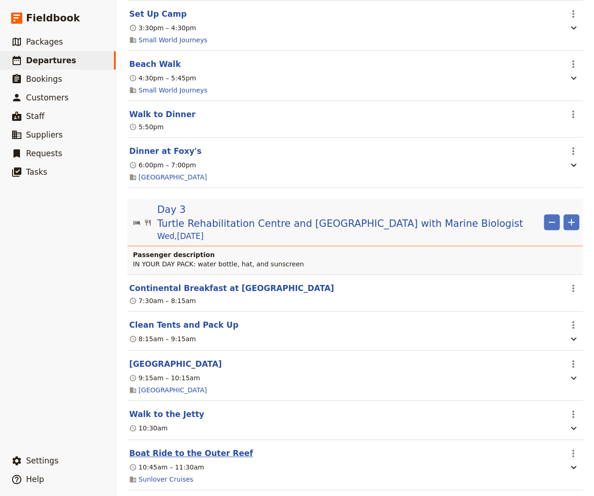
drag, startPoint x: 192, startPoint y: 413, endPoint x: 210, endPoint y: 410, distance: 18.3
click at [192, 448] on button "Boat Ride to the Outer Reef" at bounding box center [191, 453] width 124 height 11
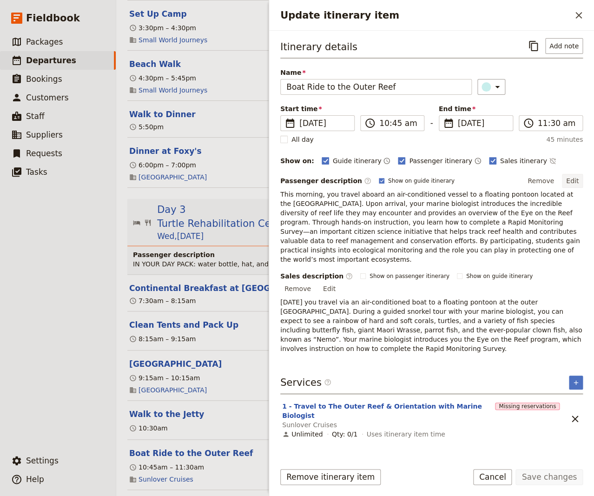
click at [554, 176] on button "Edit" at bounding box center [572, 181] width 21 height 14
click at [554, 288] on div "Sales description ​ Show on passenger itinerary Show on guide itinerary Remove …" at bounding box center [431, 312] width 303 height 82
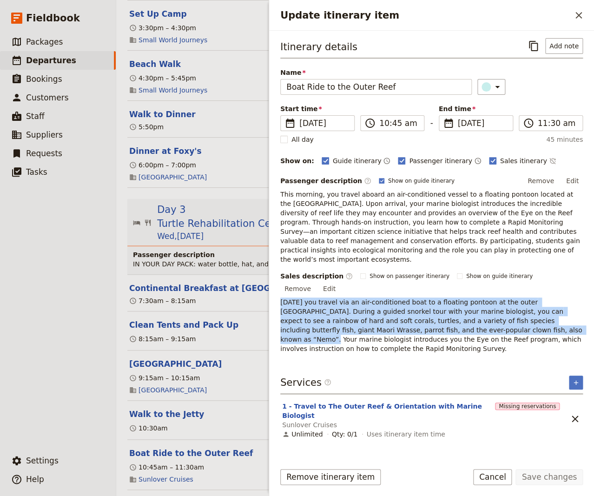
drag, startPoint x: 403, startPoint y: 310, endPoint x: 277, endPoint y: 283, distance: 128.0
click at [277, 283] on div "Itinerary details ​ Add note Name Boat Ride to the Outer Reef ​ Start time ​ [D…" at bounding box center [431, 243] width 325 height 424
copy span "[DATE] you travel via an air-conditioned boat to a floating pontoon at the oute…"
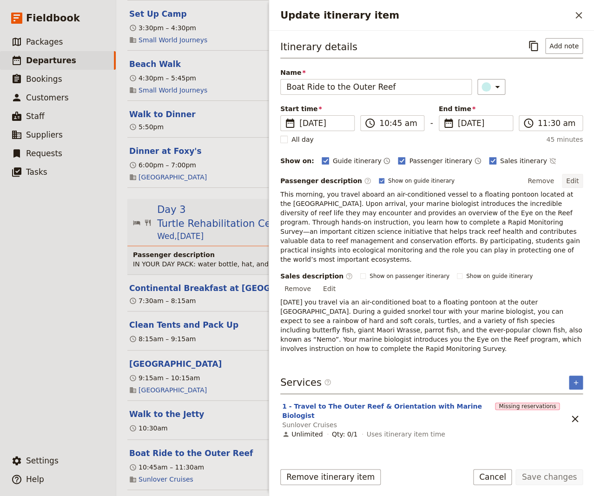
click at [554, 178] on button "Edit" at bounding box center [572, 181] width 21 height 14
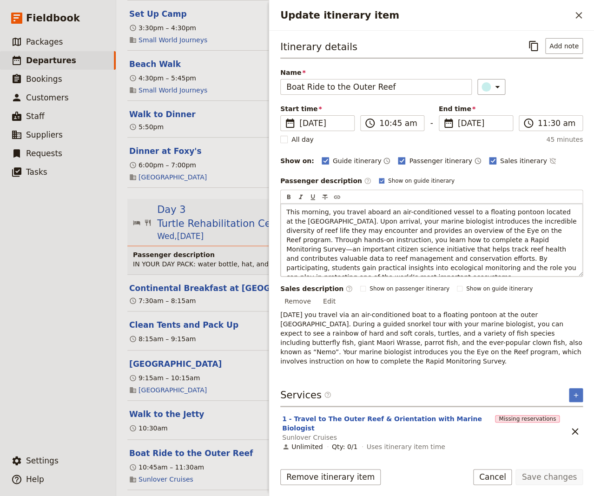
drag, startPoint x: 457, startPoint y: 242, endPoint x: 282, endPoint y: 212, distance: 178.3
click at [282, 212] on div "This morning, you travel aboard an air-conditioned vessel to a floating pontoon…" at bounding box center [432, 240] width 302 height 73
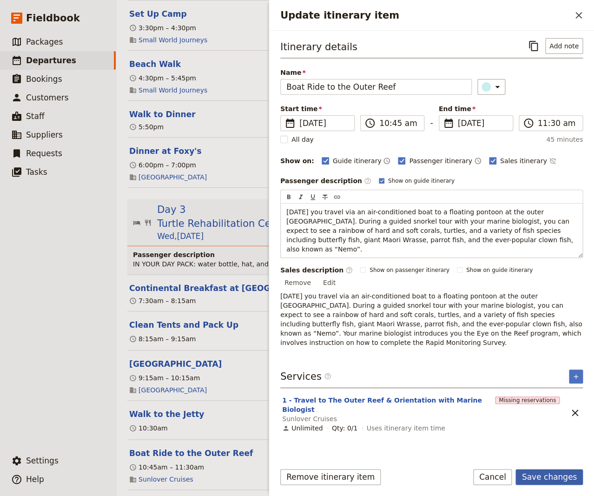
click at [543, 476] on button "Save changes" at bounding box center [548, 477] width 67 height 16
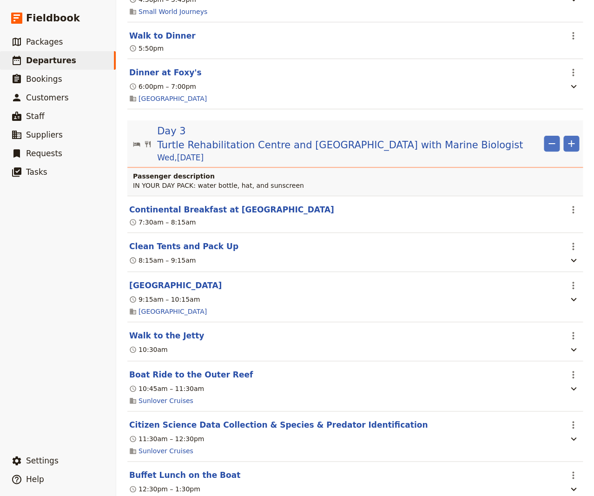
scroll to position [1255, 0]
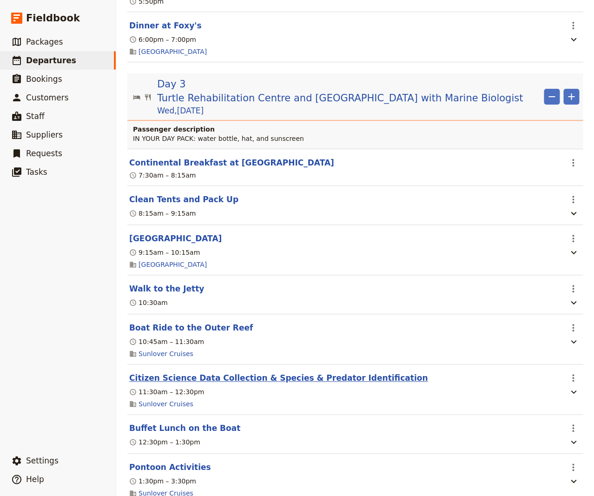
click at [255, 372] on button "Citizen Science Data Collection & Species & Predator Identification" at bounding box center [278, 377] width 298 height 11
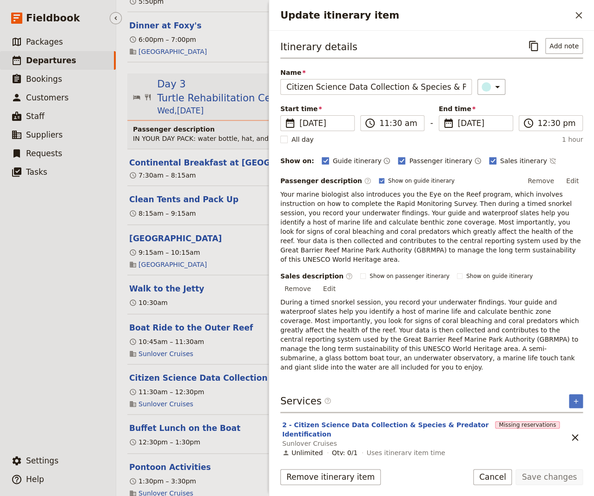
click at [30, 363] on ul "​ Packages ​ Departures ​ Bookings ​ Customers ​ Staff ​ Suppliers ​ Requests ​…" at bounding box center [58, 240] width 116 height 415
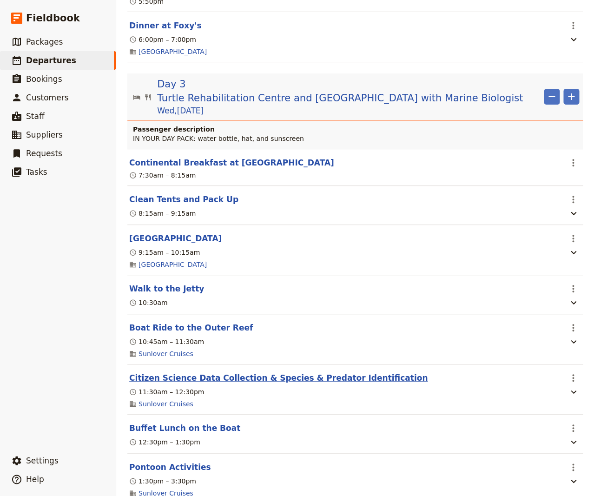
click at [198, 372] on button "Citizen Science Data Collection & Species & Predator Identification" at bounding box center [278, 377] width 298 height 11
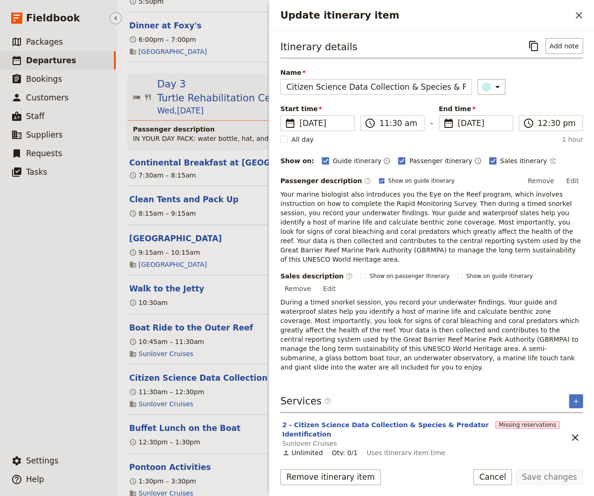
click at [49, 345] on ul "​ Packages ​ Departures ​ Bookings ​ Customers ​ Staff ​ Suppliers ​ Requests ​…" at bounding box center [58, 240] width 116 height 415
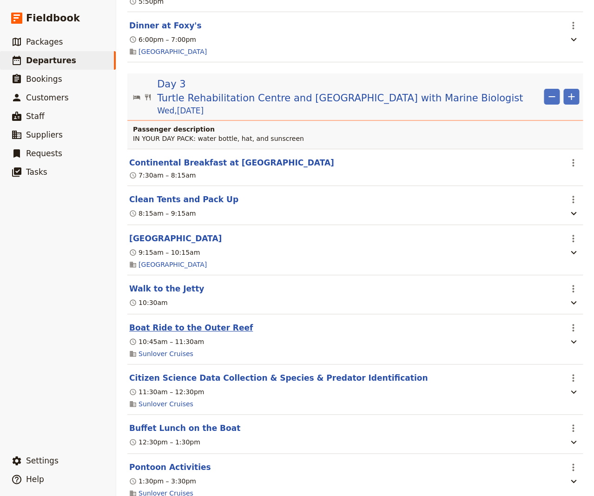
click at [167, 322] on button "Boat Ride to the Outer Reef" at bounding box center [191, 327] width 124 height 11
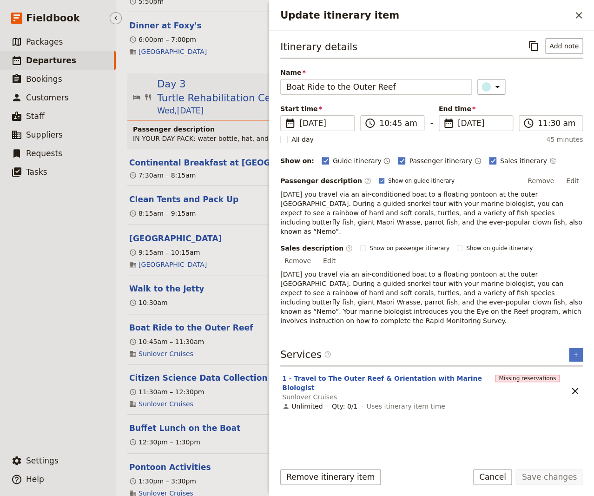
click at [29, 369] on ul "​ Packages ​ Departures ​ Bookings ​ Customers ​ Staff ​ Suppliers ​ Requests ​…" at bounding box center [58, 240] width 116 height 415
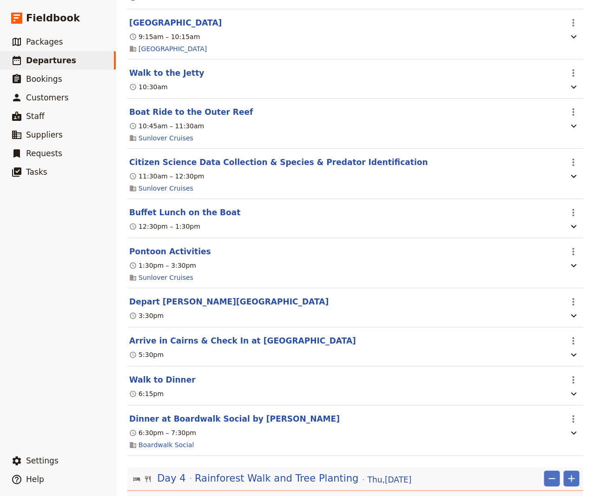
scroll to position [1506, 0]
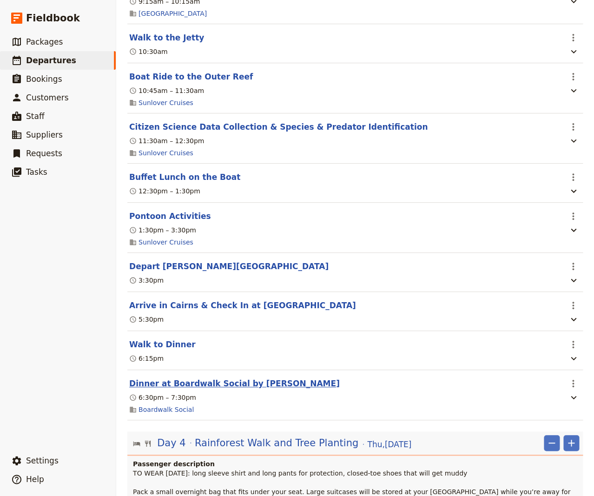
click at [244, 378] on button "Dinner at Boardwalk Social by [PERSON_NAME]" at bounding box center [234, 383] width 211 height 11
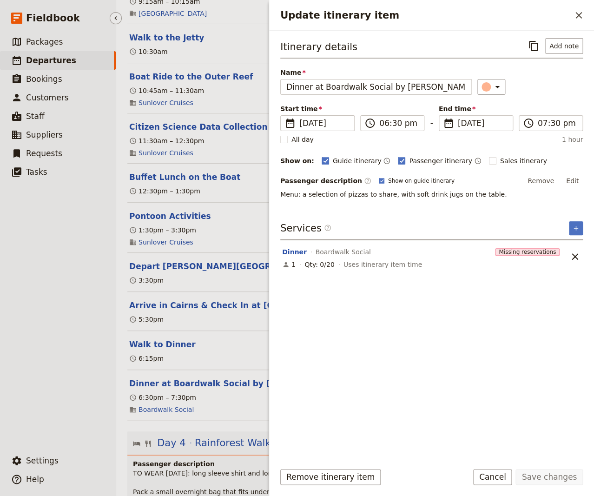
click at [83, 352] on ul "​ Packages ​ Departures ​ Bookings ​ Customers ​ Staff ​ Suppliers ​ Requests ​…" at bounding box center [58, 240] width 116 height 415
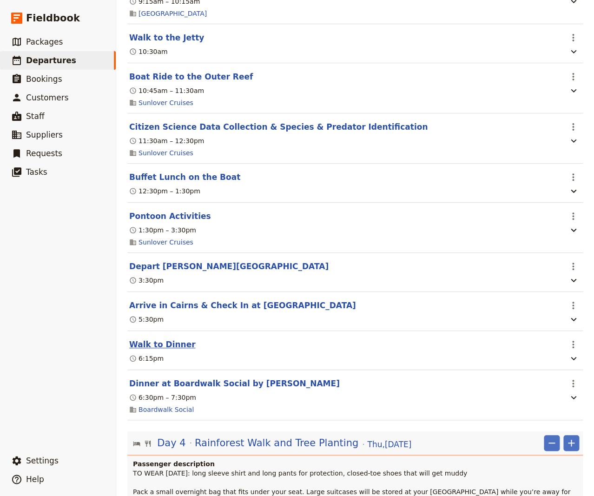
click at [165, 339] on button "Walk to Dinner" at bounding box center [162, 344] width 66 height 11
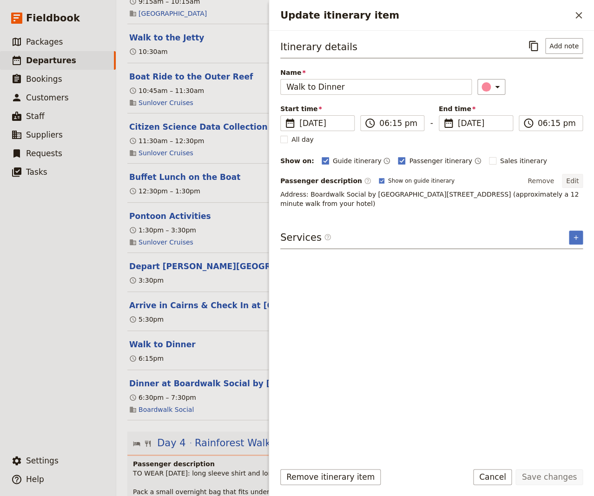
click at [554, 178] on button "Edit" at bounding box center [572, 181] width 21 height 14
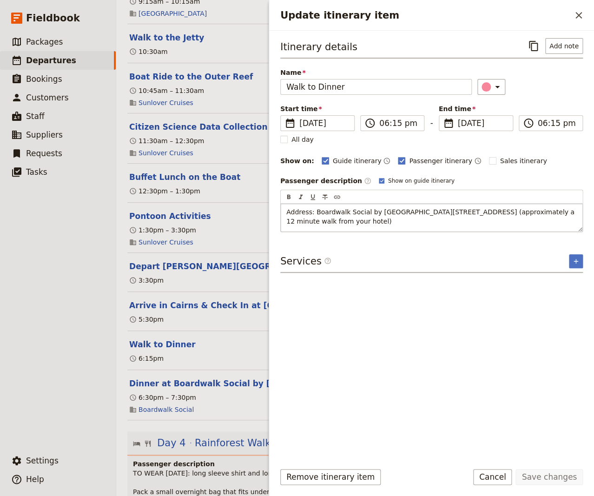
click at [530, 211] on span "Address: Boardwalk Social by [GEOGRAPHIC_DATA][STREET_ADDRESS] (approximately a…" at bounding box center [431, 216] width 290 height 17
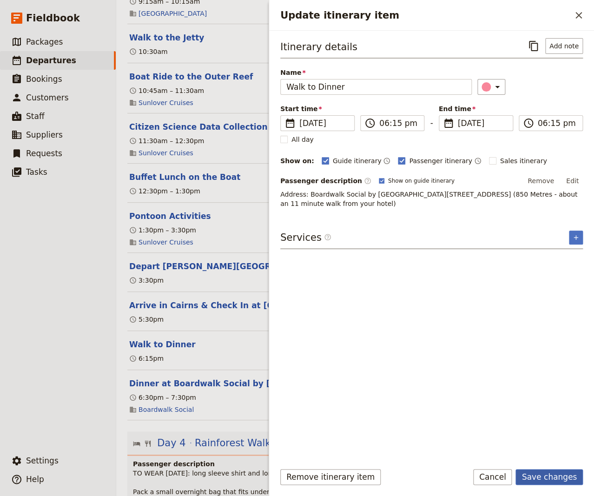
click at [548, 476] on button "Save changes" at bounding box center [548, 477] width 67 height 16
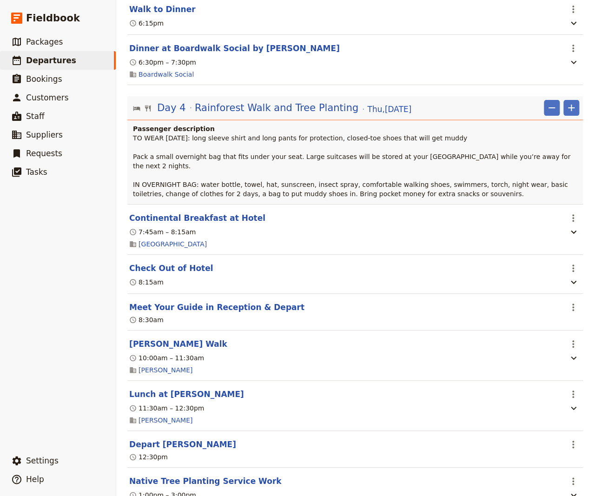
scroll to position [1883, 0]
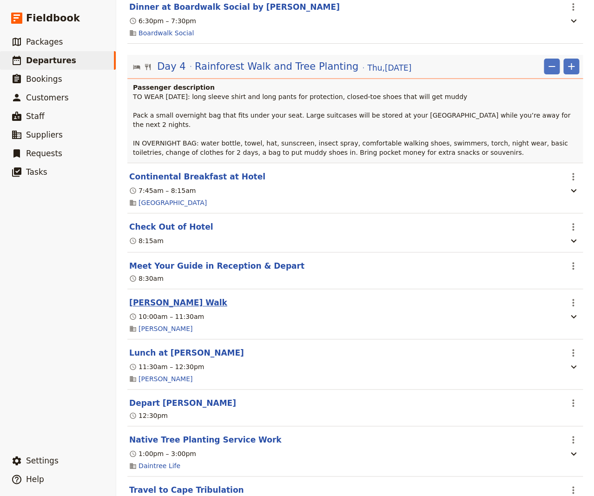
click at [182, 297] on button "[PERSON_NAME] Walk" at bounding box center [178, 302] width 98 height 11
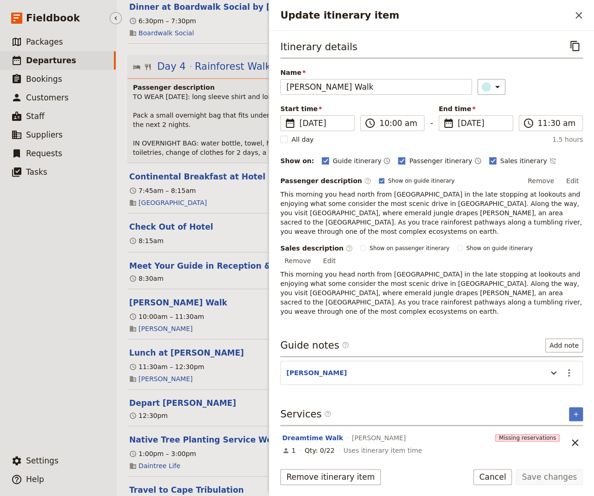
click at [57, 320] on ul "​ Packages ​ Departures ​ Bookings ​ Customers ​ Staff ​ Suppliers ​ Requests ​…" at bounding box center [58, 240] width 116 height 415
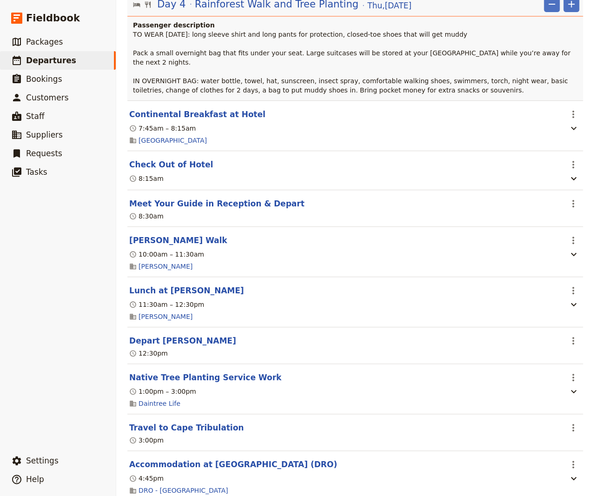
scroll to position [1945, 0]
click at [210, 371] on button "Native Tree Planting Service Work" at bounding box center [205, 376] width 152 height 11
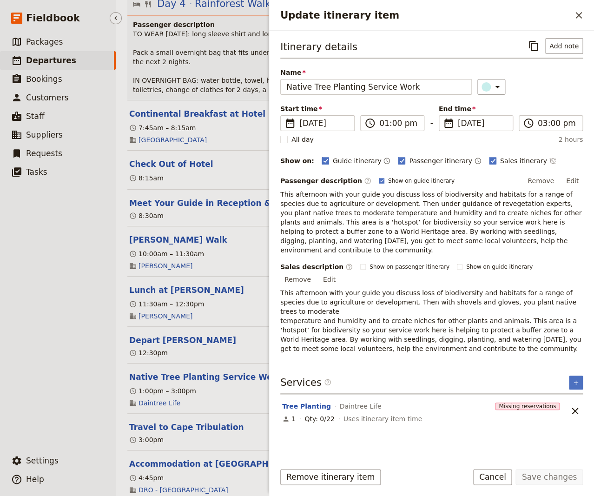
click at [62, 360] on ul "​ Packages ​ Departures ​ Bookings ​ Customers ​ Staff ​ Suppliers ​ Requests ​…" at bounding box center [58, 240] width 116 height 415
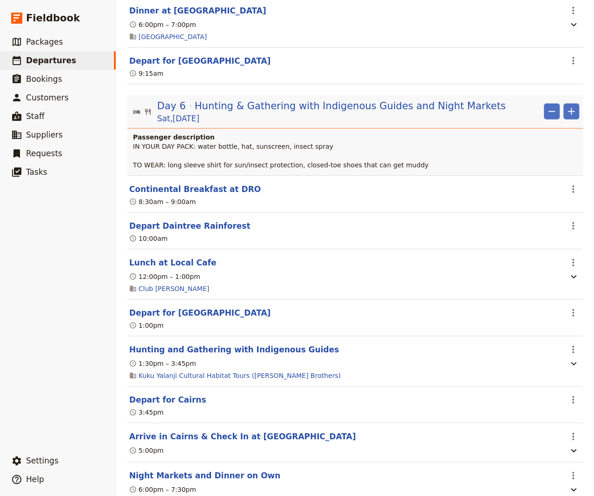
scroll to position [3012, 0]
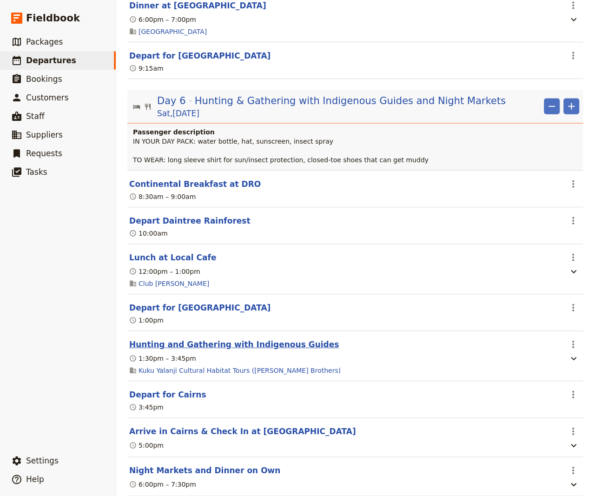
click at [256, 339] on button "Hunting and Gathering with Indigenous Guides" at bounding box center [234, 344] width 210 height 11
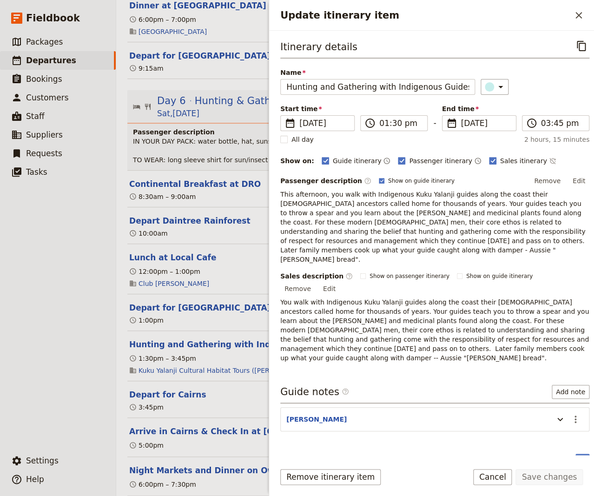
drag, startPoint x: 574, startPoint y: 179, endPoint x: 522, endPoint y: 187, distance: 52.2
click at [554, 180] on button "Edit" at bounding box center [578, 181] width 21 height 14
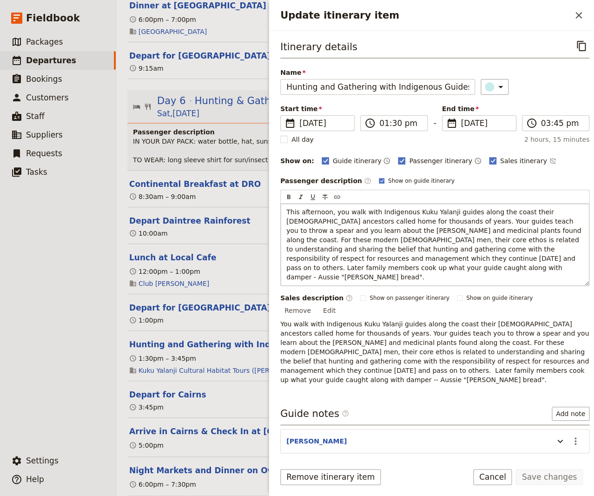
click at [329, 213] on span "This afternoon, you walk with Indigenous Kuku Yalanji guides along the coast th…" at bounding box center [434, 244] width 297 height 73
click at [542, 476] on button "Save changes" at bounding box center [548, 477] width 67 height 16
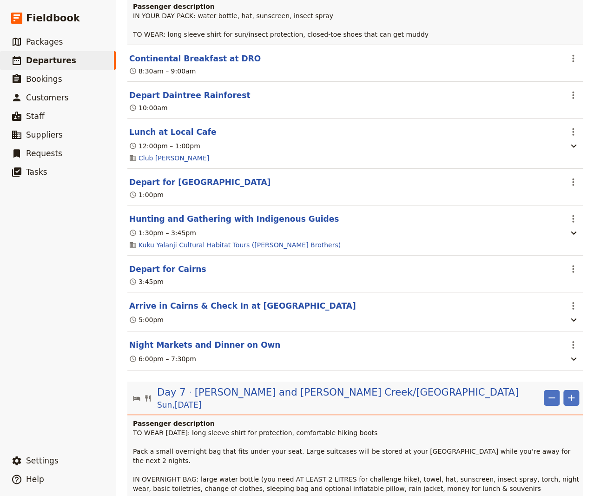
scroll to position [3200, 0]
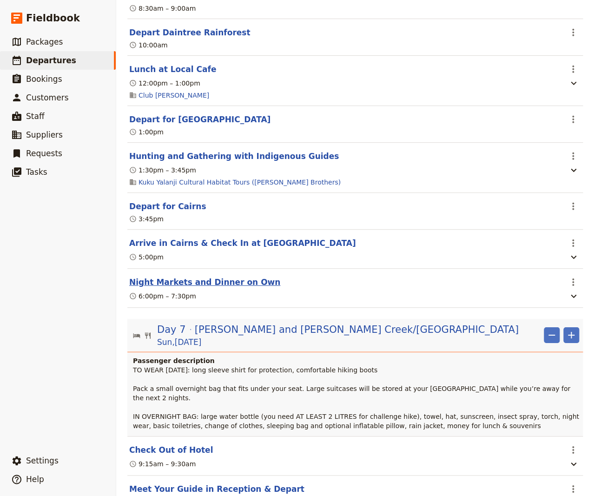
click at [197, 277] on button "Night Markets and Dinner on Own" at bounding box center [204, 282] width 151 height 11
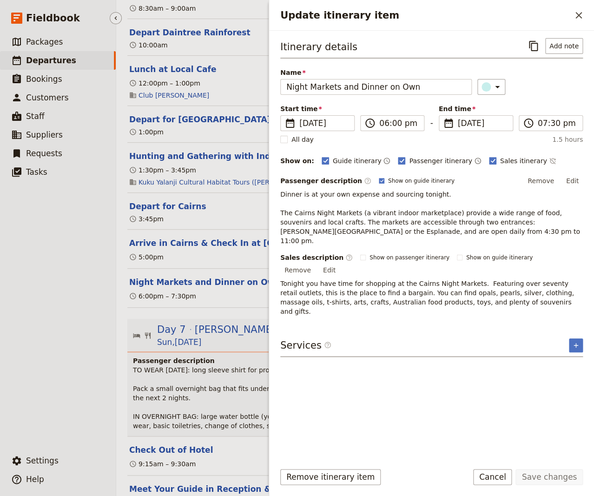
drag, startPoint x: 50, startPoint y: 345, endPoint x: 66, endPoint y: 220, distance: 125.6
click at [49, 343] on ul "​ Packages ​ Departures ​ Bookings ​ Customers ​ Staff ​ Suppliers ​ Requests ​…" at bounding box center [58, 240] width 116 height 415
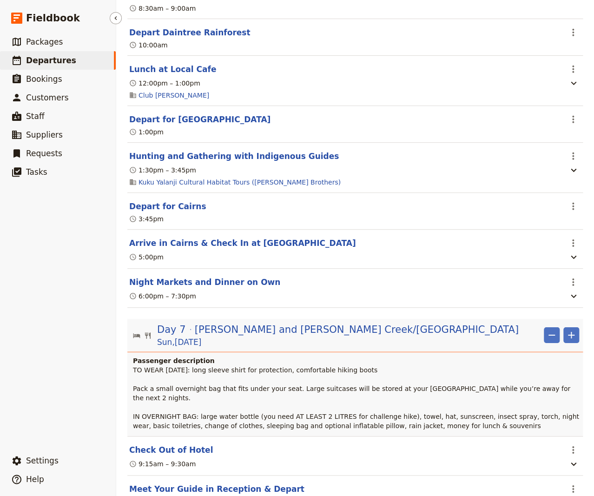
click at [38, 61] on span "Departures" at bounding box center [51, 60] width 50 height 9
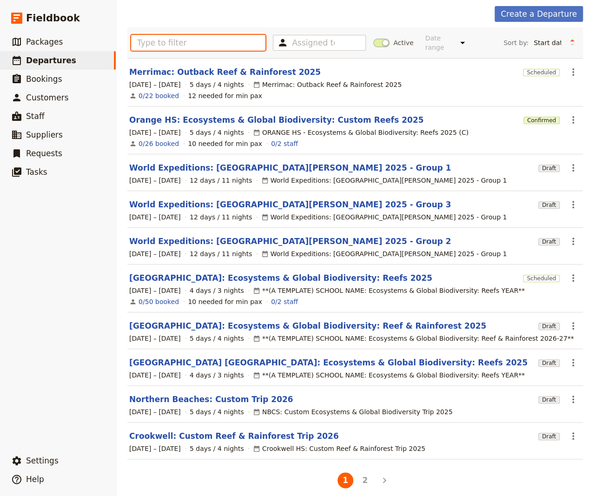
click at [178, 41] on input "text" at bounding box center [198, 43] width 134 height 16
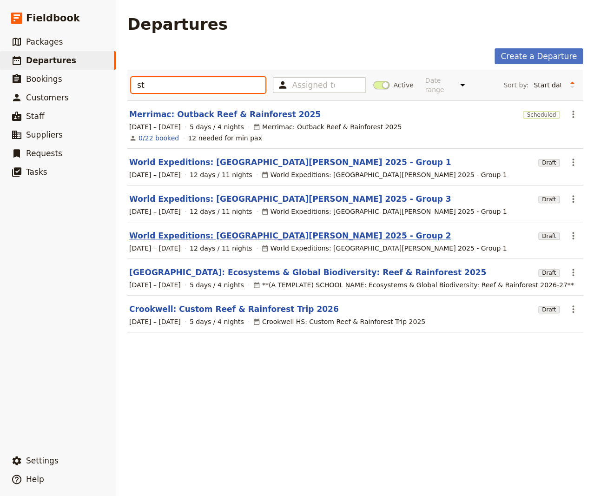
type input "st"
click at [207, 230] on link "World Expeditions: [GEOGRAPHIC_DATA][PERSON_NAME] 2025 - Group 2" at bounding box center [290, 235] width 322 height 11
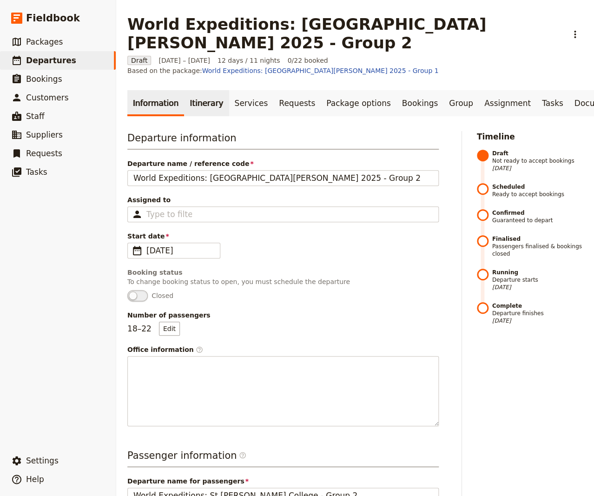
click at [205, 90] on link "Itinerary" at bounding box center [206, 103] width 45 height 26
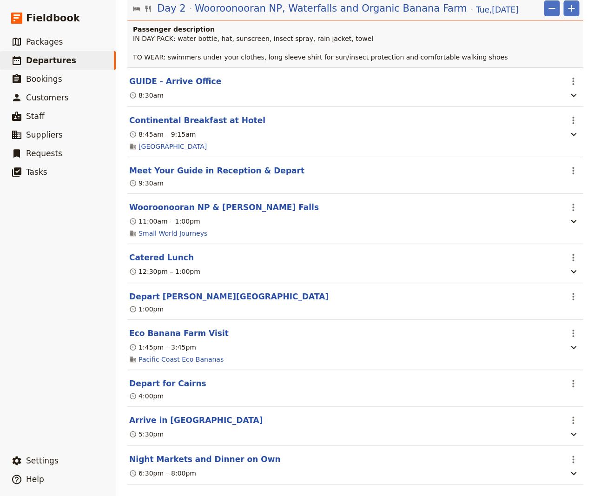
scroll to position [816, 0]
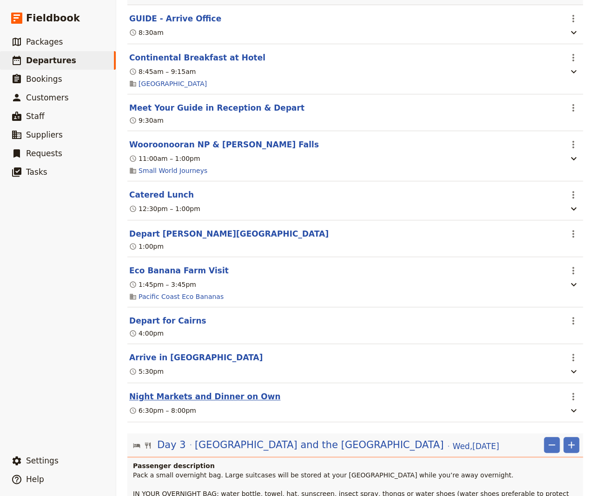
click at [211, 391] on button "Night Markets and Dinner on Own" at bounding box center [204, 396] width 151 height 11
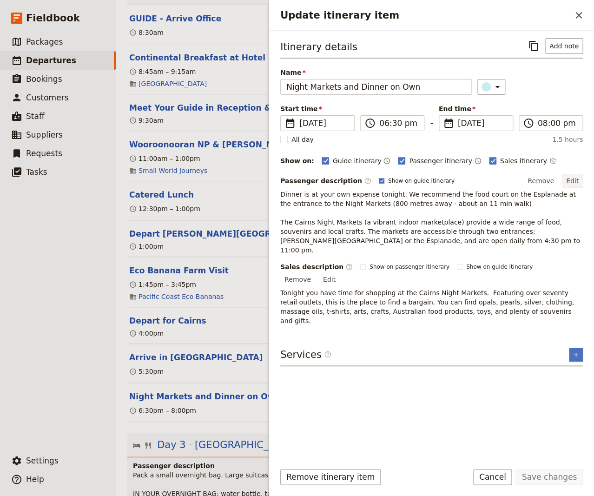
click at [554, 182] on button "Edit" at bounding box center [572, 181] width 21 height 14
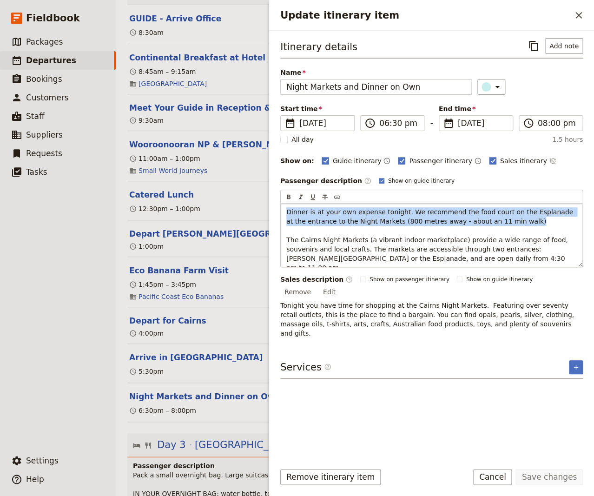
drag, startPoint x: 504, startPoint y: 222, endPoint x: 271, endPoint y: 211, distance: 232.7
click at [281, 211] on div "Dinner is at your own expense tonight. We recommend the food court on the Espla…" at bounding box center [432, 235] width 302 height 63
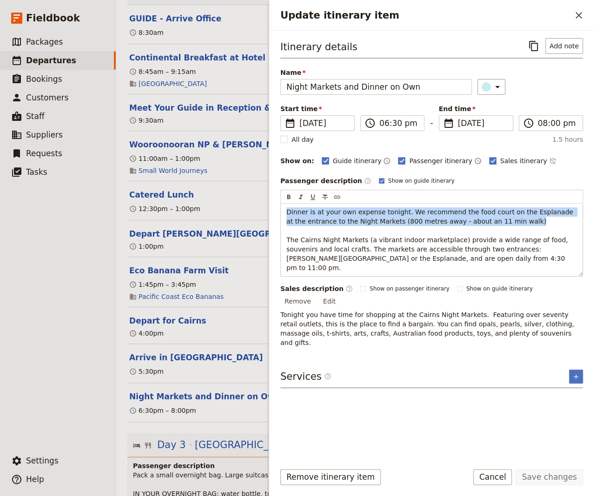
copy span "Dinner is at your own expense tonight. We recommend the food court on the Espla…"
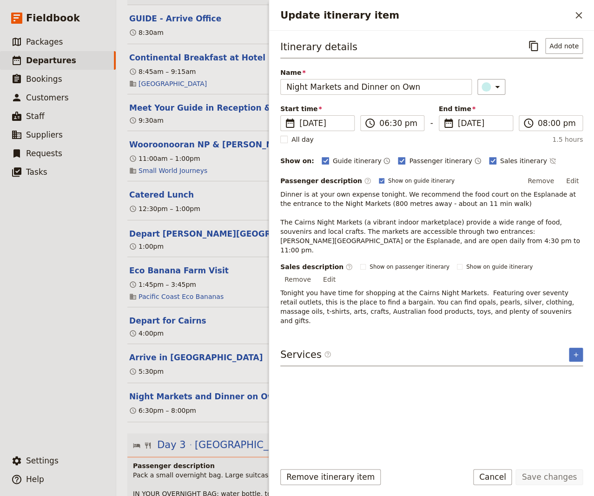
drag, startPoint x: 581, startPoint y: 13, endPoint x: 574, endPoint y: 18, distance: 8.8
click at [554, 13] on icon "Close drawer" at bounding box center [578, 15] width 11 height 11
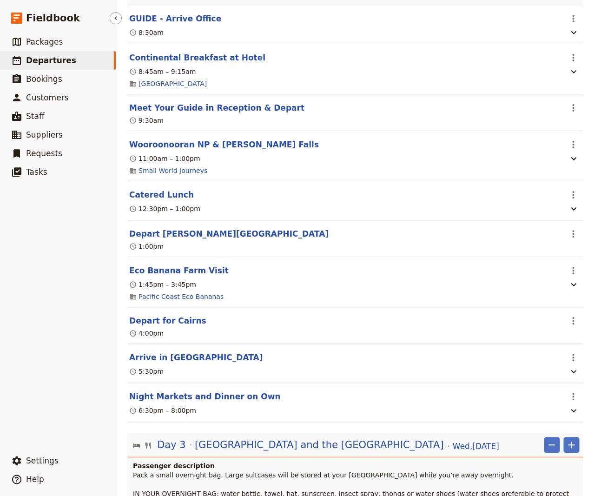
click at [42, 59] on span "Departures" at bounding box center [51, 60] width 50 height 9
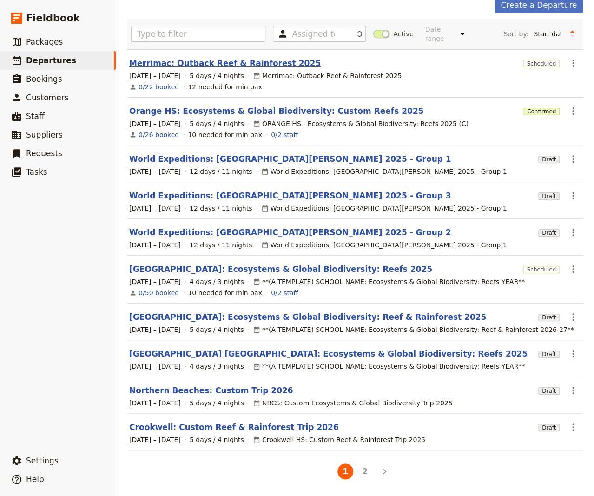
scroll to position [42, 0]
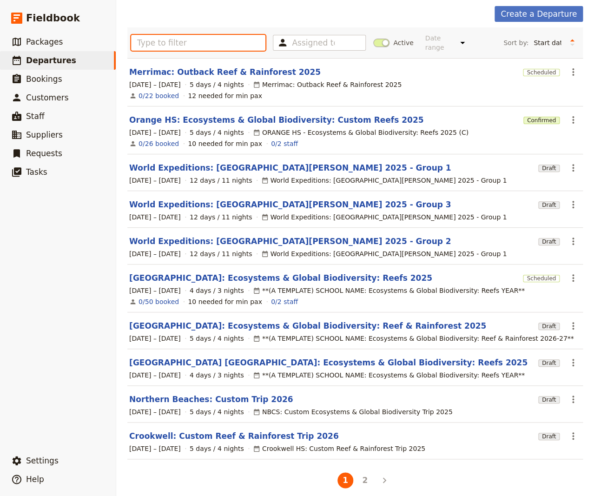
click at [178, 42] on input "text" at bounding box center [198, 43] width 134 height 16
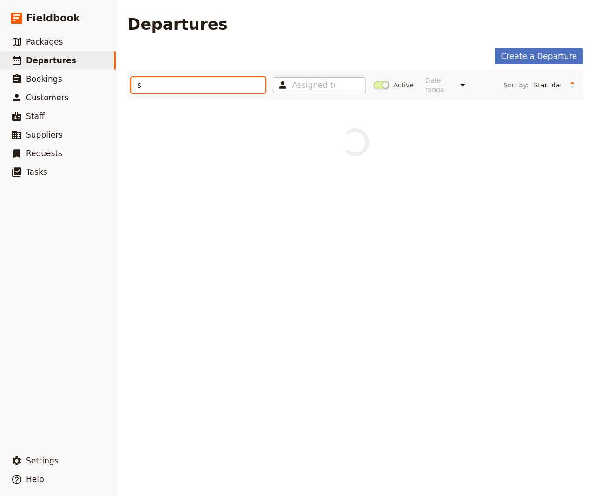
scroll to position [0, 0]
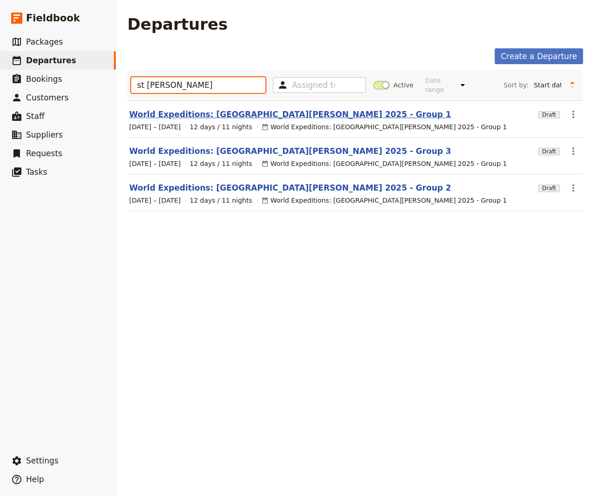
type input "st [PERSON_NAME]"
click at [184, 110] on link "World Expeditions: [GEOGRAPHIC_DATA][PERSON_NAME] 2025 - Group 1" at bounding box center [290, 114] width 322 height 11
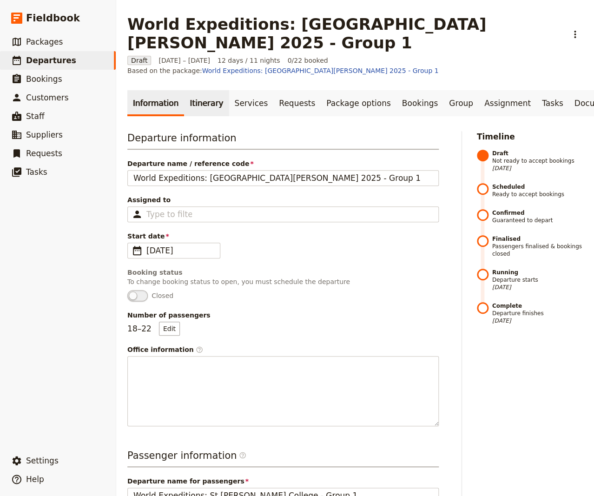
click at [197, 90] on link "Itinerary" at bounding box center [206, 103] width 45 height 26
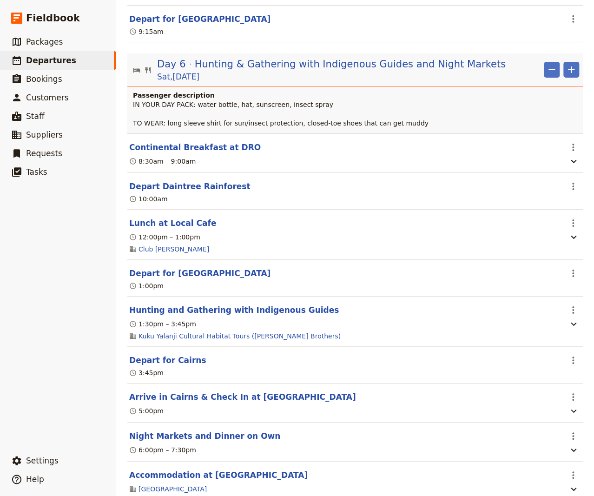
scroll to position [3451, 0]
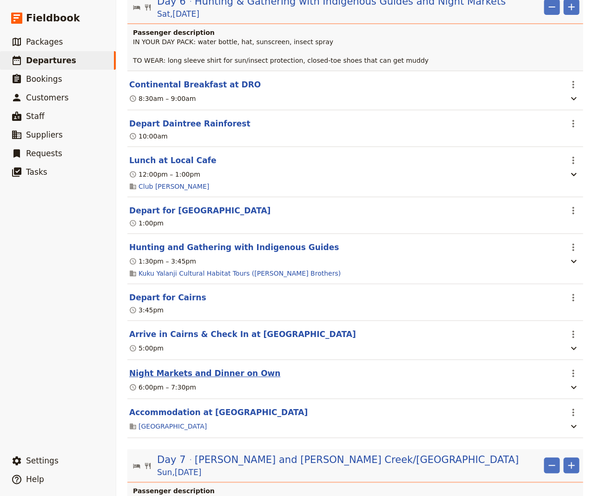
click at [204, 368] on button "Night Markets and Dinner on Own" at bounding box center [204, 373] width 151 height 11
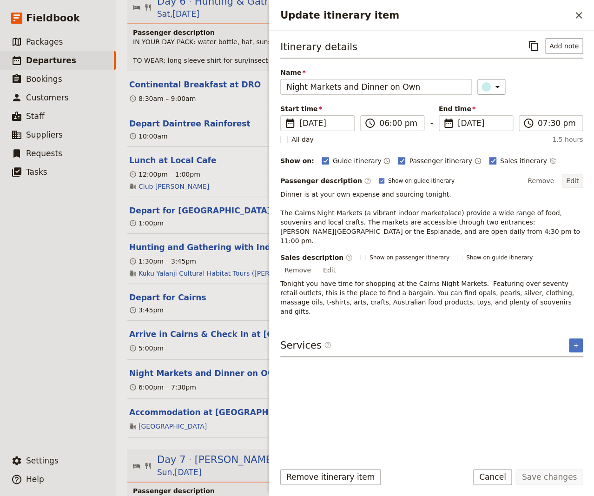
click at [554, 180] on button "Edit" at bounding box center [572, 181] width 21 height 14
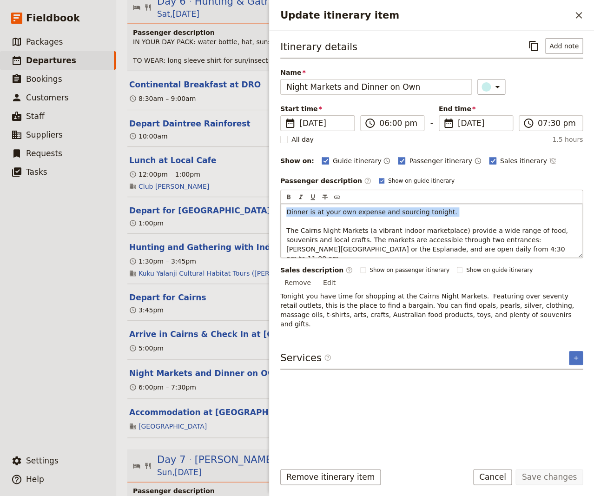
drag, startPoint x: 451, startPoint y: 209, endPoint x: 243, endPoint y: 210, distance: 208.7
click at [281, 210] on div "Dinner is at your own expense and sourcing tonight. The Cairns Night Markets (a…" at bounding box center [432, 231] width 302 height 54
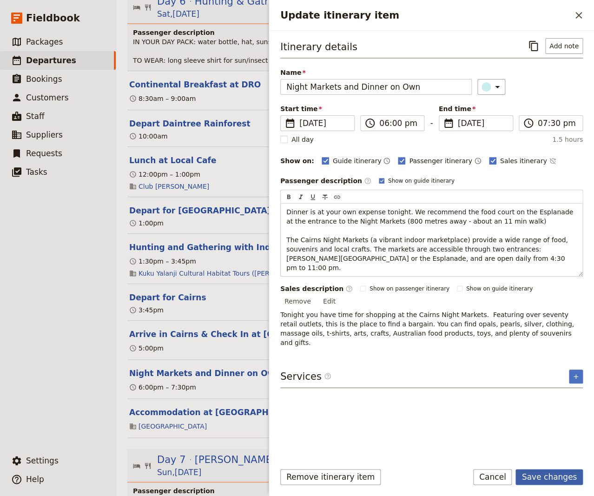
click at [554, 477] on button "Save changes" at bounding box center [548, 477] width 67 height 16
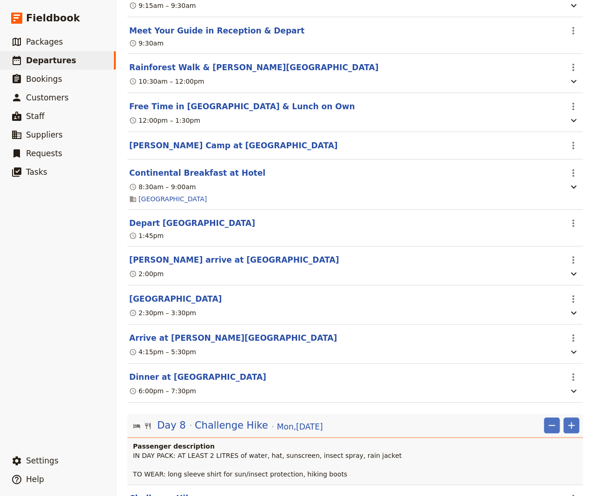
scroll to position [4016, 0]
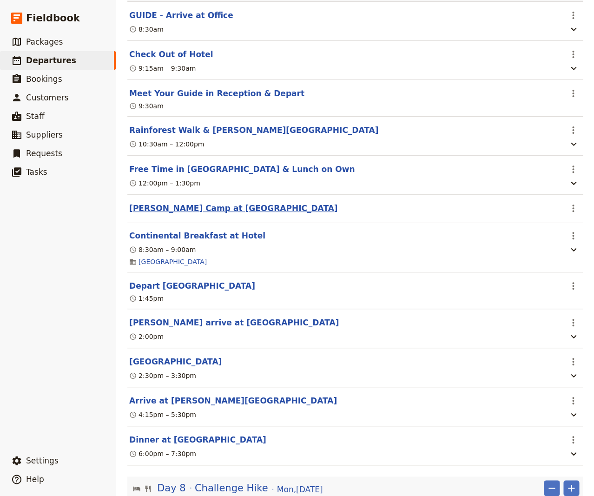
click at [176, 203] on button "[PERSON_NAME] Camp at [GEOGRAPHIC_DATA]" at bounding box center [233, 208] width 208 height 11
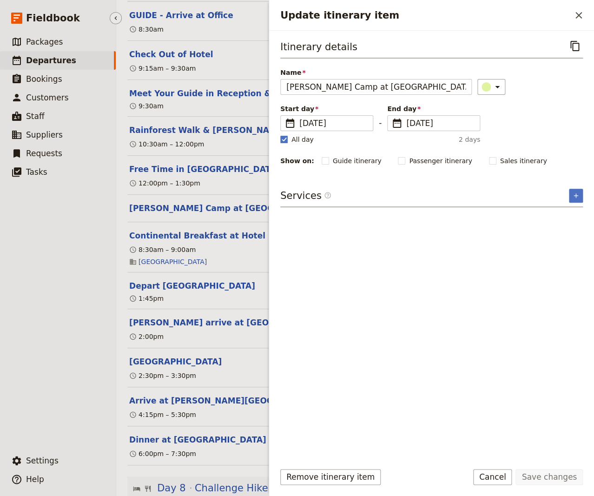
click at [67, 310] on ul "​ Packages ​ Departures ​ Bookings ​ Customers ​ Staff ​ Suppliers ​ Requests ​…" at bounding box center [58, 240] width 116 height 415
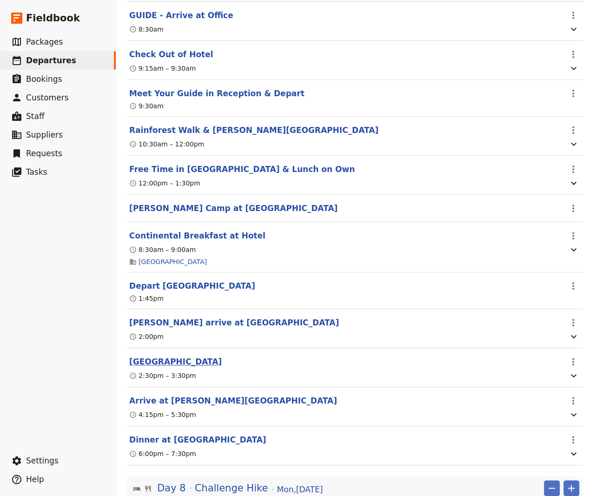
click at [191, 356] on button "[GEOGRAPHIC_DATA]" at bounding box center [175, 361] width 92 height 11
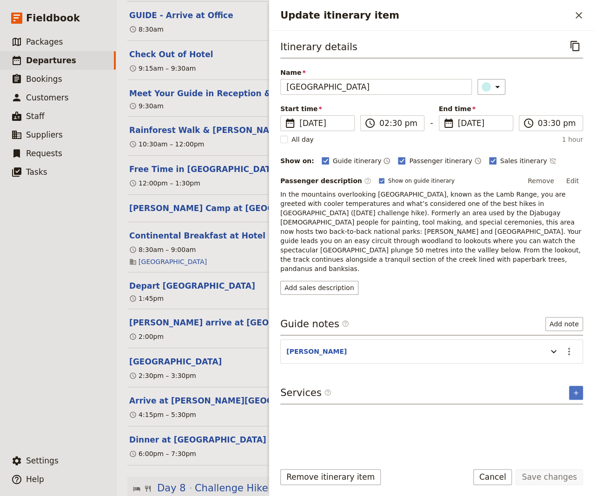
drag, startPoint x: 33, startPoint y: 359, endPoint x: 118, endPoint y: 304, distance: 101.7
click at [33, 358] on ul "​ Packages ​ Departures ​ Bookings ​ Customers ​ Staff ​ Suppliers ​ Requests ​…" at bounding box center [58, 240] width 116 height 415
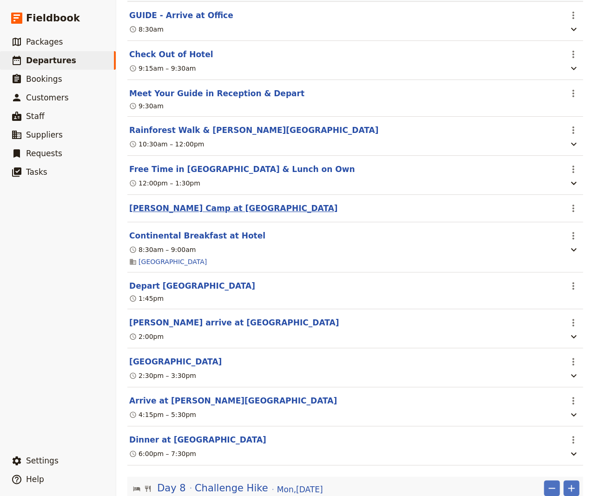
click at [233, 203] on button "[PERSON_NAME] Camp at [GEOGRAPHIC_DATA]" at bounding box center [233, 208] width 208 height 11
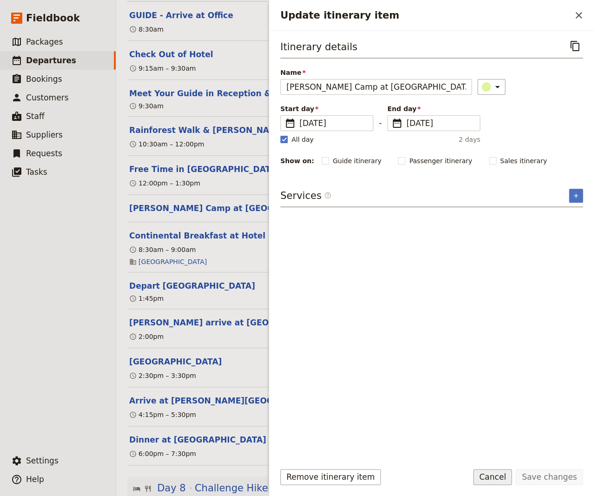
click at [498, 476] on button "Cancel" at bounding box center [492, 477] width 39 height 16
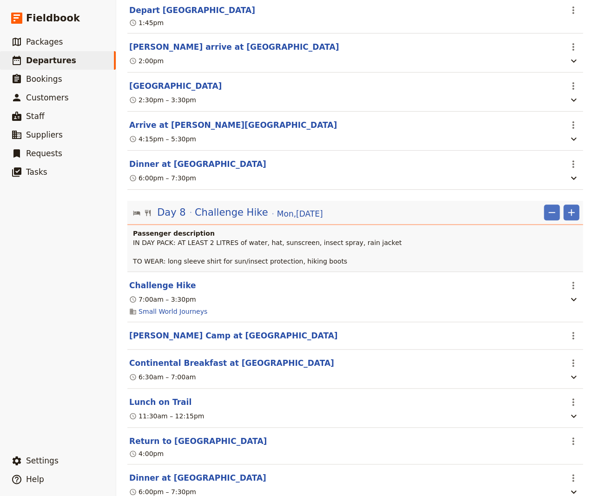
scroll to position [4330, 0]
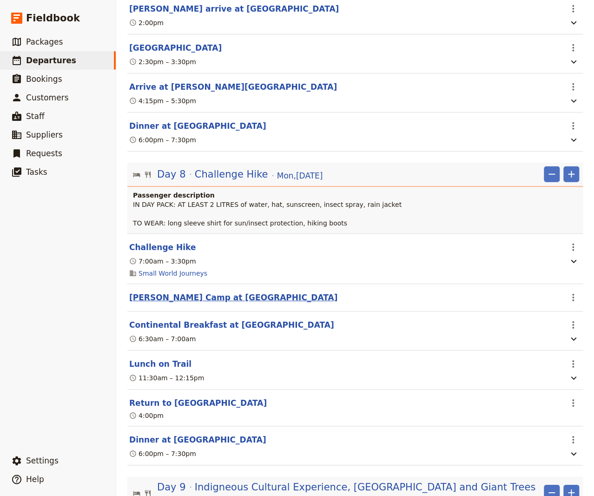
click at [189, 292] on button "[PERSON_NAME] Camp at [GEOGRAPHIC_DATA]" at bounding box center [233, 297] width 208 height 11
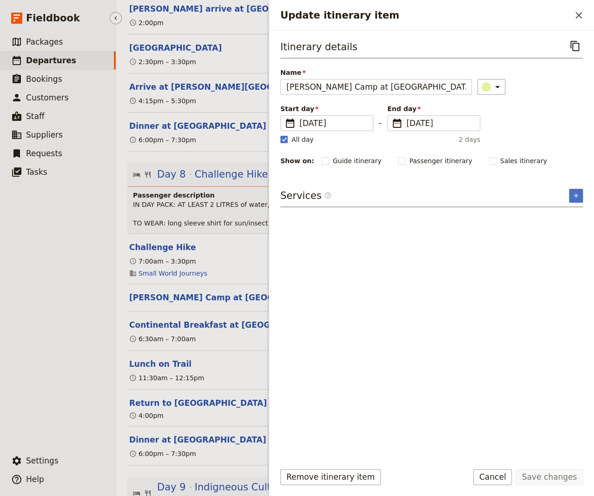
click at [55, 376] on ul "​ Packages ​ Departures ​ Bookings ​ Customers ​ Staff ​ Suppliers ​ Requests ​…" at bounding box center [58, 240] width 116 height 415
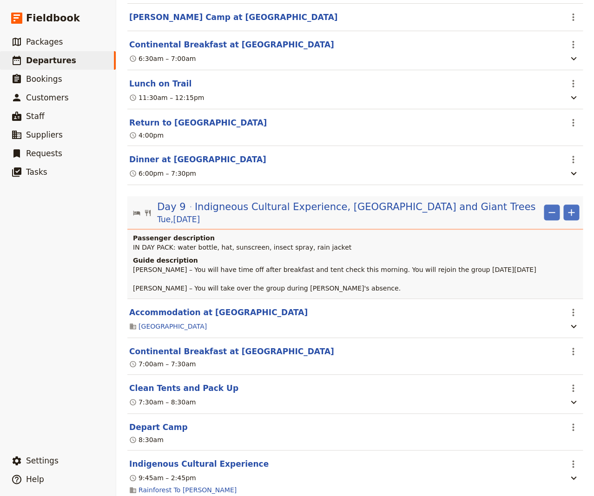
scroll to position [4706, 0]
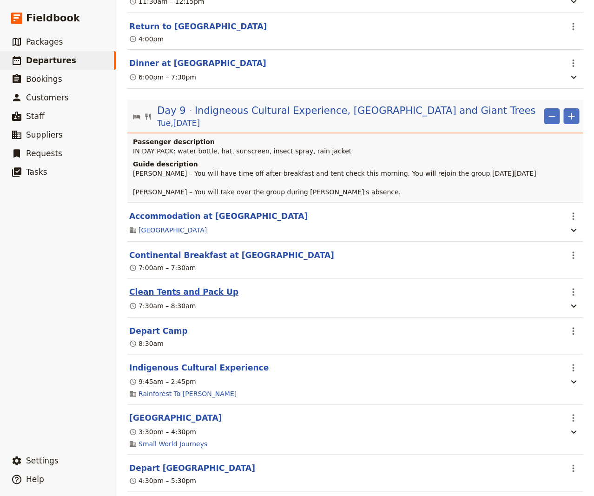
click at [159, 286] on button "Clean Tents and Pack Up" at bounding box center [183, 291] width 109 height 11
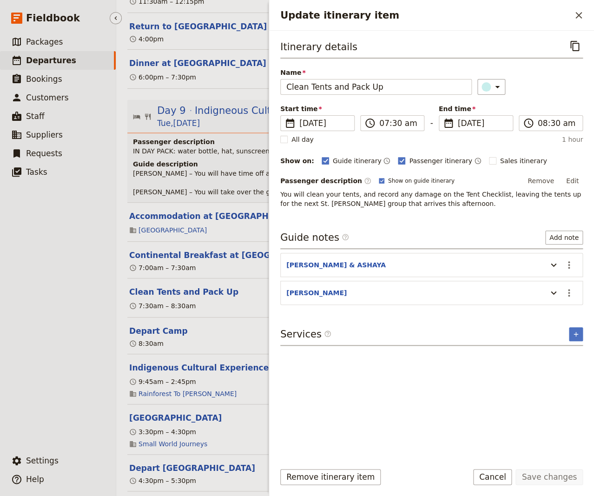
click at [26, 321] on ul "​ Packages ​ Departures ​ Bookings ​ Customers ​ Staff ​ Suppliers ​ Requests ​…" at bounding box center [58, 240] width 116 height 415
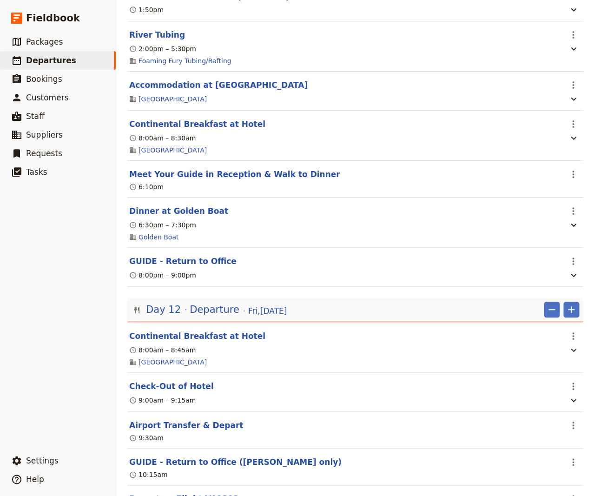
scroll to position [6273, 0]
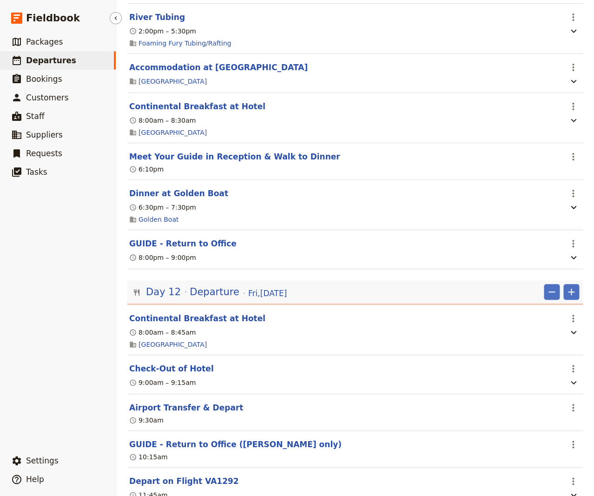
click at [40, 61] on span "Departures" at bounding box center [51, 60] width 50 height 9
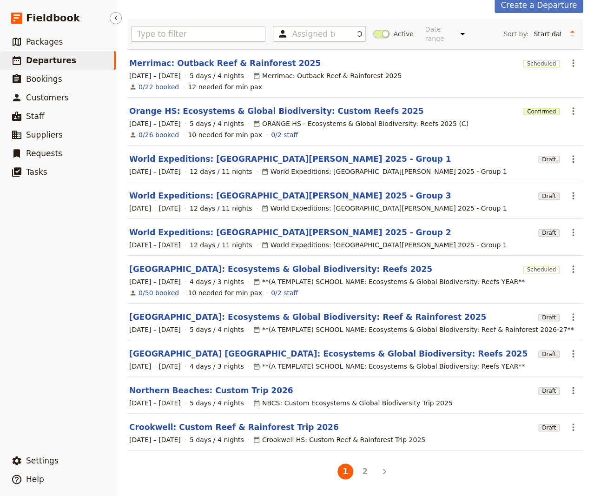
scroll to position [42, 0]
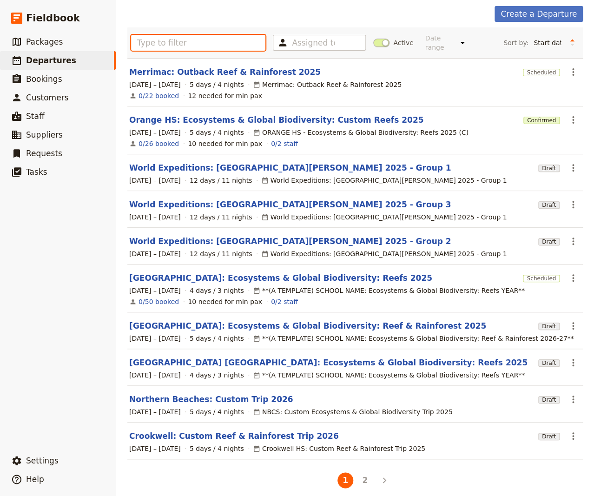
click at [148, 40] on input "text" at bounding box center [198, 43] width 134 height 16
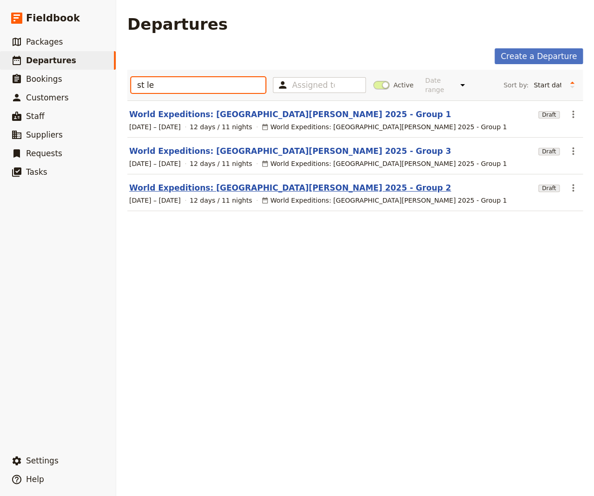
type input "st le"
click at [215, 182] on link "World Expeditions: [GEOGRAPHIC_DATA][PERSON_NAME] 2025 - Group 2" at bounding box center [290, 187] width 322 height 11
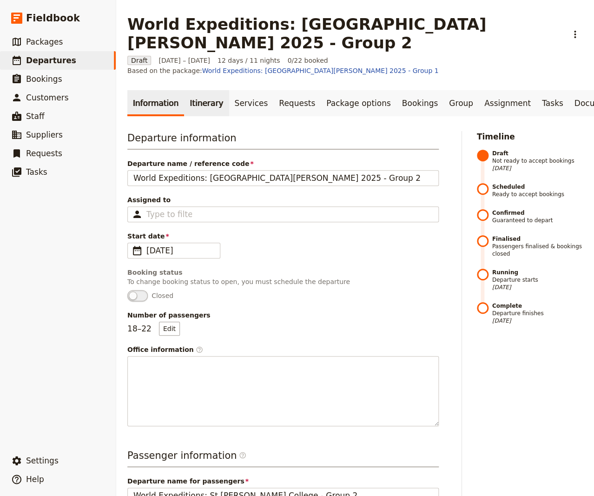
click at [187, 90] on link "Itinerary" at bounding box center [206, 103] width 45 height 26
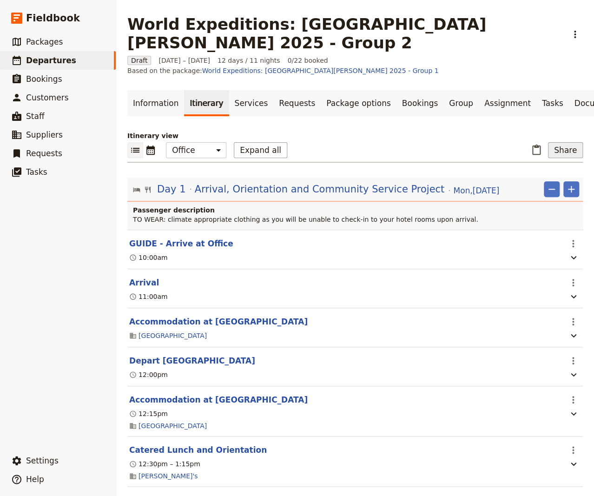
click at [554, 142] on button "Share" at bounding box center [565, 150] width 35 height 16
click at [524, 160] on span "Passenger itinerary" at bounding box center [538, 157] width 63 height 9
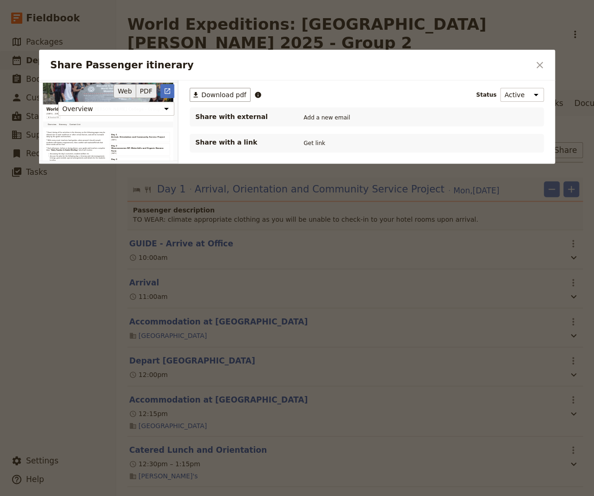
click at [146, 90] on button "PDF" at bounding box center [146, 91] width 20 height 14
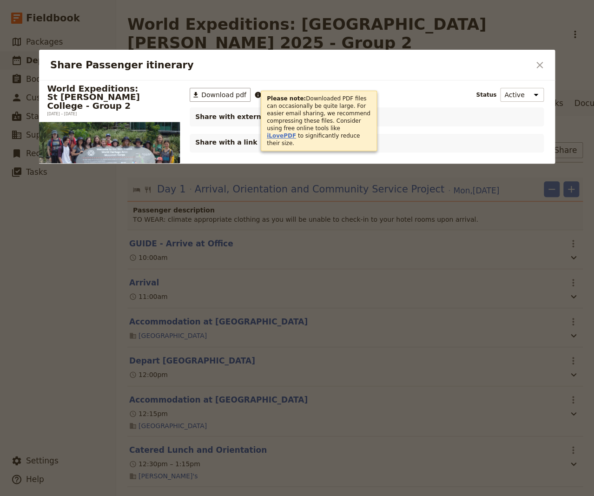
click at [296, 132] on link "iLovePDF" at bounding box center [281, 135] width 29 height 7
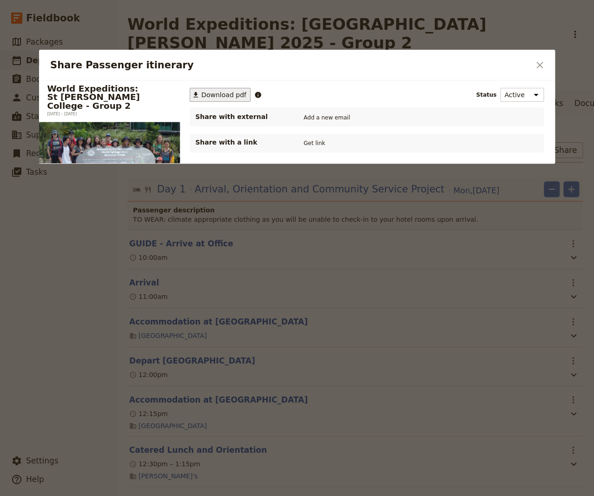
click at [212, 96] on span "Download pdf" at bounding box center [223, 94] width 45 height 9
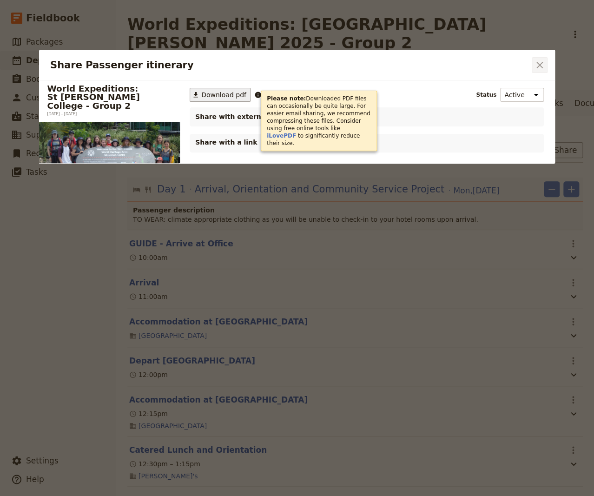
click at [541, 66] on icon "Close dialog" at bounding box center [539, 64] width 11 height 11
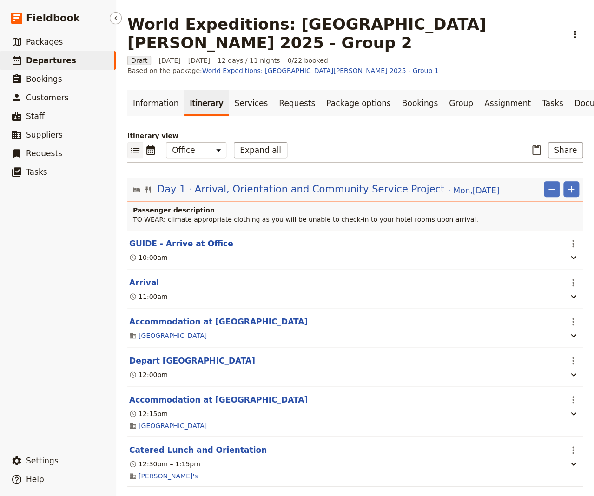
click at [55, 63] on span "Departures" at bounding box center [51, 60] width 50 height 9
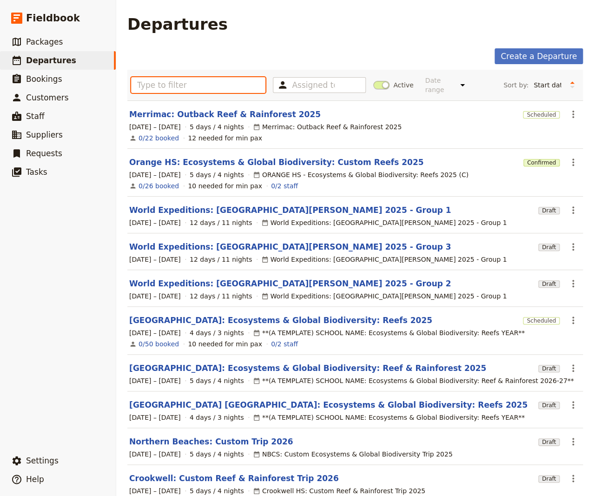
click at [192, 83] on input "text" at bounding box center [198, 85] width 134 height 16
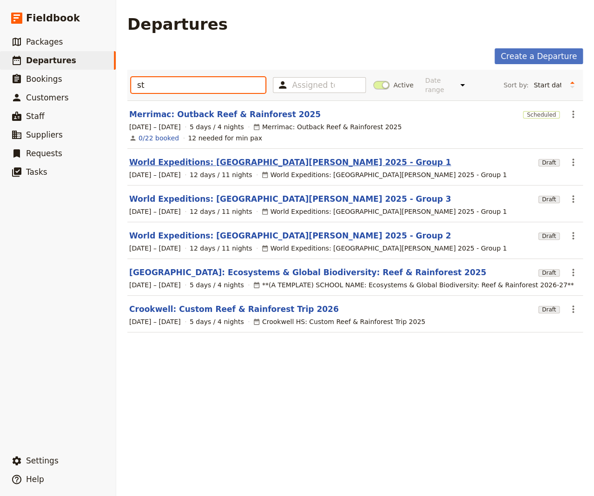
type input "st"
click at [236, 157] on link "World Expeditions: [GEOGRAPHIC_DATA][PERSON_NAME] 2025 - Group 1" at bounding box center [290, 162] width 322 height 11
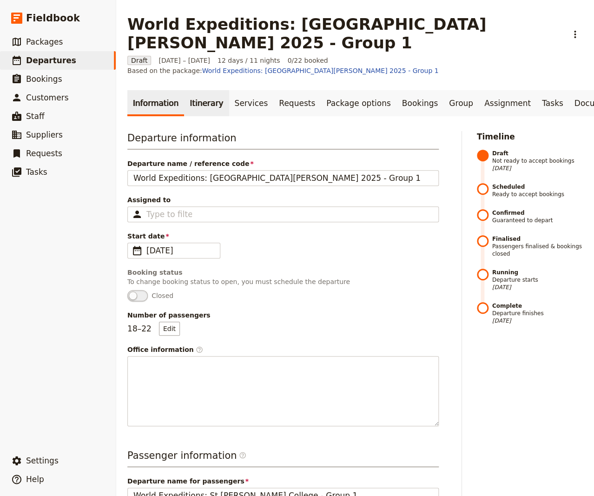
click at [194, 90] on link "Itinerary" at bounding box center [206, 103] width 45 height 26
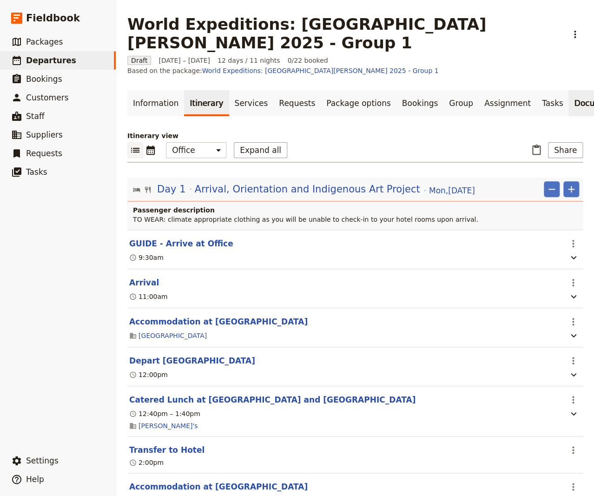
click at [554, 90] on link "Documents" at bounding box center [596, 103] width 56 height 26
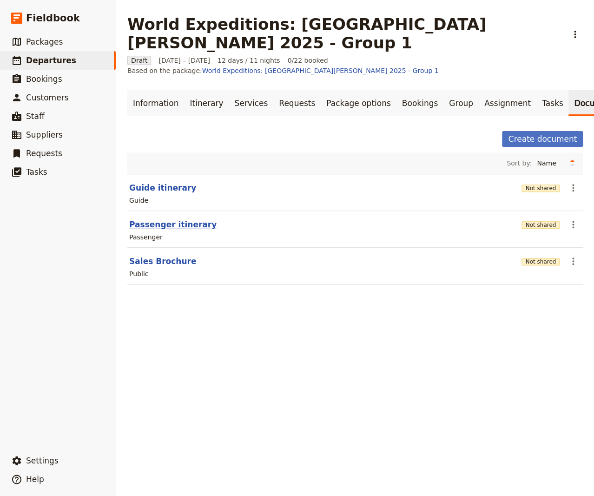
click at [161, 219] on button "Passenger itinerary" at bounding box center [172, 224] width 87 height 11
select select "PASSENGER"
select select "RUN_SHEET"
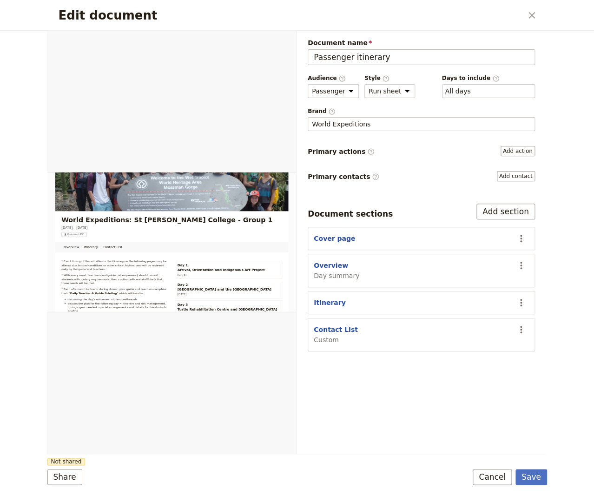
drag, startPoint x: 533, startPoint y: 15, endPoint x: 490, endPoint y: 42, distance: 50.3
click at [531, 17] on icon "Close dialog" at bounding box center [531, 15] width 11 height 11
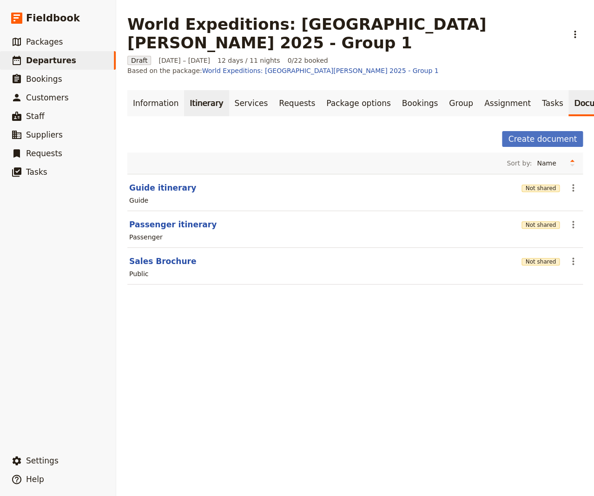
drag, startPoint x: 206, startPoint y: 72, endPoint x: 216, endPoint y: 84, distance: 14.9
click at [206, 90] on link "Itinerary" at bounding box center [206, 103] width 45 height 26
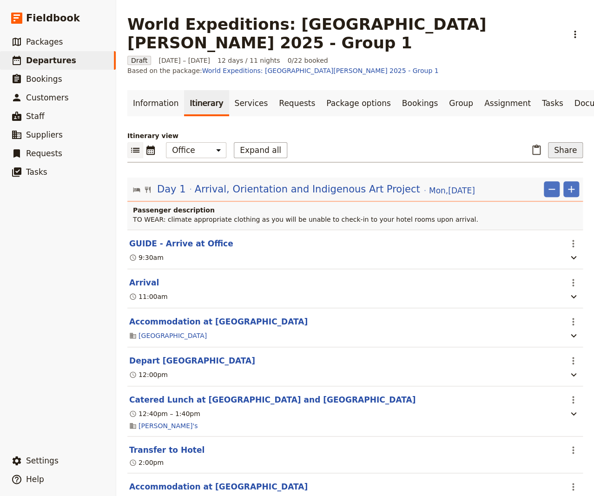
click at [554, 142] on button "Share" at bounding box center [565, 150] width 35 height 16
click at [548, 157] on span "Passenger itinerary" at bounding box center [538, 157] width 63 height 9
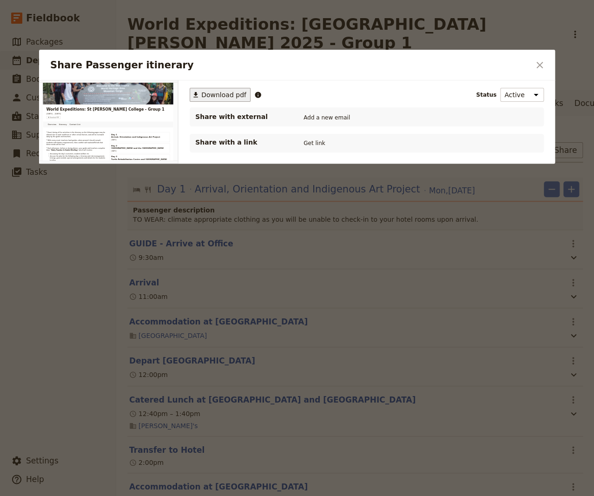
click at [221, 95] on span "Download pdf" at bounding box center [223, 94] width 45 height 9
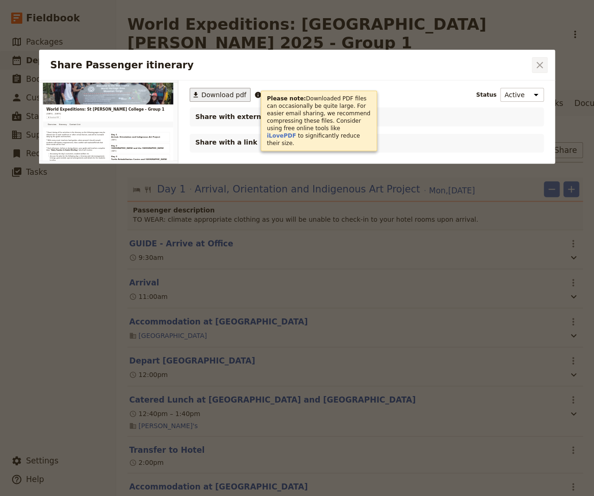
click at [539, 63] on icon "Close dialog" at bounding box center [539, 64] width 11 height 11
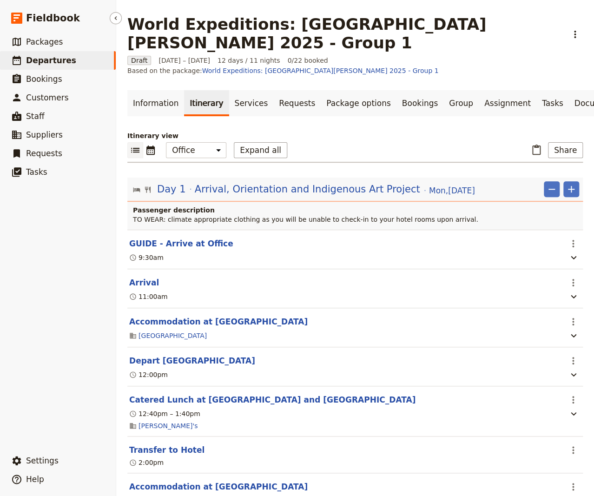
click at [66, 61] on link "​ Departures" at bounding box center [58, 60] width 116 height 19
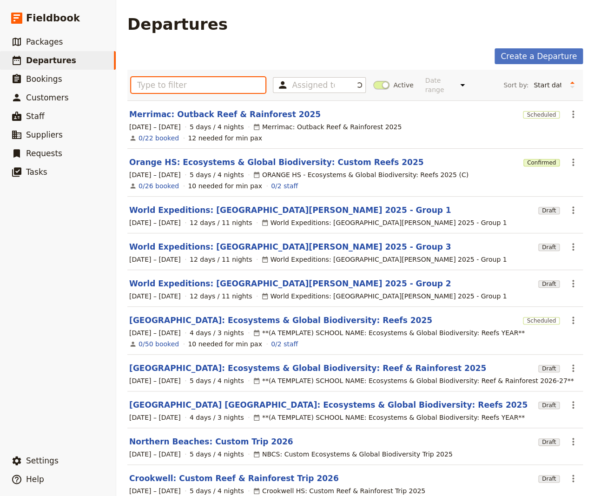
click at [160, 83] on input "text" at bounding box center [198, 85] width 134 height 16
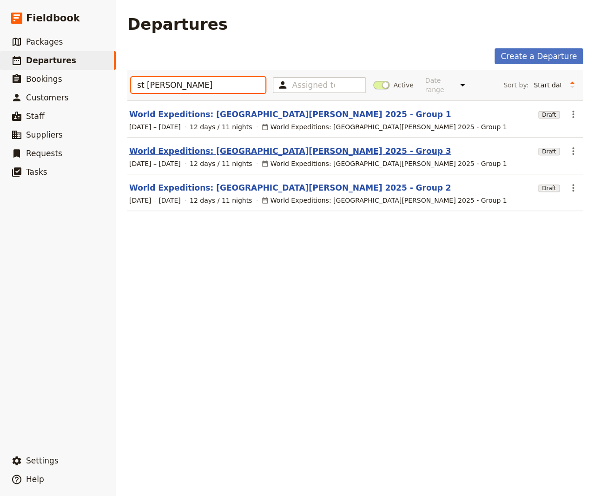
type input "st [PERSON_NAME]"
click at [277, 145] on link "World Expeditions: [GEOGRAPHIC_DATA][PERSON_NAME] 2025 - Group 3" at bounding box center [290, 150] width 322 height 11
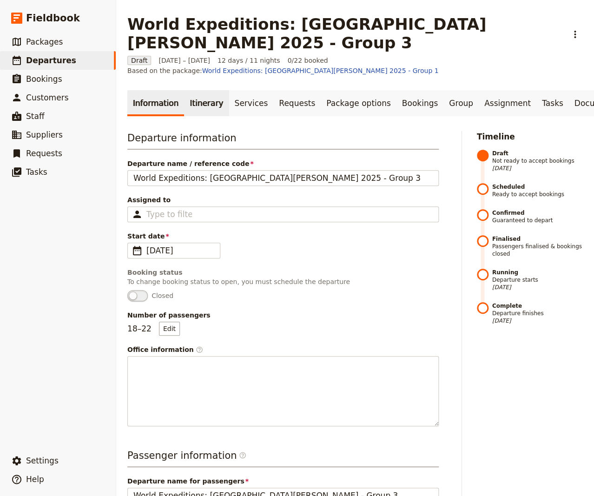
click at [201, 90] on link "Itinerary" at bounding box center [206, 103] width 45 height 26
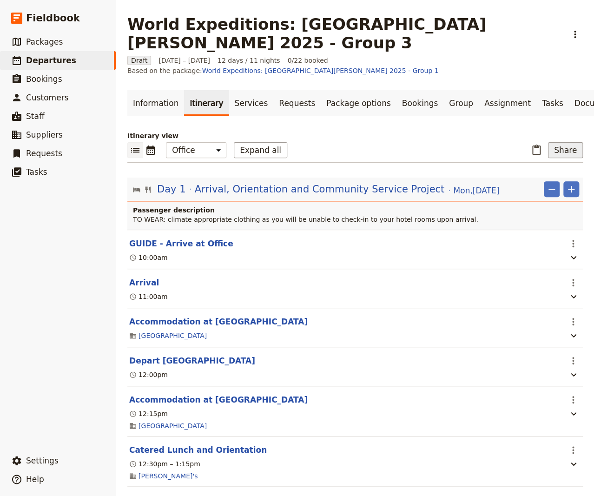
click at [554, 142] on button "Share" at bounding box center [565, 150] width 35 height 16
click at [536, 158] on span "Passenger itinerary" at bounding box center [538, 157] width 63 height 9
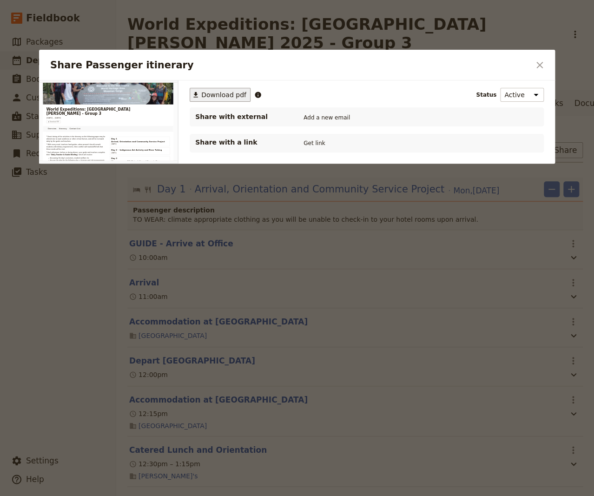
click at [220, 92] on span "Download pdf" at bounding box center [223, 94] width 45 height 9
